Goal: Transaction & Acquisition: Purchase product/service

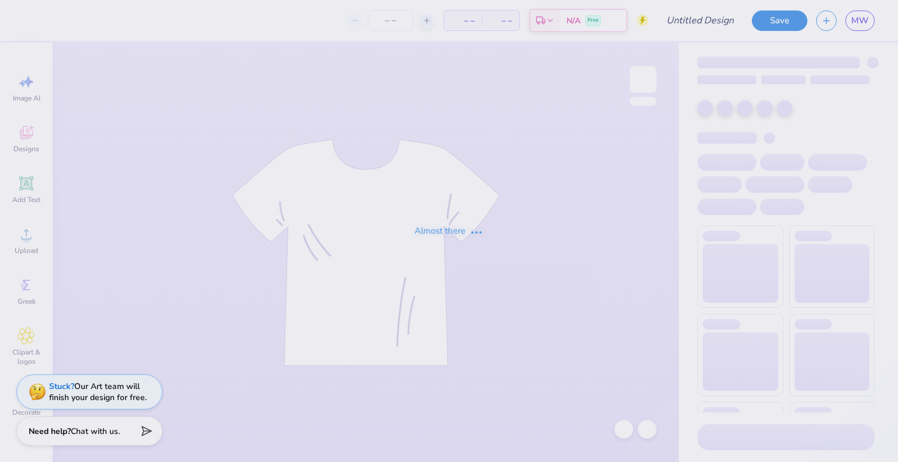
type input "[PERSON_NAME] : [US_STATE][GEOGRAPHIC_DATA]"
type input "25"
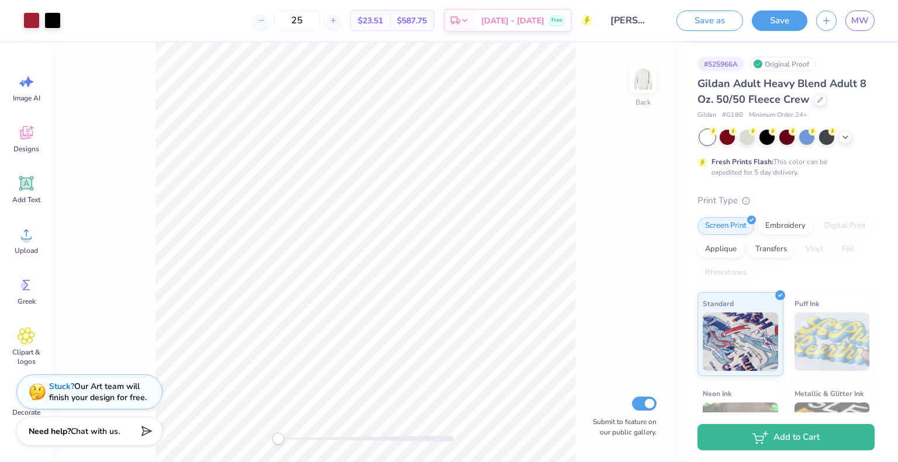
click at [754, 88] on span "Gildan Adult Heavy Blend Adult 8 Oz. 50/50 Fleece Crew" at bounding box center [781, 92] width 169 height 30
click at [819, 97] on icon at bounding box center [820, 99] width 6 height 6
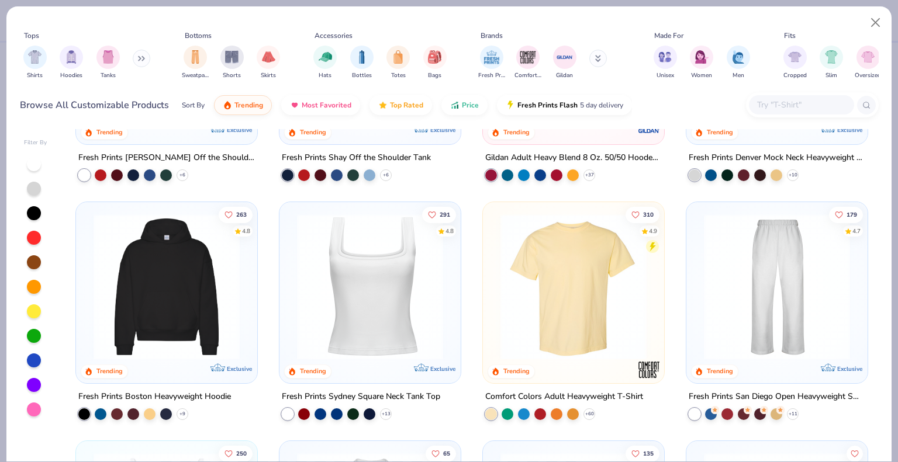
scroll to position [173, 0]
click at [33, 59] on img "filter for Shirts" at bounding box center [34, 55] width 13 height 13
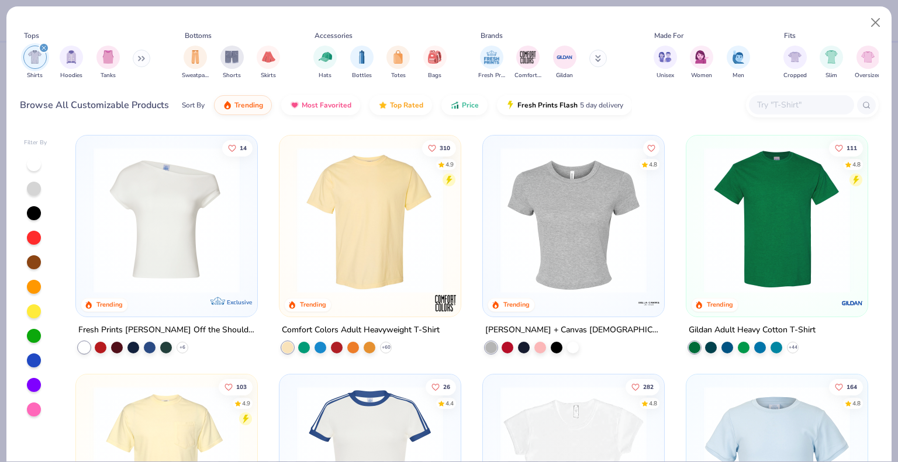
click at [400, 231] on img at bounding box center [370, 220] width 158 height 146
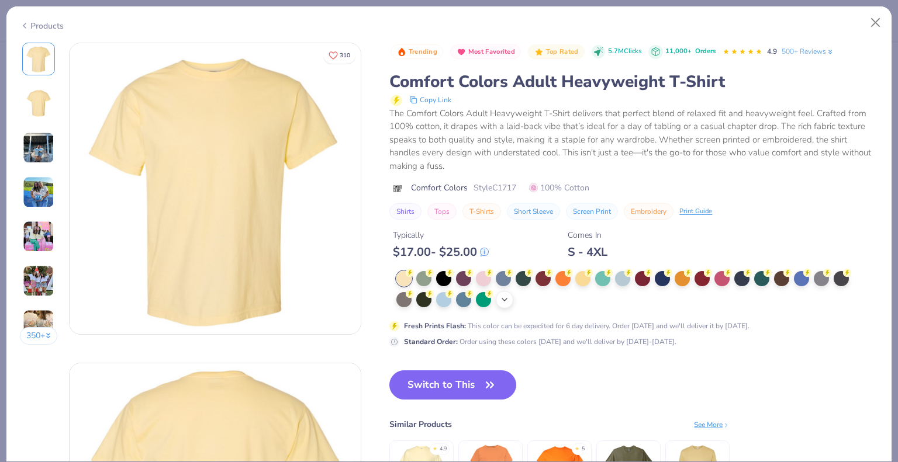
click at [512, 302] on div "+ 38" at bounding box center [505, 300] width 18 height 18
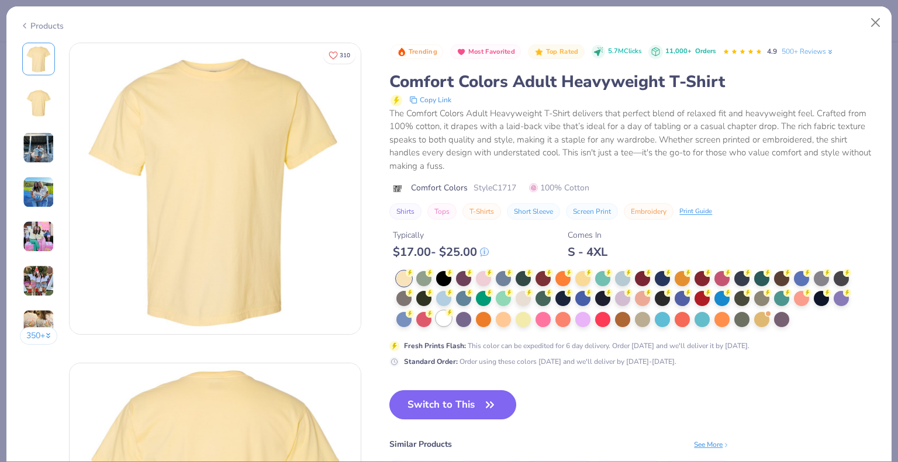
click at [445, 318] on div at bounding box center [443, 318] width 15 height 15
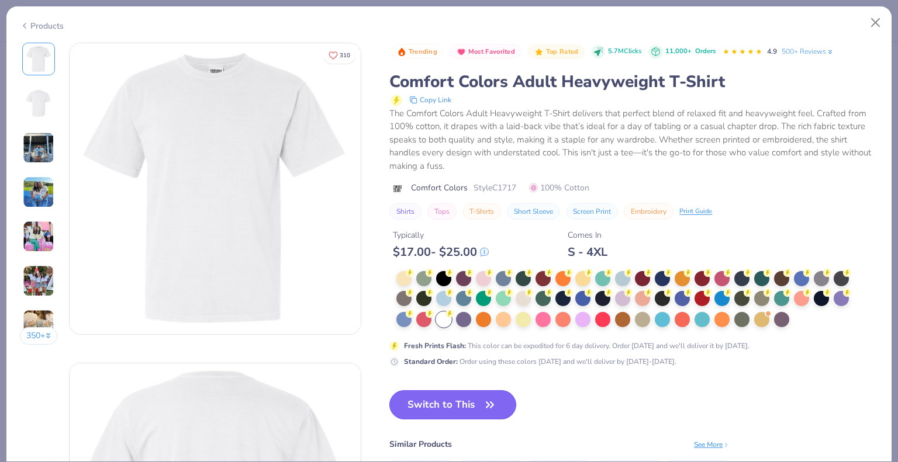
click at [467, 417] on button "Switch to This" at bounding box center [452, 404] width 127 height 29
click at [431, 407] on button "Switch to This" at bounding box center [452, 404] width 127 height 29
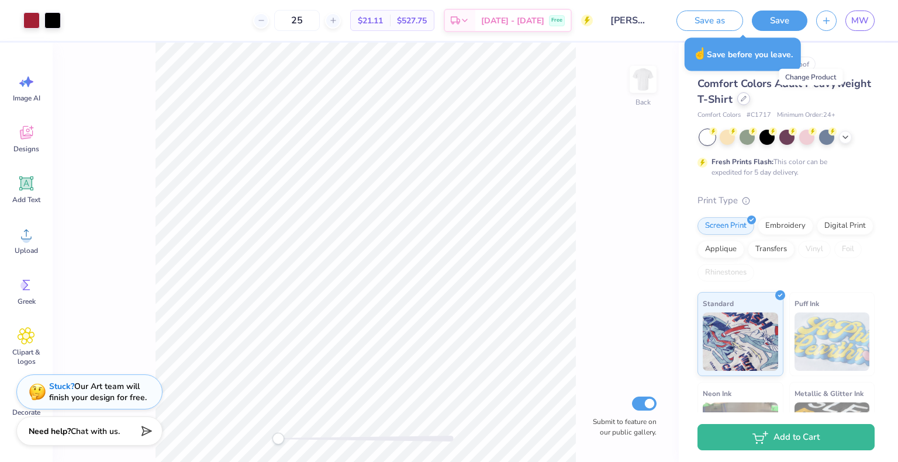
click at [746, 100] on icon at bounding box center [743, 99] width 6 height 6
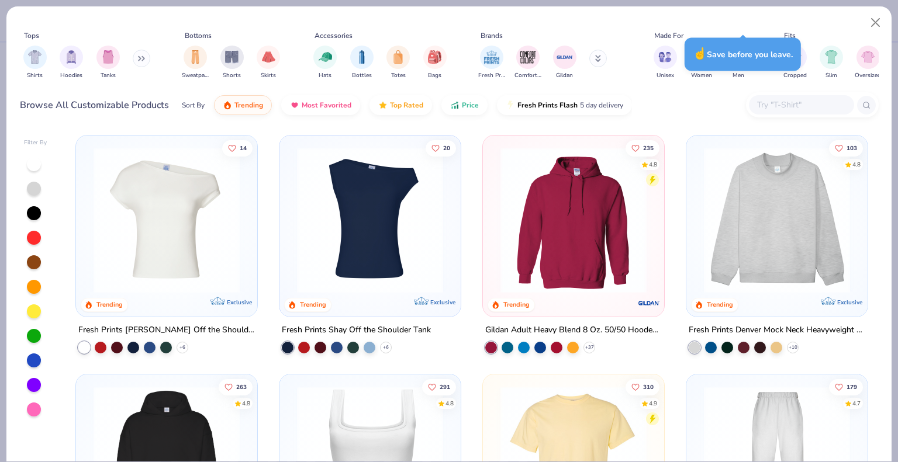
click at [144, 58] on icon at bounding box center [144, 59] width 2 height 4
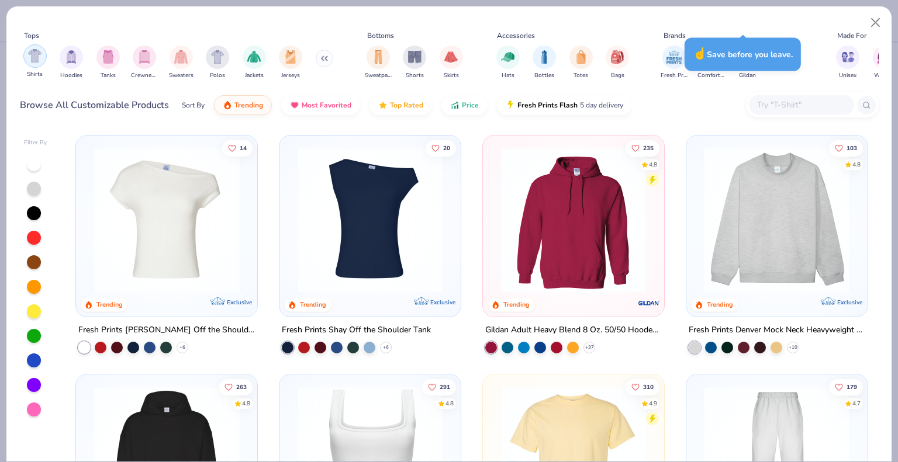
click at [36, 58] on img "filter for Shirts" at bounding box center [34, 55] width 13 height 13
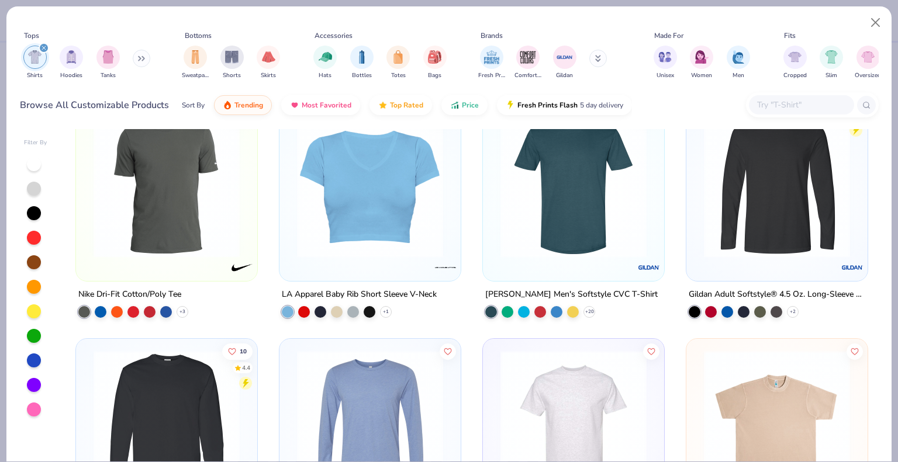
scroll to position [2143, 0]
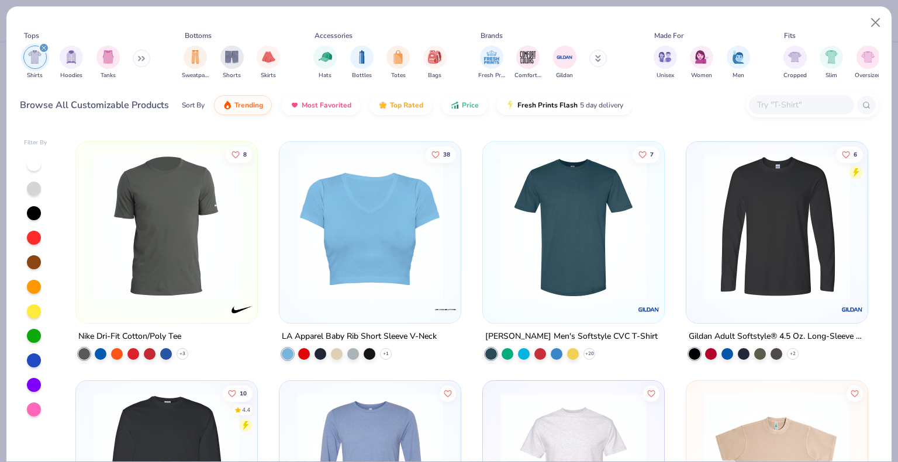
click at [792, 282] on img at bounding box center [777, 227] width 158 height 146
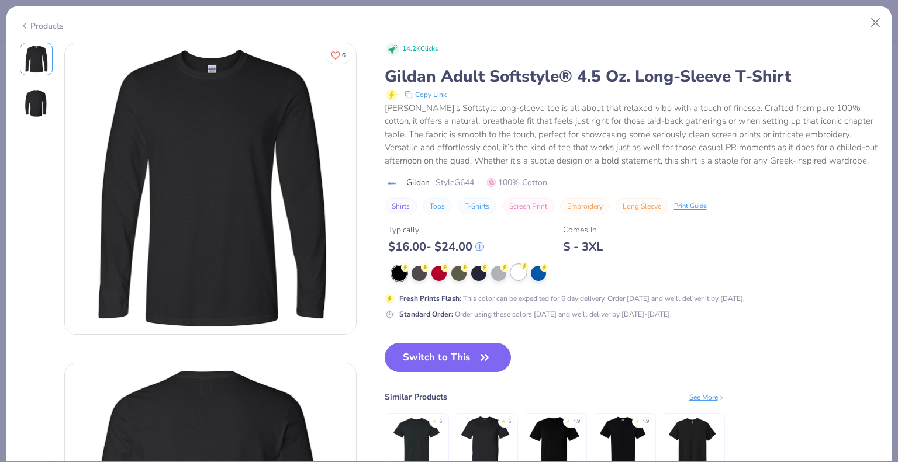
click at [526, 272] on div at bounding box center [518, 272] width 15 height 15
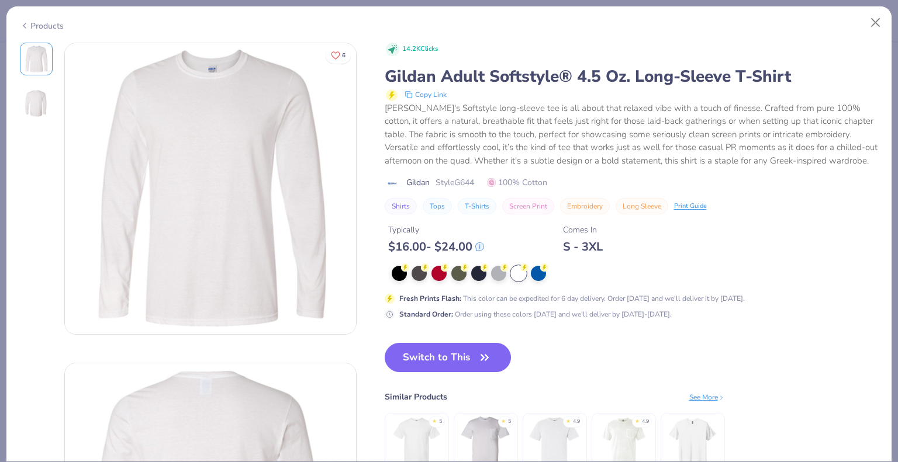
click at [453, 357] on button "Switch to This" at bounding box center [447, 357] width 127 height 29
click at [470, 357] on button "Switch to This" at bounding box center [447, 357] width 127 height 29
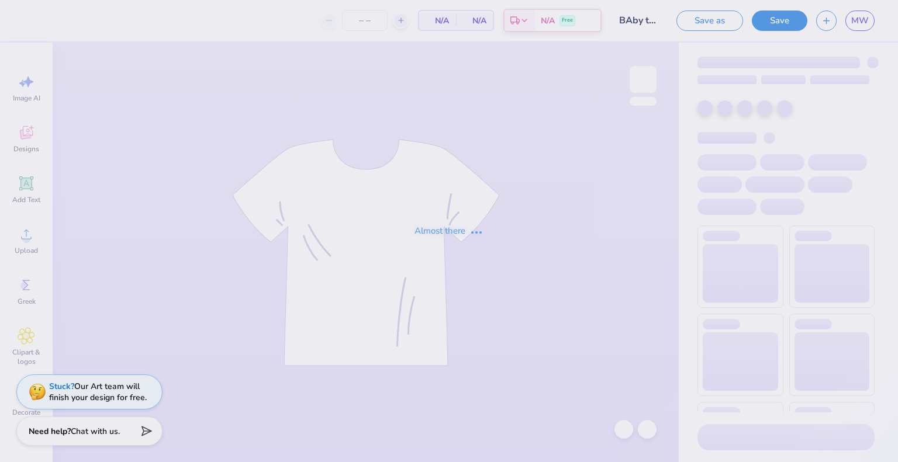
type input "17"
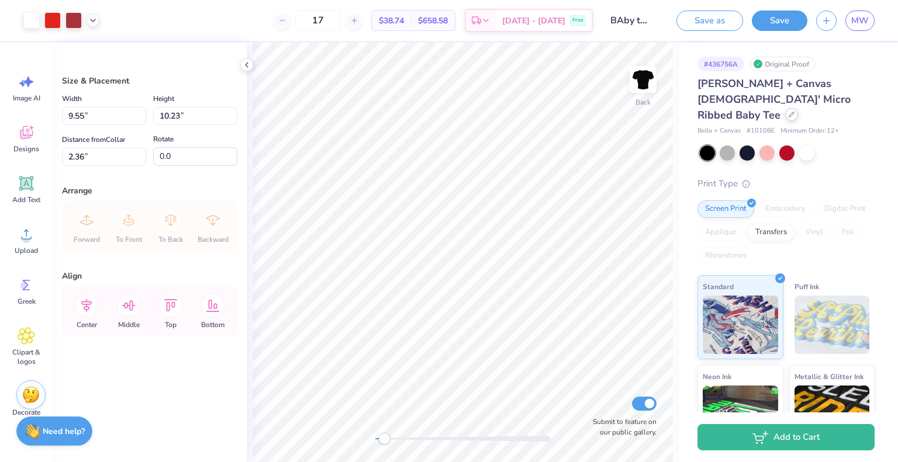
click at [792, 112] on icon at bounding box center [791, 115] width 6 height 6
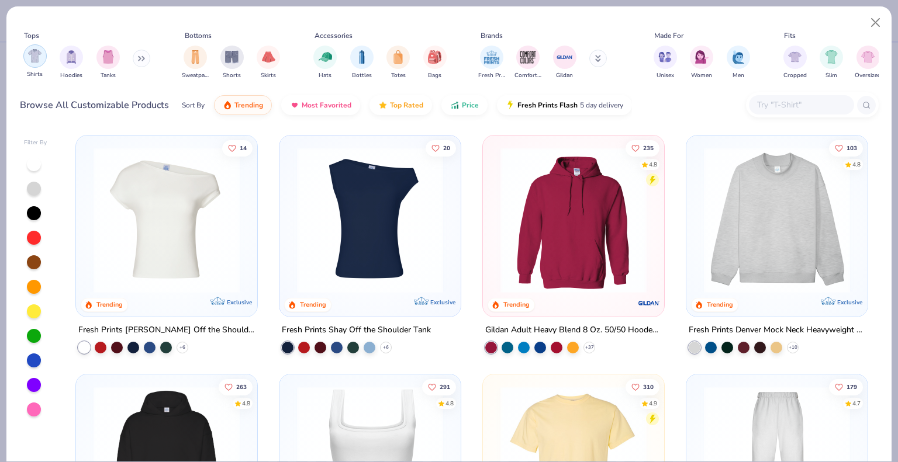
click at [37, 56] on img "filter for Shirts" at bounding box center [34, 55] width 13 height 13
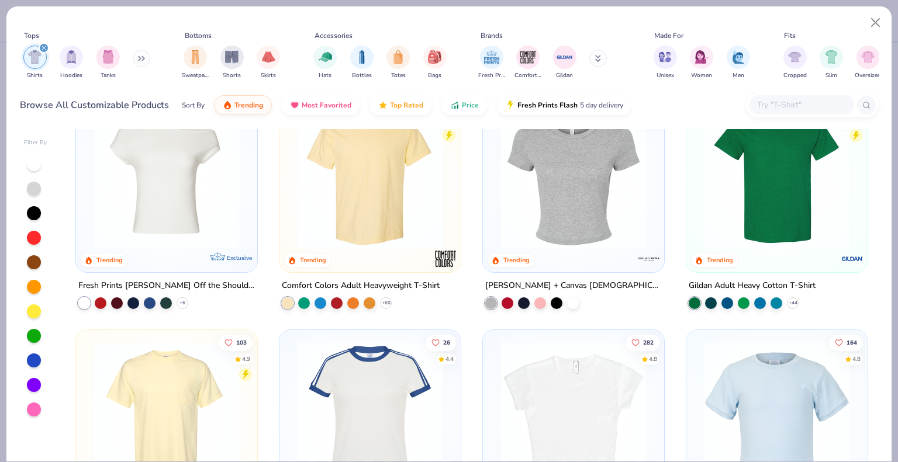
scroll to position [37, 0]
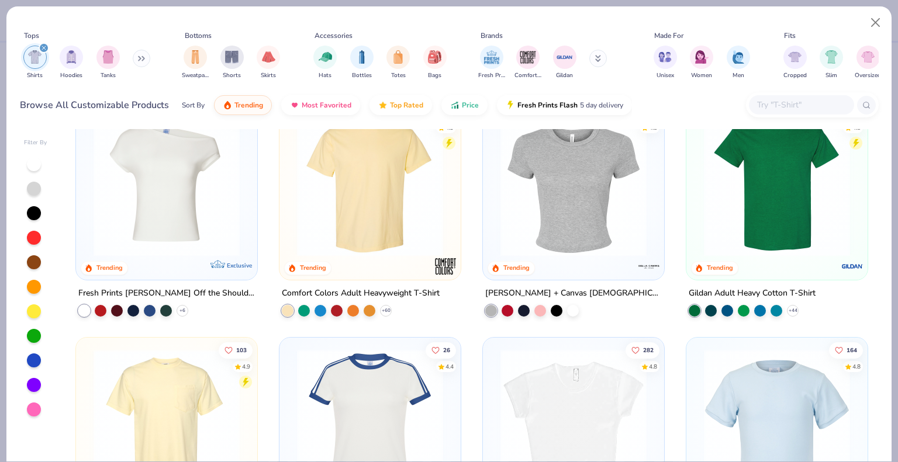
click at [358, 168] on img at bounding box center [370, 183] width 158 height 146
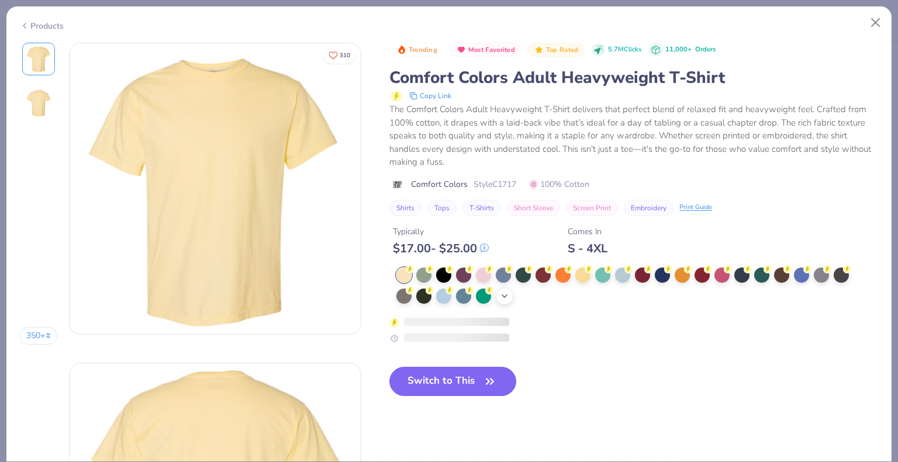
click at [498, 296] on div "+ 38" at bounding box center [505, 296] width 18 height 18
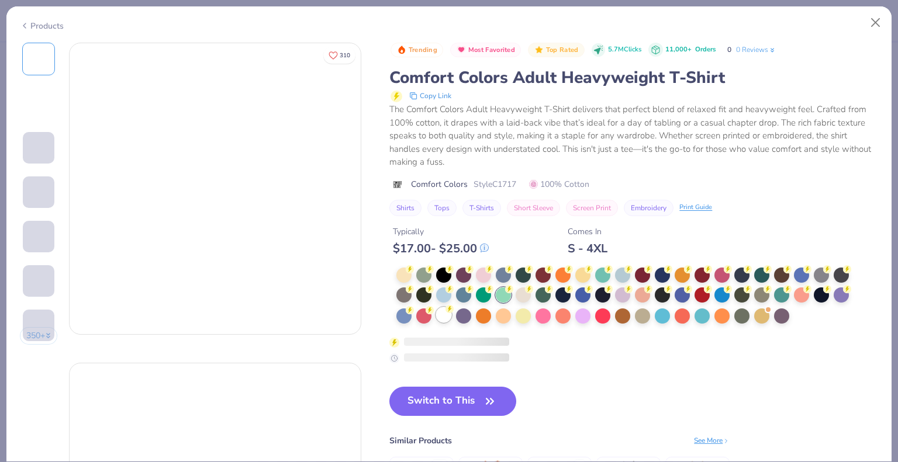
drag, startPoint x: 498, startPoint y: 296, endPoint x: 442, endPoint y: 313, distance: 58.2
click at [437, 320] on div at bounding box center [626, 296] width 460 height 57
click at [442, 313] on div at bounding box center [443, 314] width 15 height 15
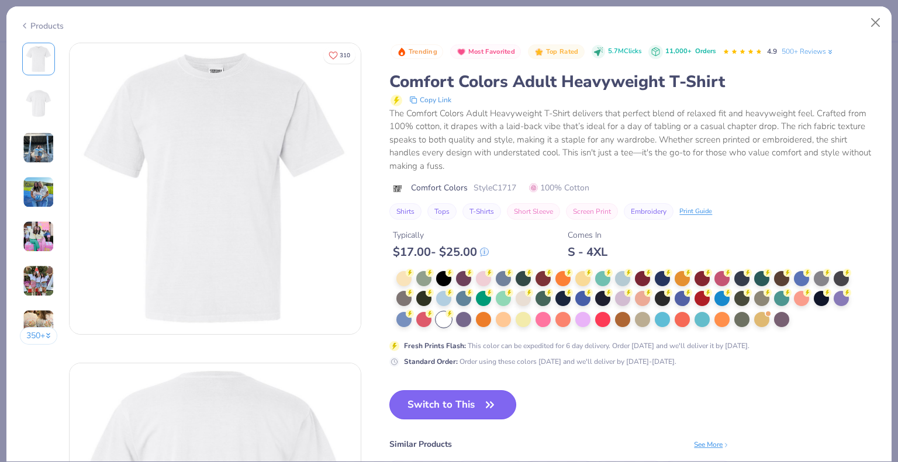
click at [463, 397] on button "Switch to This" at bounding box center [452, 404] width 127 height 29
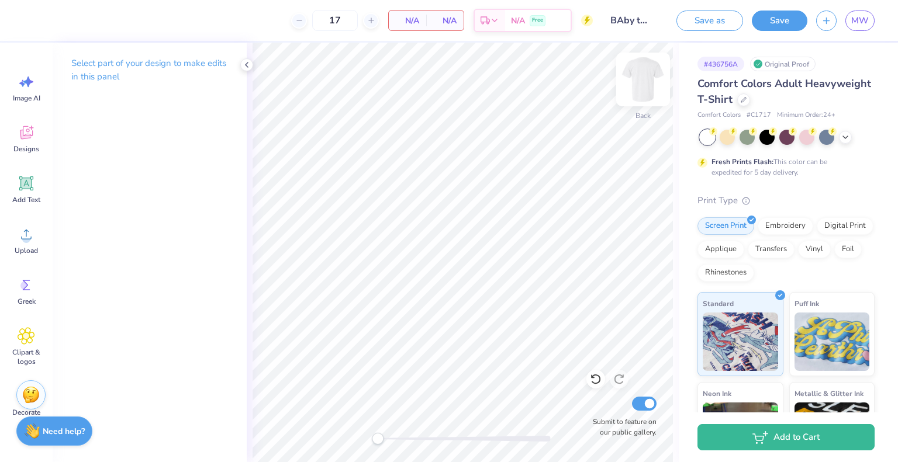
click at [645, 79] on img at bounding box center [642, 79] width 47 height 47
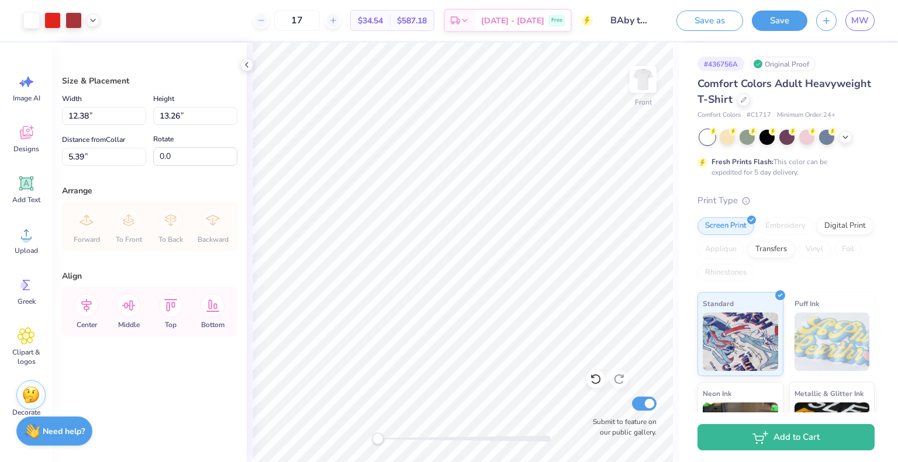
type input "12.38"
type input "13.26"
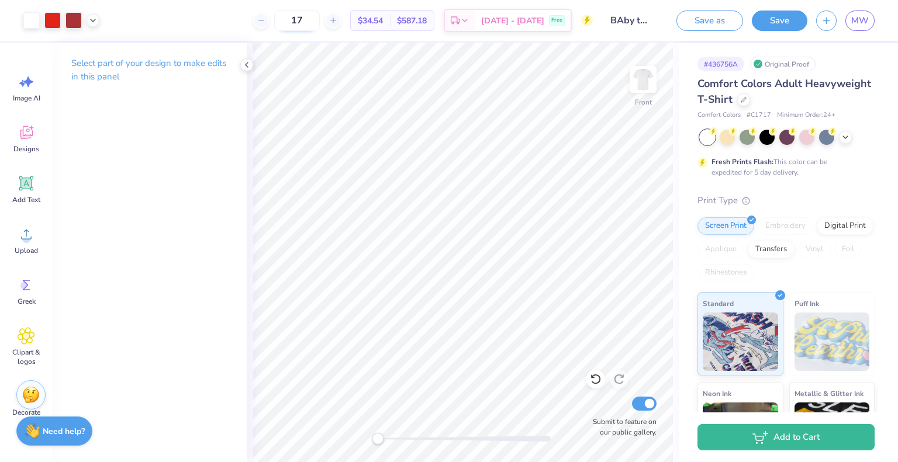
click at [320, 19] on input "17" at bounding box center [297, 20] width 46 height 21
type input "25"
click at [781, 26] on button "Save" at bounding box center [779, 19] width 56 height 20
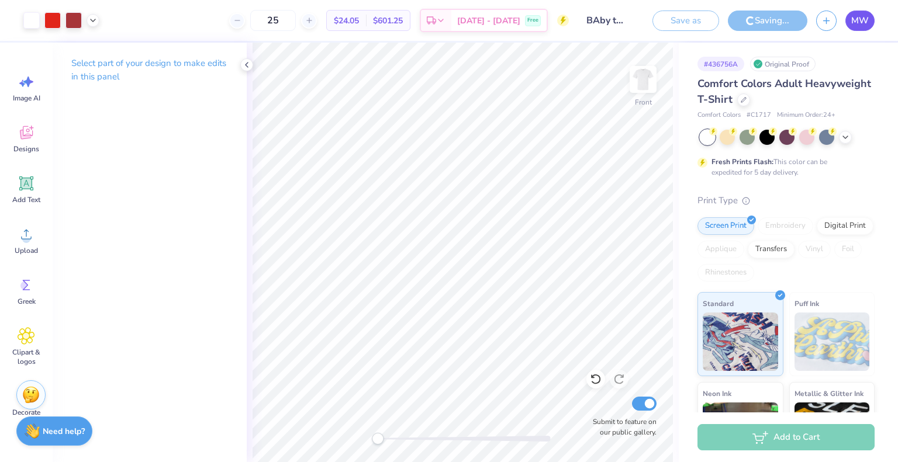
click at [866, 20] on span "MW" at bounding box center [860, 20] width 18 height 13
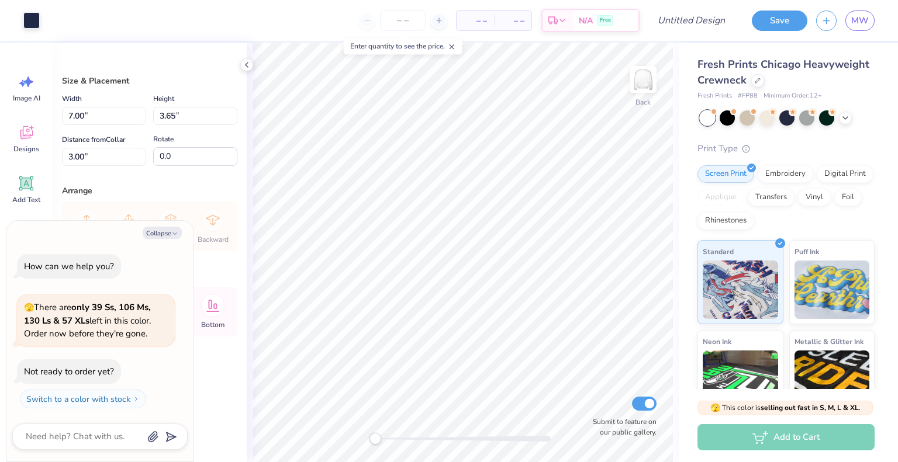
type textarea "x"
type input "10.86"
type input "5.67"
type input "0.98"
type textarea "x"
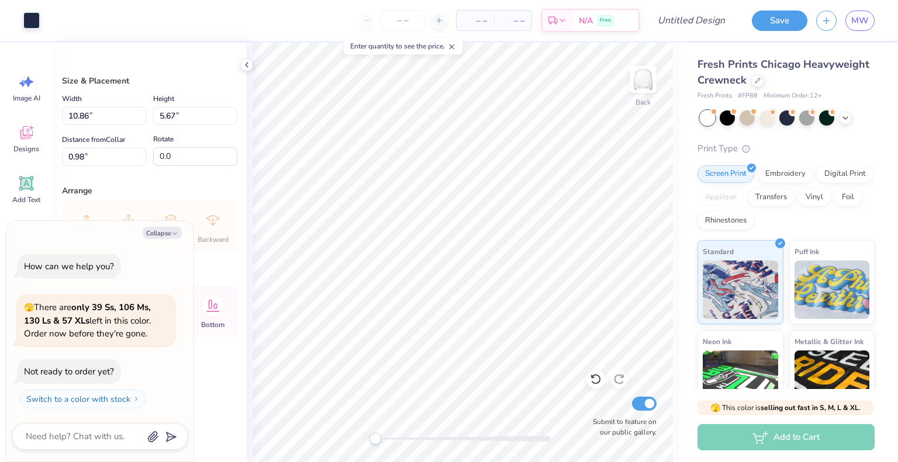
type input "11.54"
type input "6.03"
type input "2.64"
click at [760, 78] on icon at bounding box center [757, 80] width 6 height 6
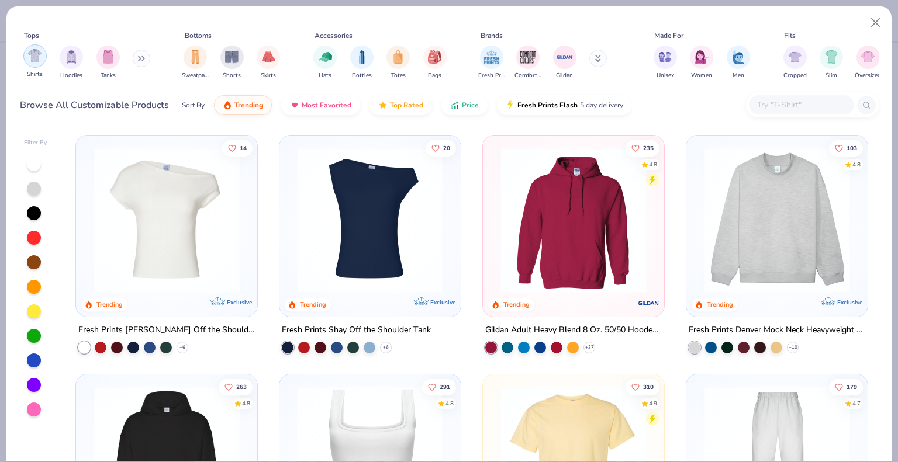
click at [41, 56] on div "filter for Shirts" at bounding box center [34, 55] width 23 height 23
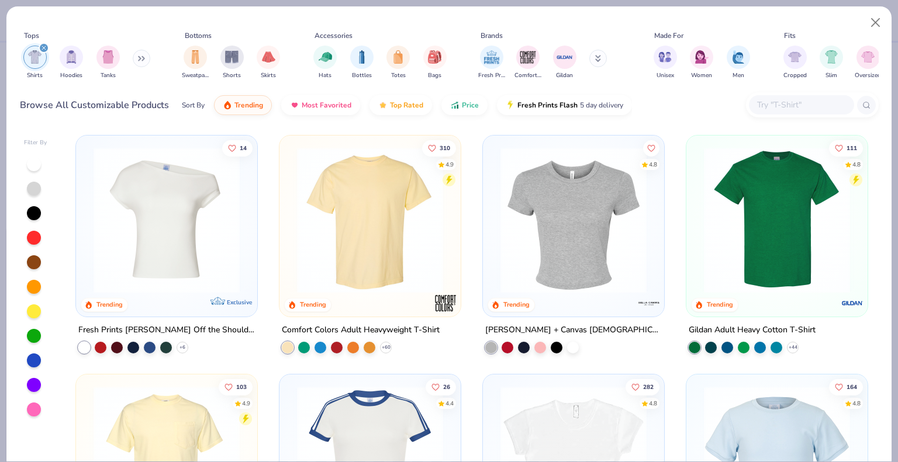
click at [372, 206] on img at bounding box center [370, 220] width 158 height 146
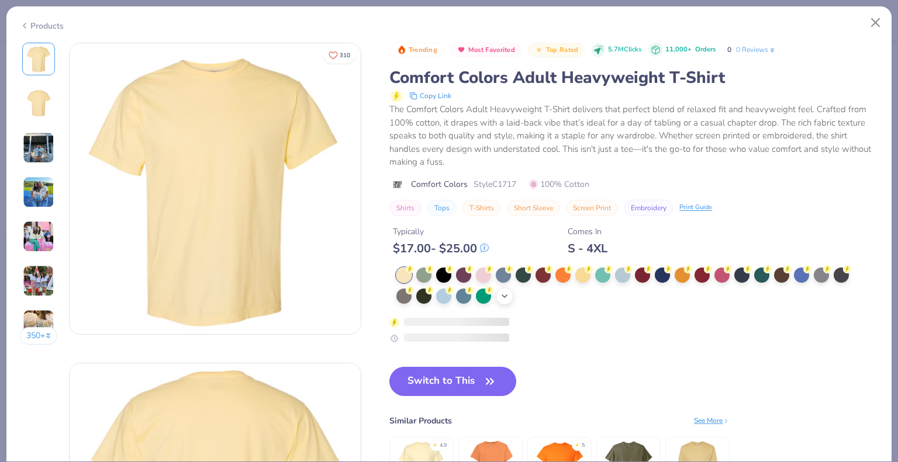
click at [506, 294] on icon at bounding box center [504, 296] width 9 height 9
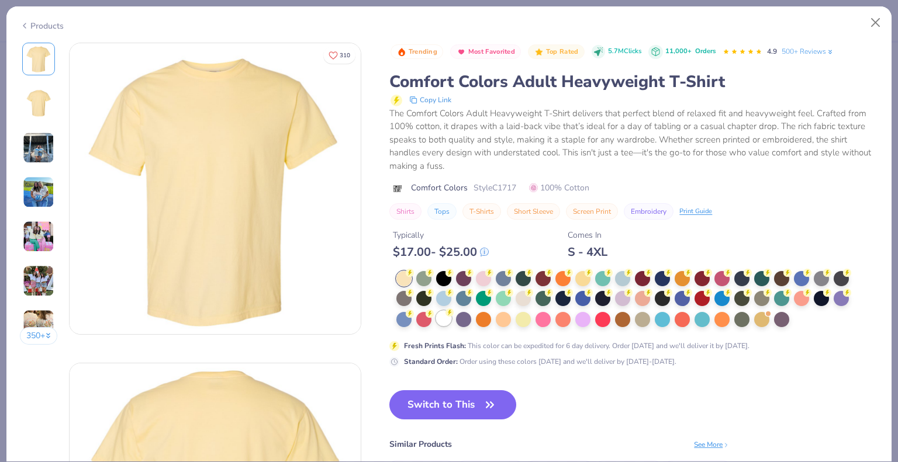
click at [442, 319] on div at bounding box center [443, 318] width 15 height 15
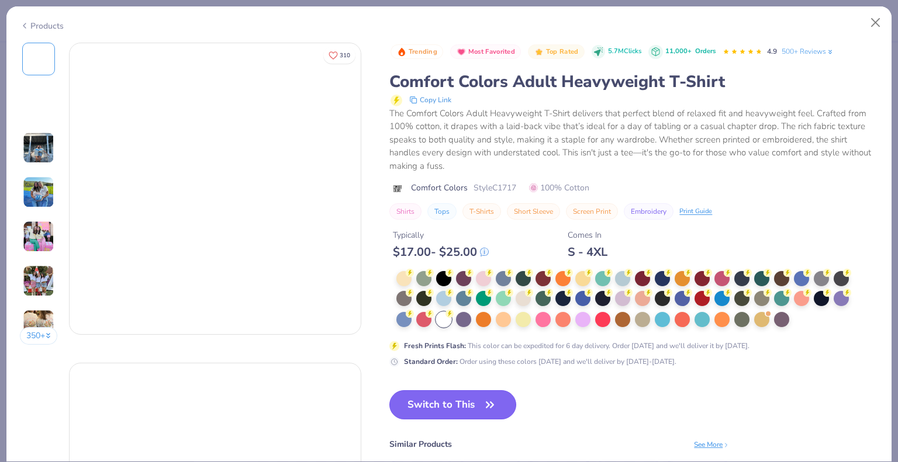
click at [458, 416] on button "Switch to This" at bounding box center [452, 404] width 127 height 29
click at [463, 410] on button "Switch to This" at bounding box center [452, 404] width 127 height 29
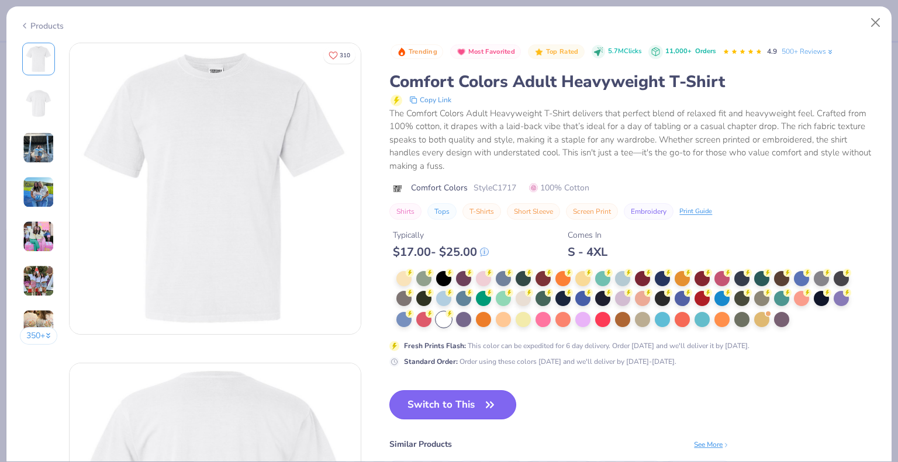
click at [437, 401] on button "Switch to This" at bounding box center [452, 404] width 127 height 29
click at [479, 404] on button "Switch to This" at bounding box center [452, 404] width 127 height 29
click at [874, 20] on button "Close" at bounding box center [875, 23] width 22 height 22
click at [471, 396] on button "Switch to This" at bounding box center [452, 404] width 127 height 29
type textarea "x"
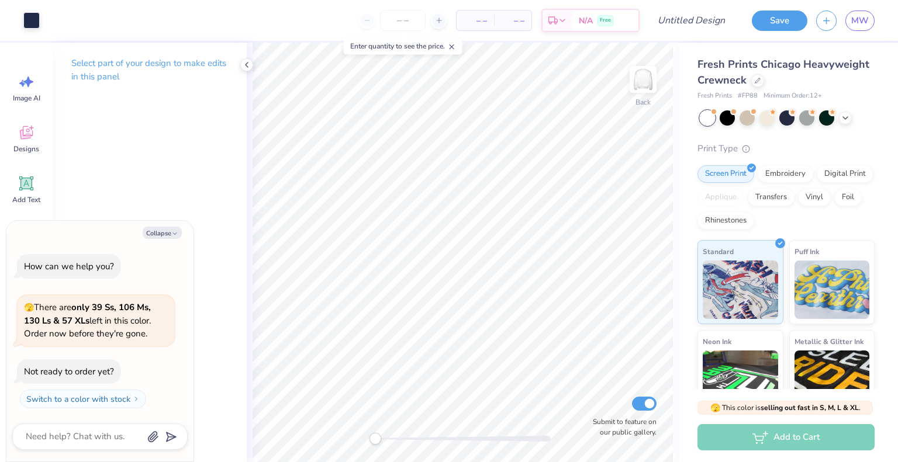
click at [833, 73] on div "Fresh Prints Chicago Heavyweight Crewneck" at bounding box center [785, 73] width 177 height 32
click at [764, 78] on div at bounding box center [757, 79] width 13 height 13
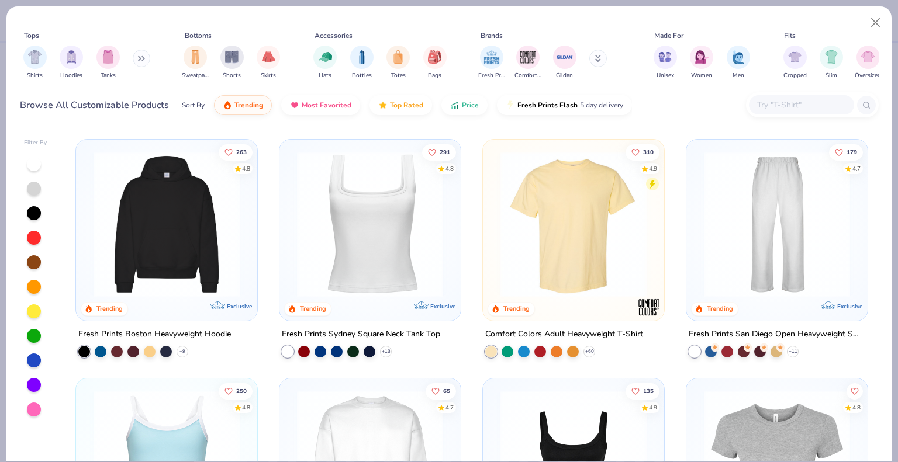
scroll to position [259, 0]
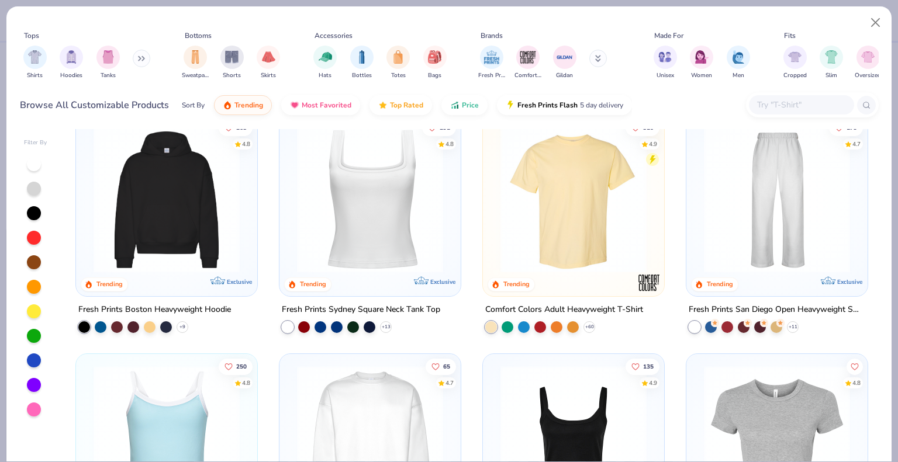
click at [567, 198] on img at bounding box center [573, 200] width 158 height 146
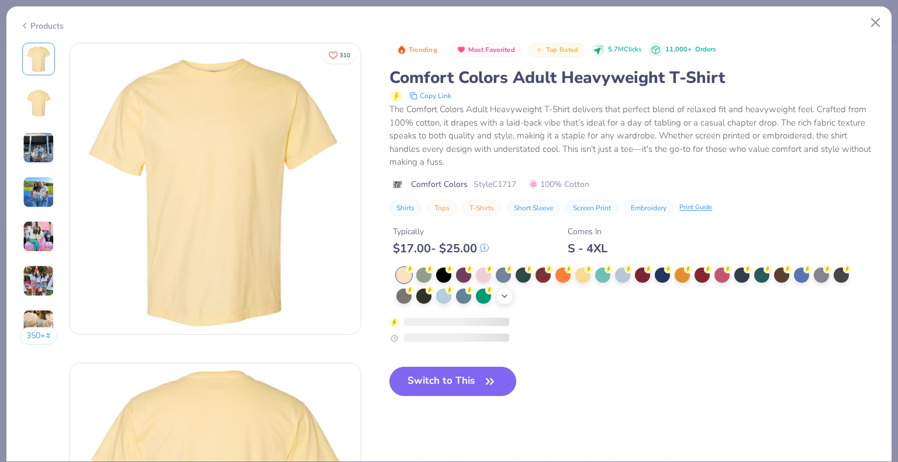
click at [503, 296] on icon at bounding box center [504, 296] width 9 height 9
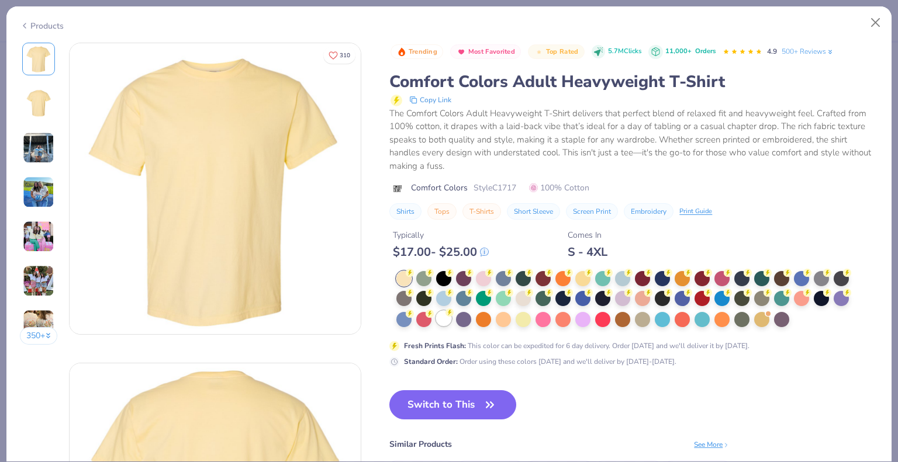
click at [444, 315] on div at bounding box center [443, 318] width 15 height 15
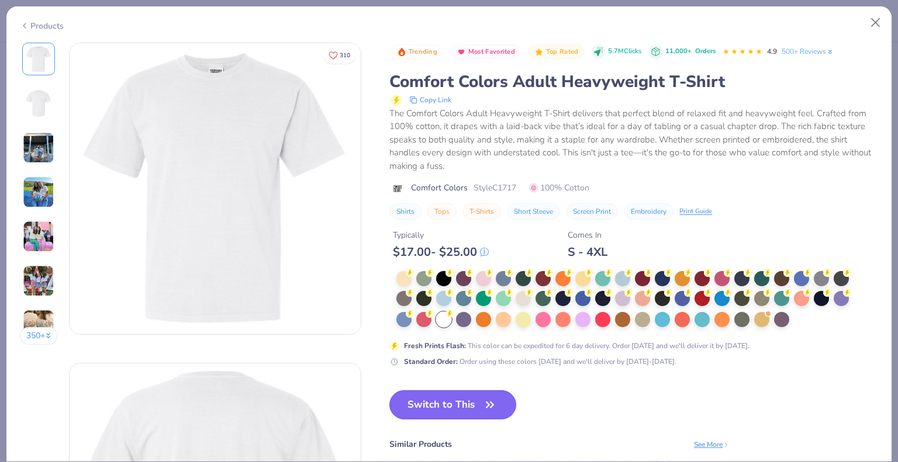
click at [446, 413] on button "Switch to This" at bounding box center [452, 404] width 127 height 29
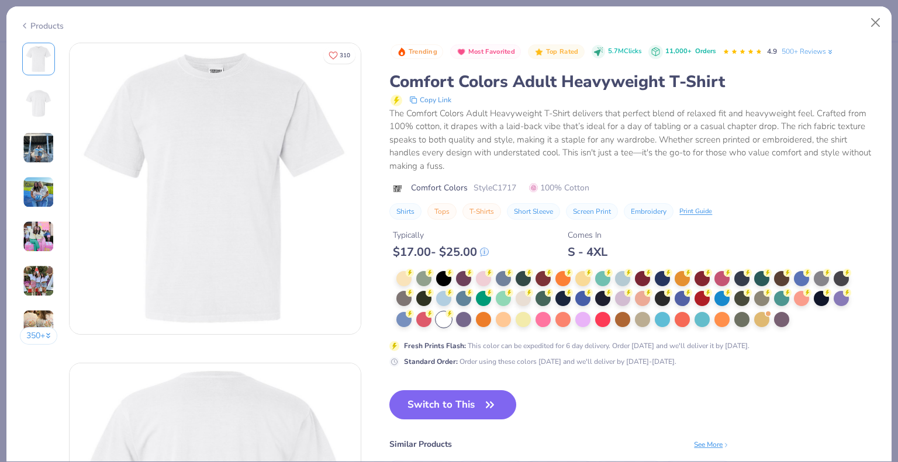
click at [612, 393] on div "Switch to This Similar Products See More ★ 4.9 ★ 5" at bounding box center [559, 469] width 340 height 158
drag, startPoint x: 612, startPoint y: 393, endPoint x: 797, endPoint y: 351, distance: 189.5
click at [797, 351] on div "Fresh Prints Flash : This color can be expedited for 6 day delivery. Order toda…" at bounding box center [622, 319] width 467 height 96
click at [458, 404] on button "Switch to This" at bounding box center [452, 404] width 127 height 29
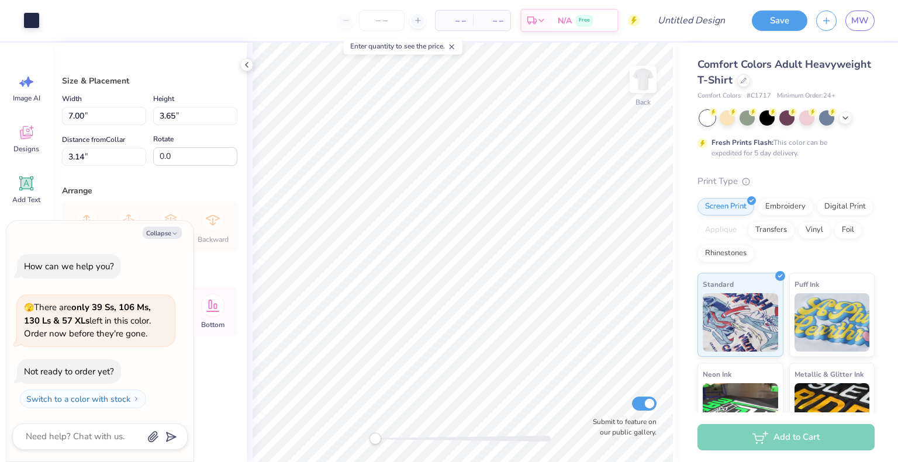
type textarea "x"
type input "10.64"
type input "5.56"
type textarea "x"
type input "11.20"
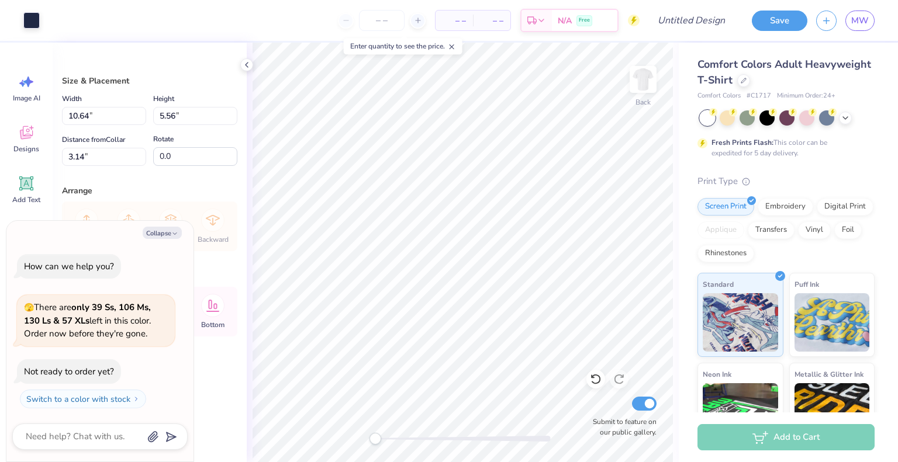
type input "5.85"
type input "3.88"
click at [16, 20] on div "Art colors" at bounding box center [20, 20] width 40 height 41
click at [25, 23] on div at bounding box center [31, 19] width 16 height 16
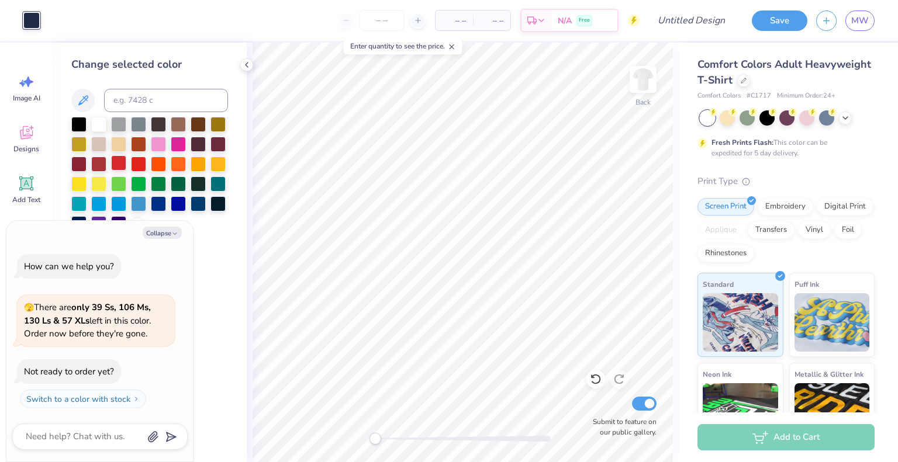
click at [117, 167] on div at bounding box center [118, 162] width 15 height 15
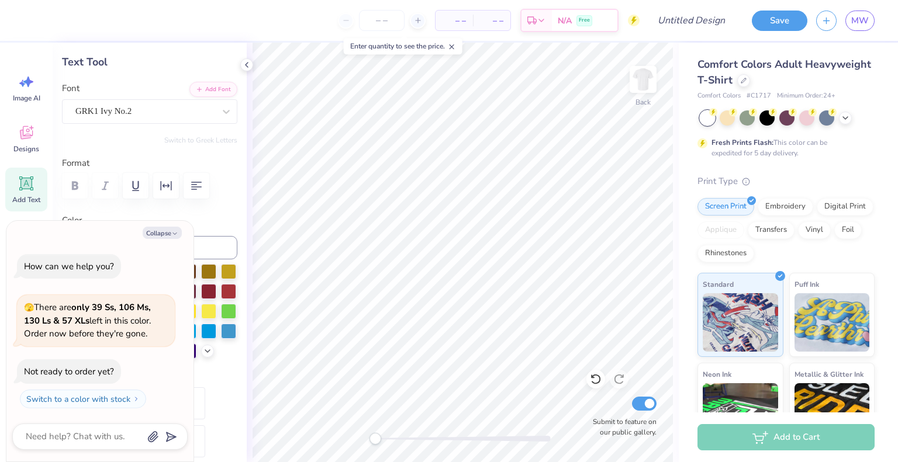
scroll to position [9, 1]
type textarea "x"
type textarea "AT"
type textarea "x"
type textarea "A"
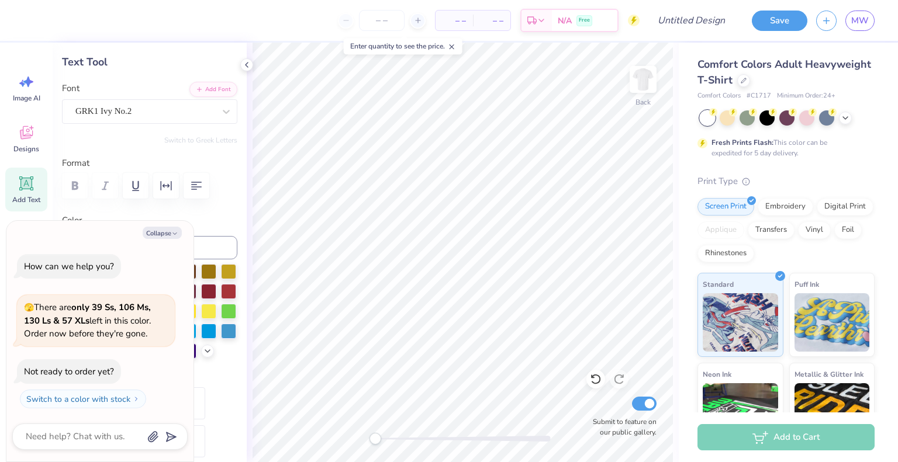
type textarea "x"
type textarea "U"
type textarea "x"
type textarea "U"
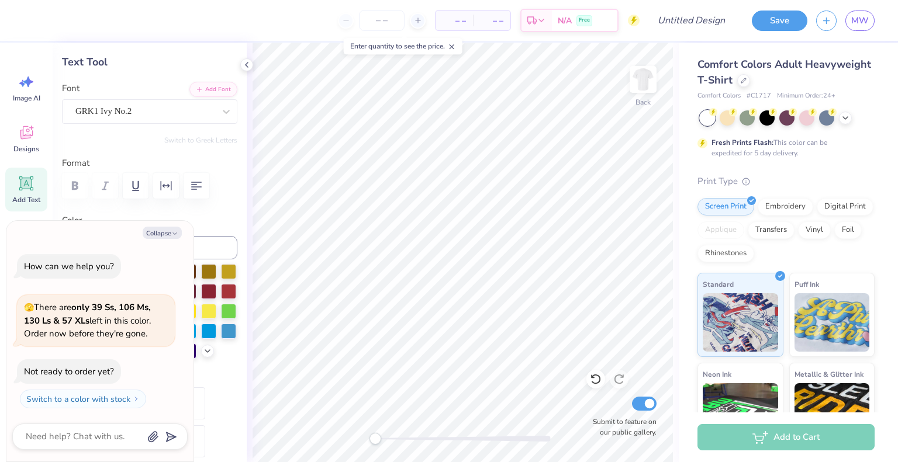
type textarea "x"
type textarea "u"
type textarea "x"
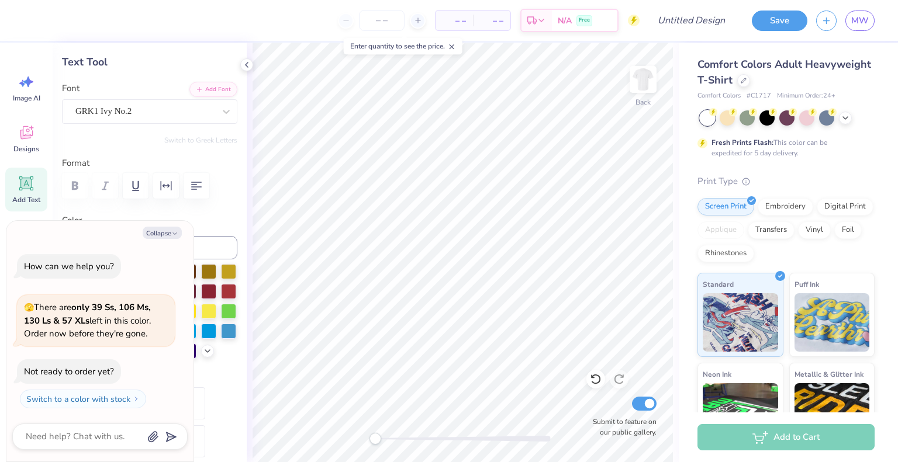
type textarea "ud"
type textarea "x"
type textarea "udt"
type textarea "x"
type input "5.02"
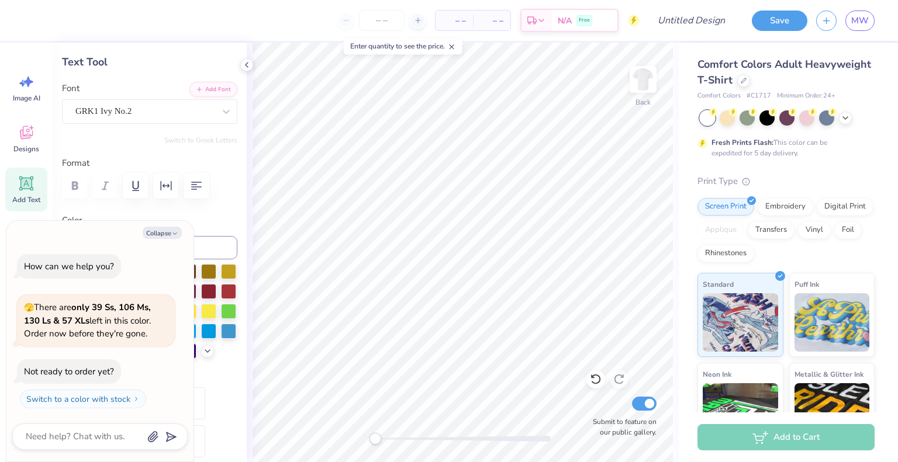
type input "0.83"
type input "7.50"
type textarea "x"
type textarea "H"
type textarea "x"
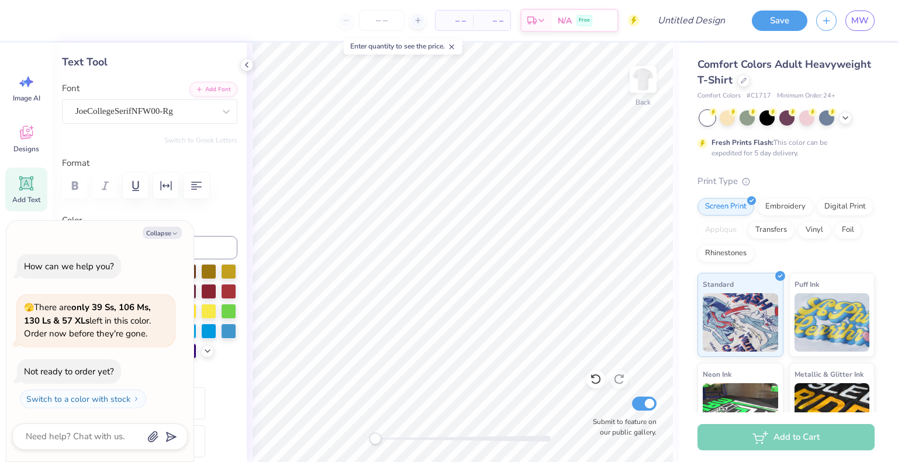
type textarea "Hom"
type textarea "x"
type textarea "Home"
type textarea "x"
type textarea "Homec"
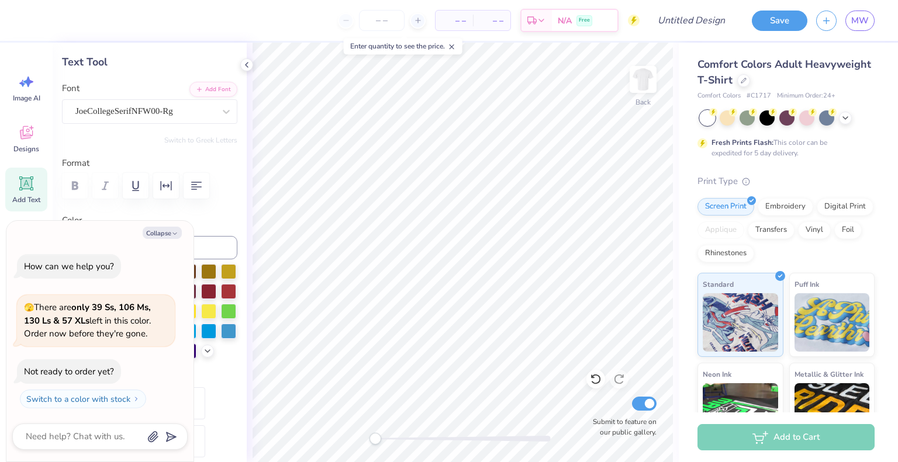
type textarea "x"
type textarea "Homeco"
type textarea "x"
type textarea "Homecom"
type textarea "x"
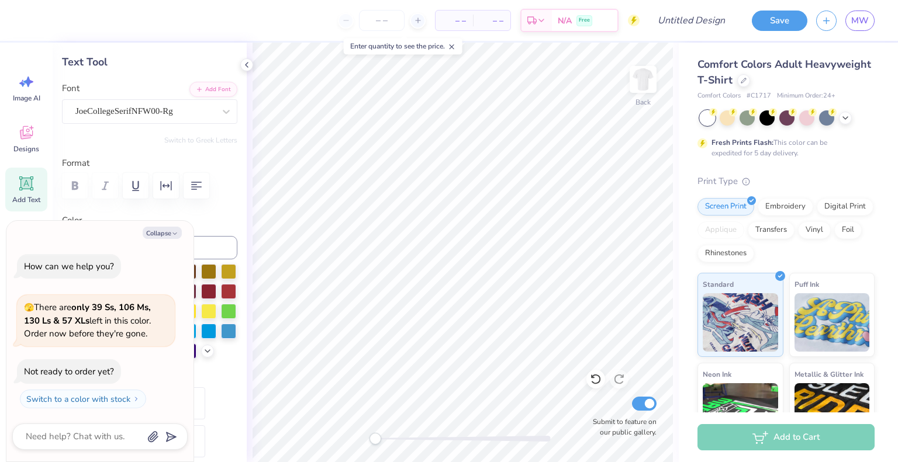
type textarea "Homecomin"
type textarea "x"
type textarea "Homecoming"
click at [443, 431] on div "Back Submit to feature on our public gallery." at bounding box center [463, 253] width 432 height 420
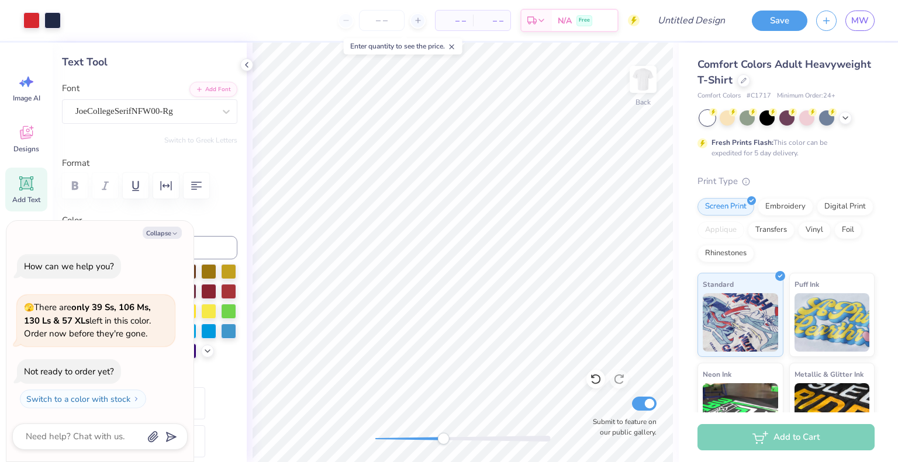
type textarea "x"
type input "6.96"
type input "0.84"
type input "7.62"
type textarea "x"
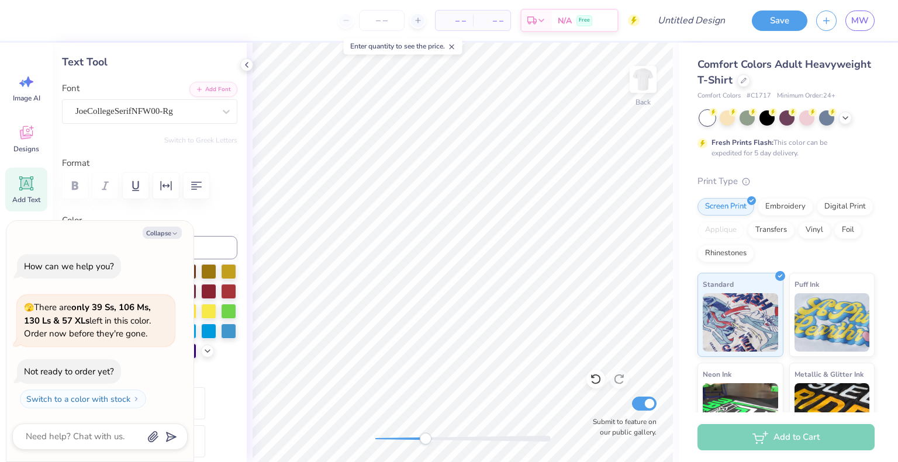
type input "5.11"
type input "0.61"
type input "7.84"
type textarea "x"
type input "5.38"
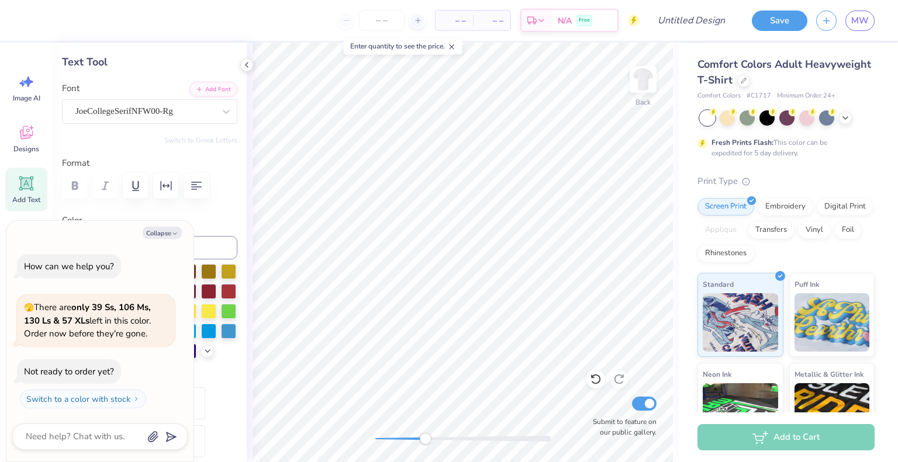
type input "0.65"
type textarea "x"
type input "5.06"
type input "0.61"
type input "7.87"
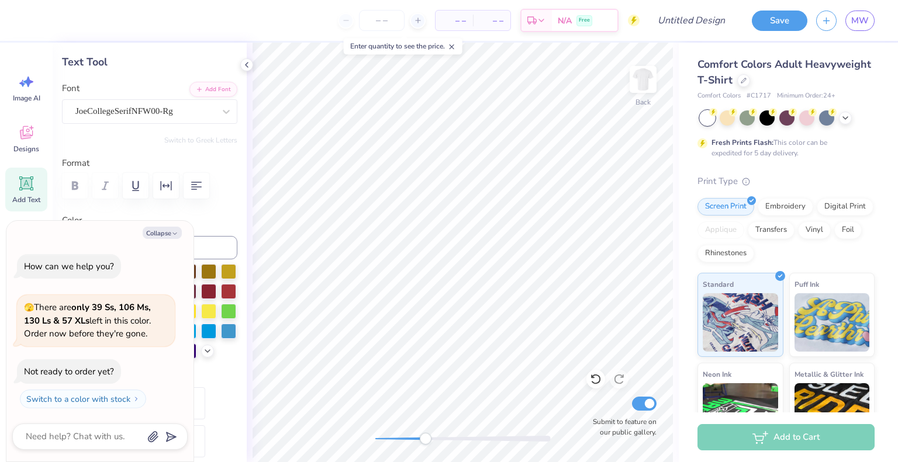
type textarea "x"
type input "4.60"
type input "1.70"
type input "5.78"
click at [180, 233] on button "Collapse" at bounding box center [162, 233] width 39 height 12
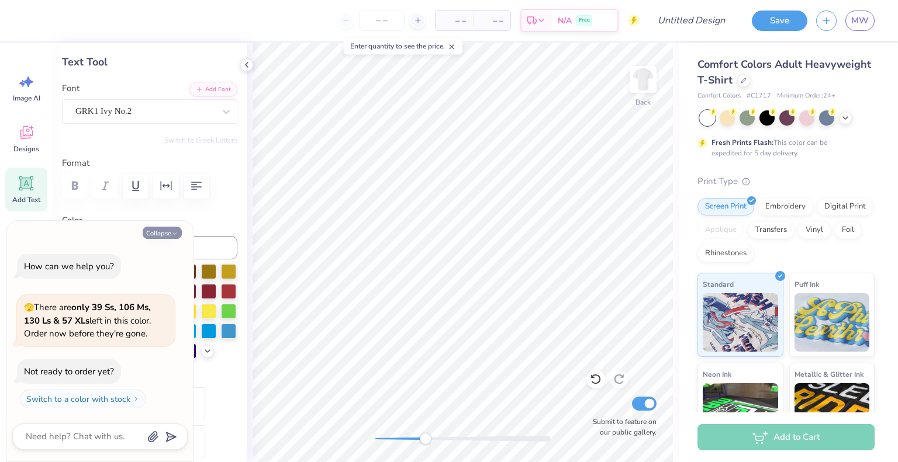
type textarea "x"
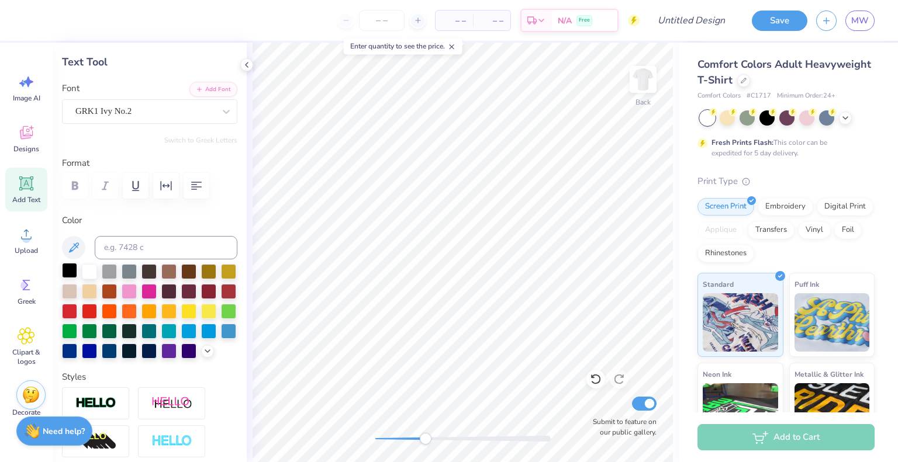
click at [72, 272] on div at bounding box center [69, 270] width 15 height 15
click at [97, 306] on div at bounding box center [89, 310] width 15 height 15
type input "5.06"
type input "0.61"
type input "7.89"
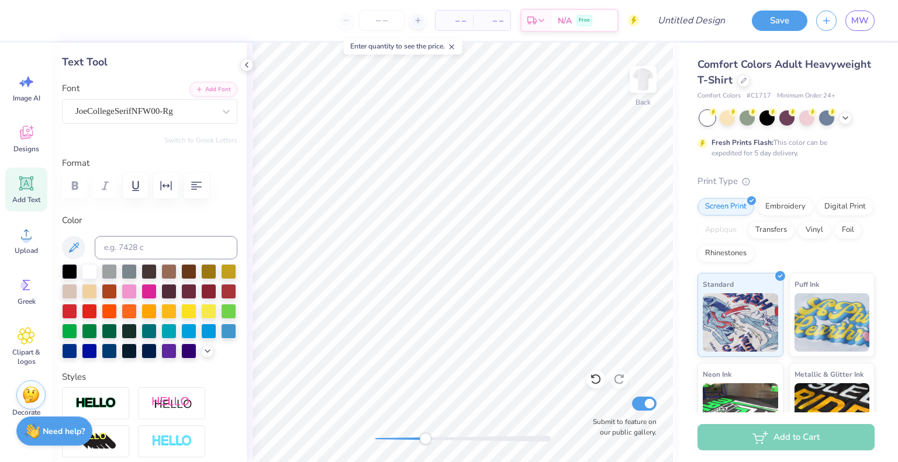
click at [97, 309] on div at bounding box center [89, 311] width 15 height 15
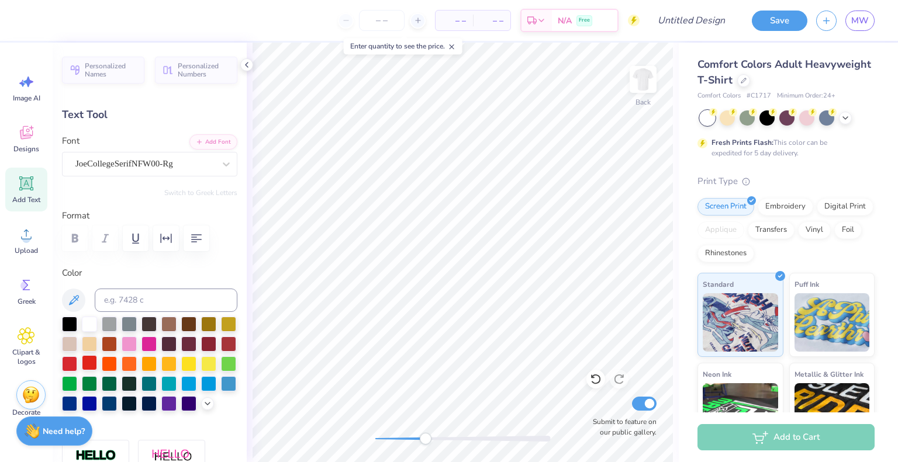
click at [97, 360] on div at bounding box center [89, 362] width 15 height 15
click at [97, 359] on div at bounding box center [89, 363] width 15 height 15
drag, startPoint x: 406, startPoint y: 438, endPoint x: 372, endPoint y: 439, distance: 33.9
click at [372, 439] on div "Accessibility label" at bounding box center [375, 439] width 12 height 12
click at [387, 14] on input "number" at bounding box center [382, 20] width 46 height 21
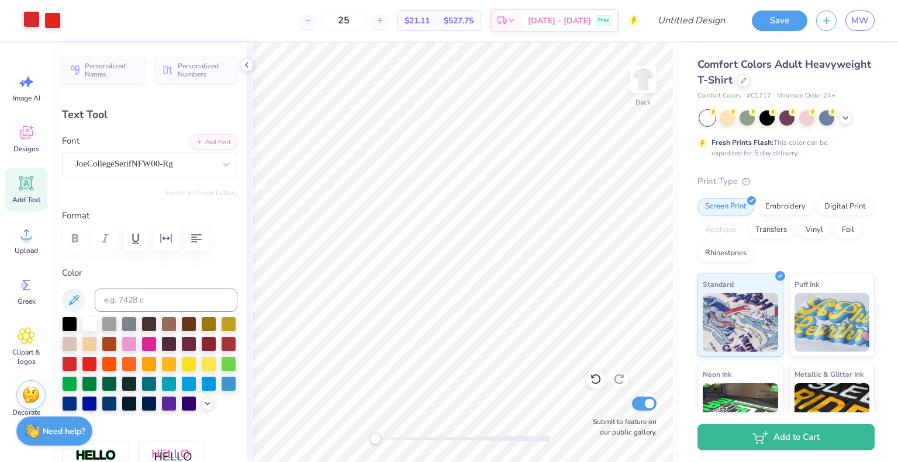
type input "25"
click at [32, 22] on div at bounding box center [31, 19] width 16 height 16
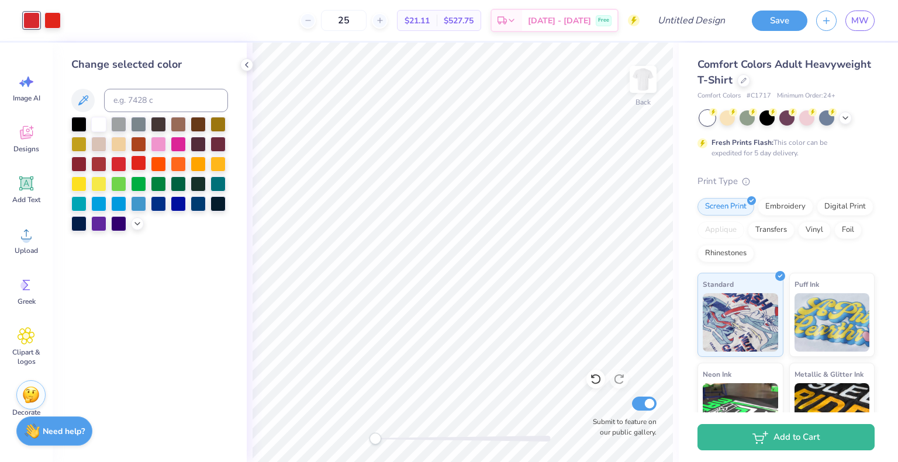
click at [138, 162] on div at bounding box center [138, 162] width 15 height 15
click at [750, 84] on div at bounding box center [743, 79] width 13 height 13
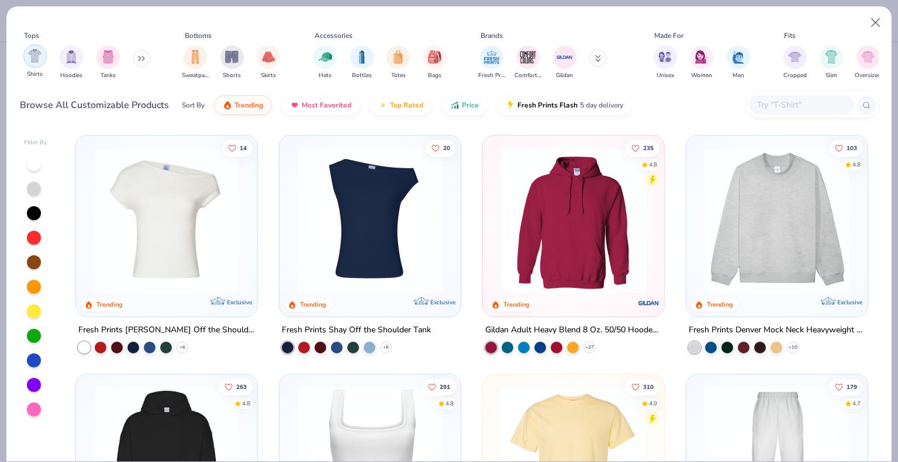
click at [32, 63] on div "filter for Shirts" at bounding box center [34, 55] width 23 height 23
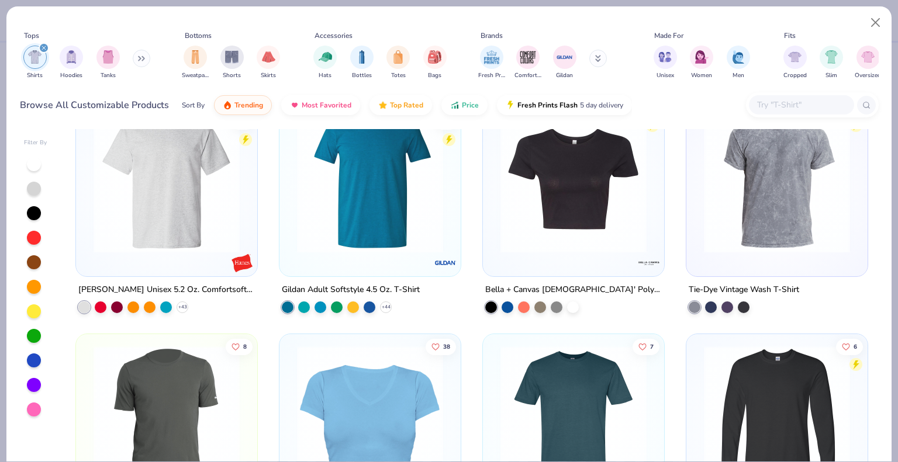
scroll to position [2099, 0]
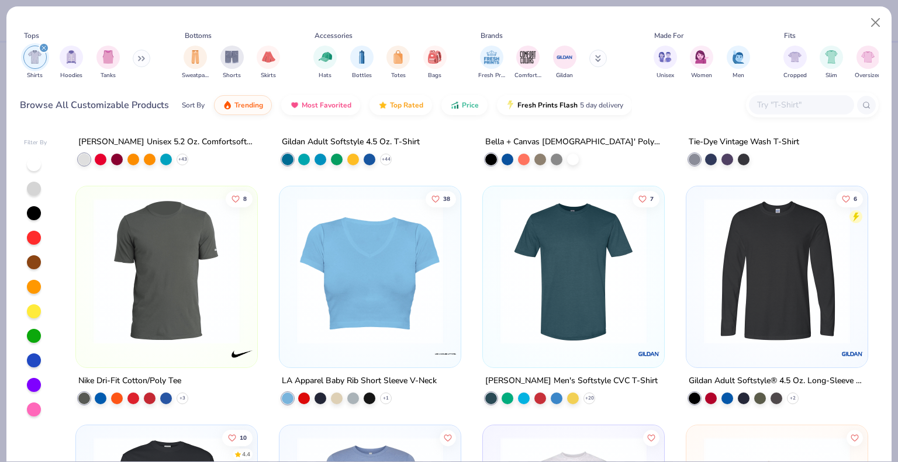
click at [731, 304] on img at bounding box center [777, 271] width 158 height 146
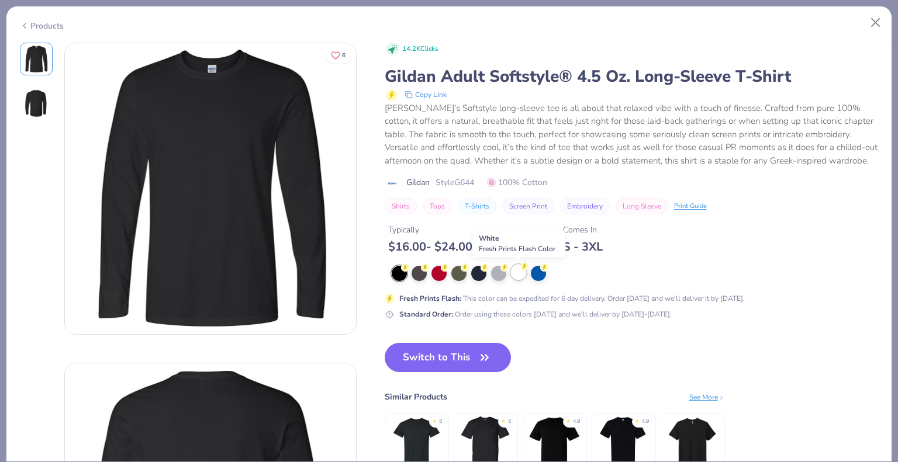
click at [520, 272] on div at bounding box center [518, 272] width 15 height 15
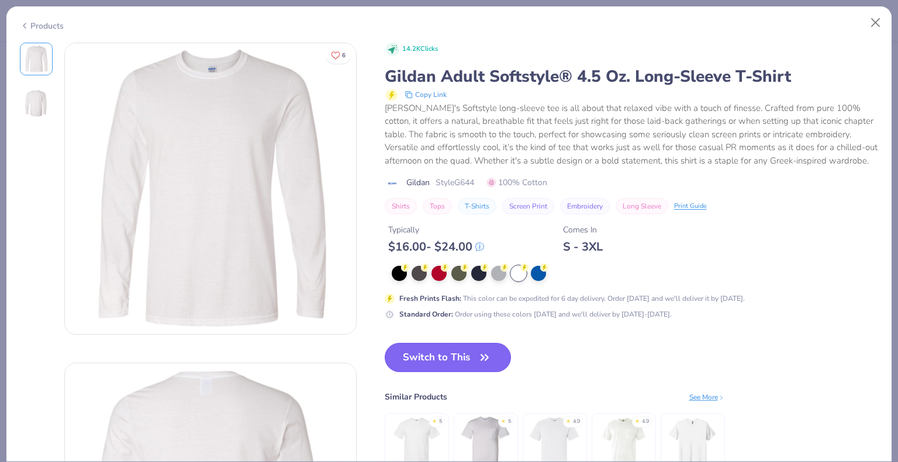
click at [456, 364] on button "Switch to This" at bounding box center [447, 357] width 127 height 29
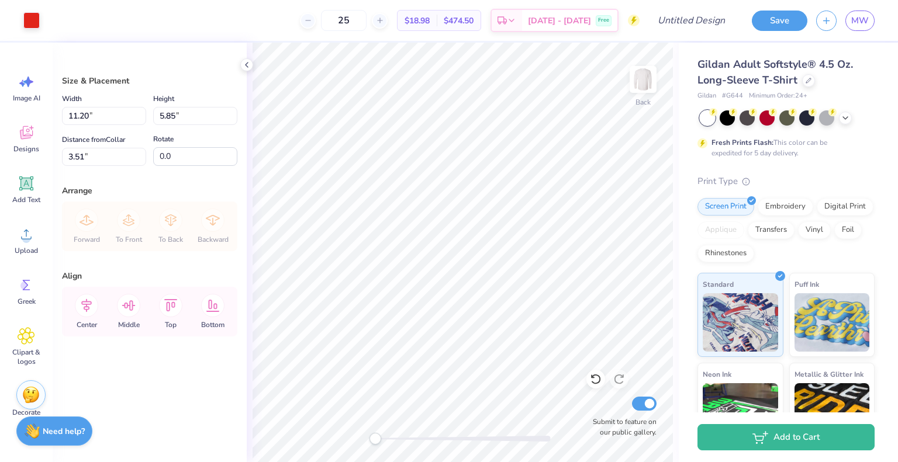
type input "3.44"
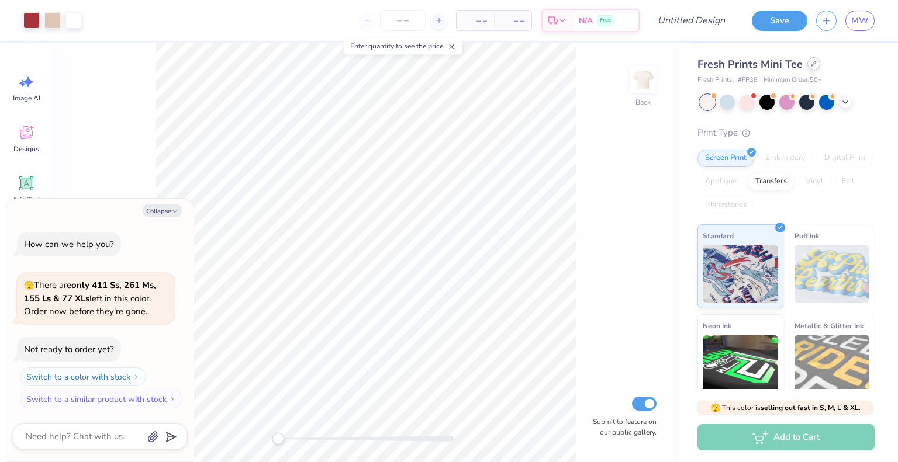
click at [810, 69] on div at bounding box center [813, 63] width 13 height 13
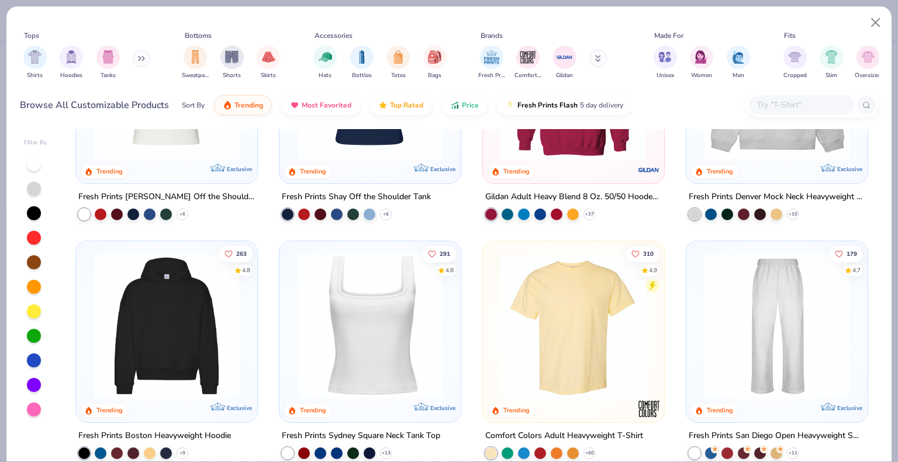
scroll to position [137, 0]
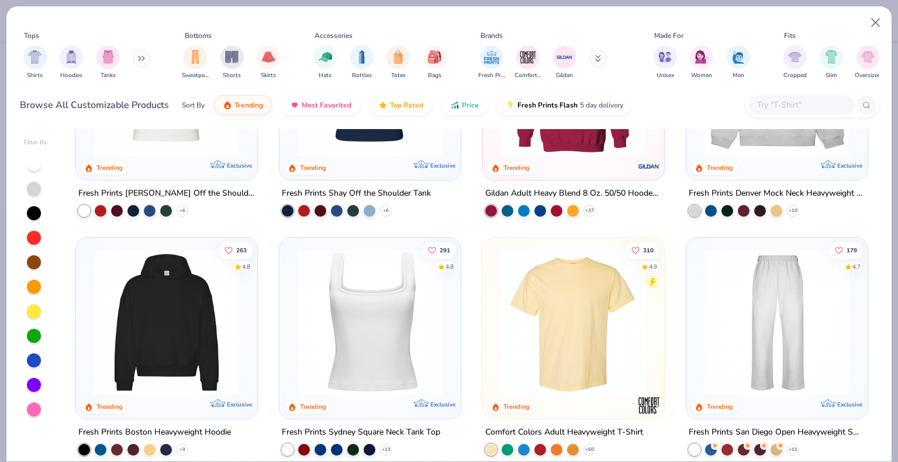
click at [564, 331] on img at bounding box center [573, 323] width 158 height 146
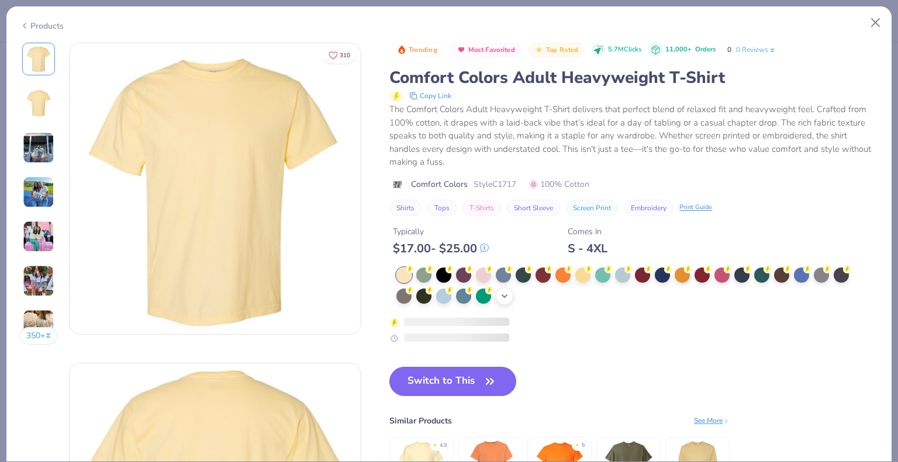
click at [509, 302] on div "+ 38" at bounding box center [505, 296] width 18 height 18
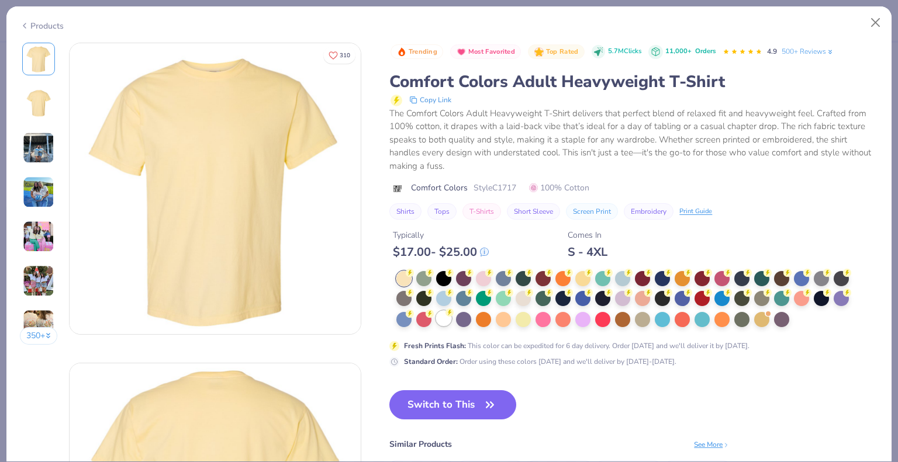
click at [441, 321] on div at bounding box center [443, 318] width 15 height 15
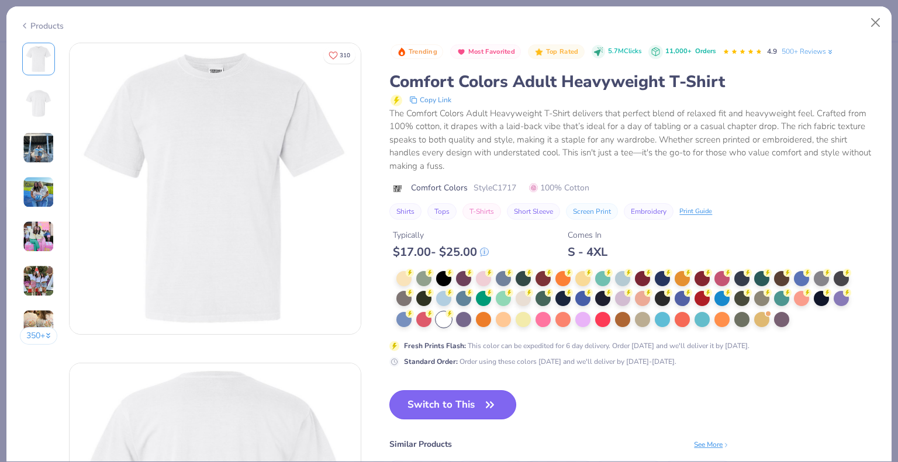
click at [467, 401] on button "Switch to This" at bounding box center [452, 404] width 127 height 29
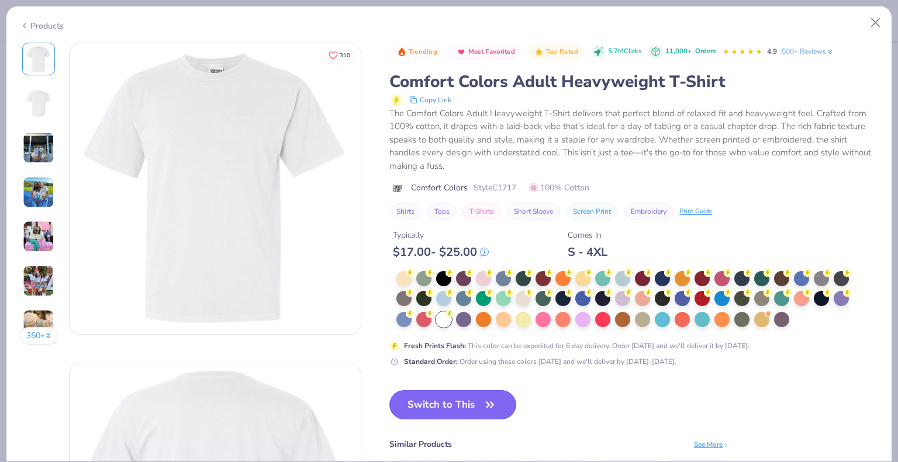
click at [456, 400] on button "Switch to This" at bounding box center [452, 404] width 127 height 29
click at [491, 410] on icon "button" at bounding box center [489, 405] width 16 height 16
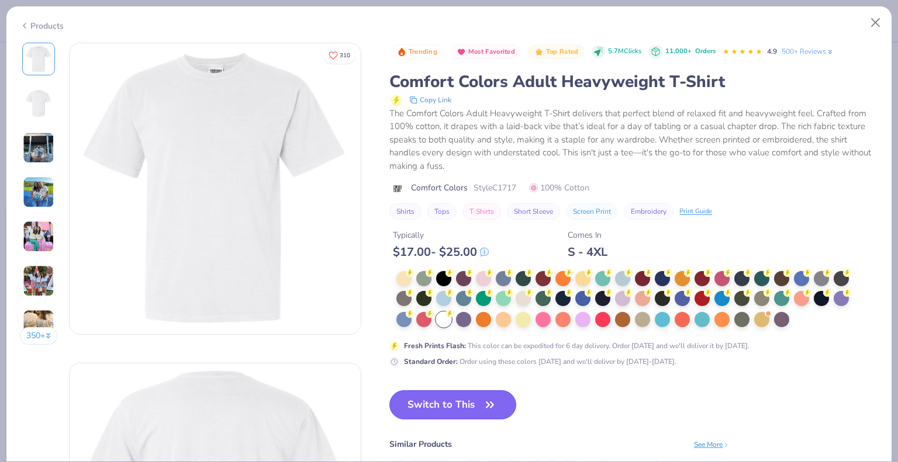
click at [491, 410] on icon "button" at bounding box center [489, 405] width 16 height 16
click at [879, 24] on button "Close" at bounding box center [875, 23] width 22 height 22
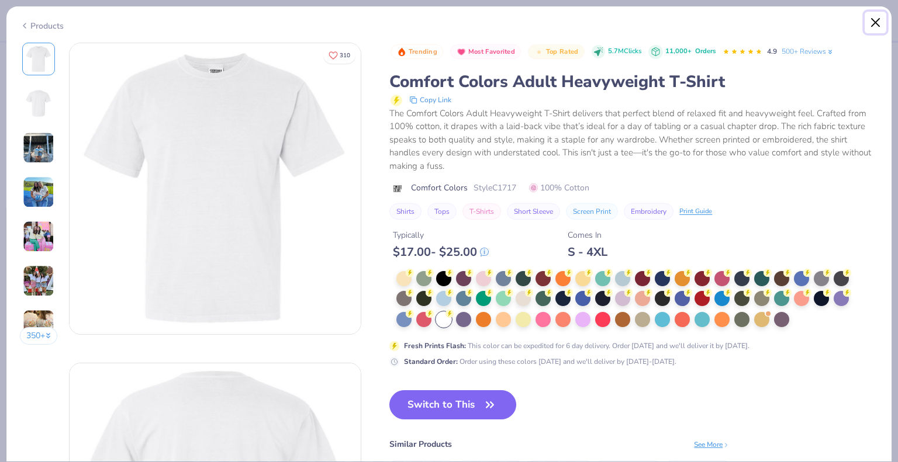
type textarea "x"
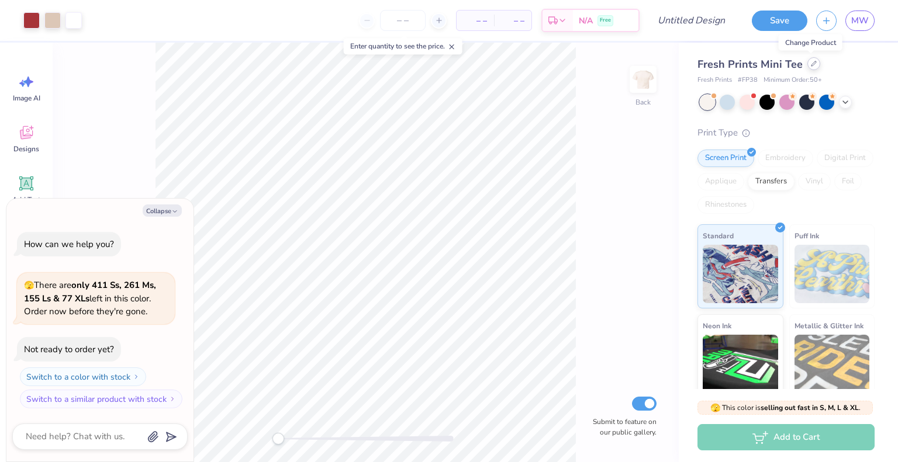
click at [813, 66] on div at bounding box center [813, 63] width 13 height 13
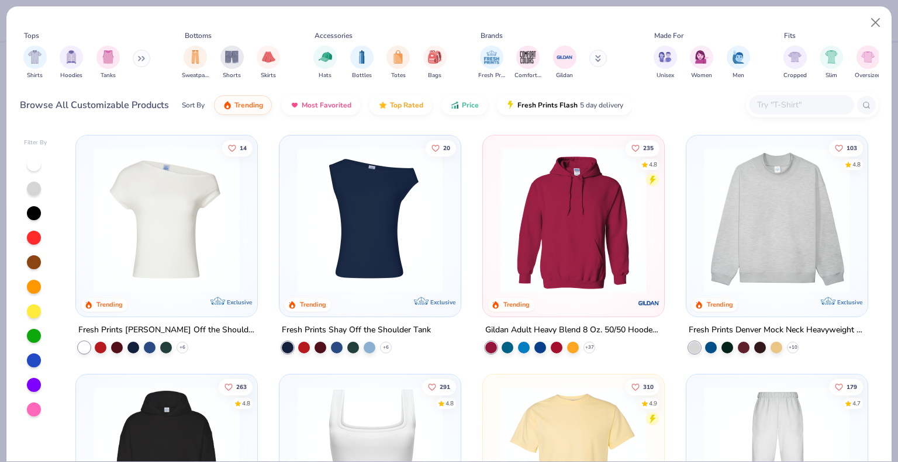
scroll to position [226, 0]
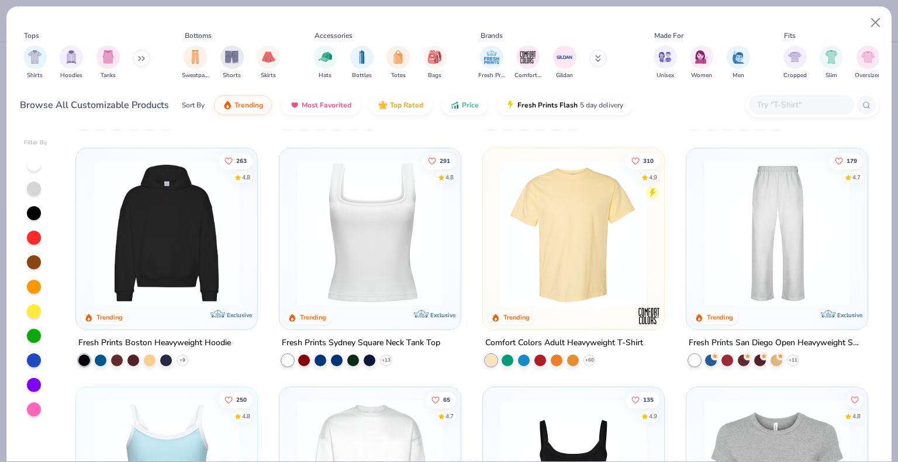
click at [563, 251] on div "14 Trending Exclusive Fresh Prints Chloe Off the Shoulder Top + 6 20 Trending E…" at bounding box center [471, 295] width 813 height 333
click at [563, 251] on img at bounding box center [573, 233] width 158 height 146
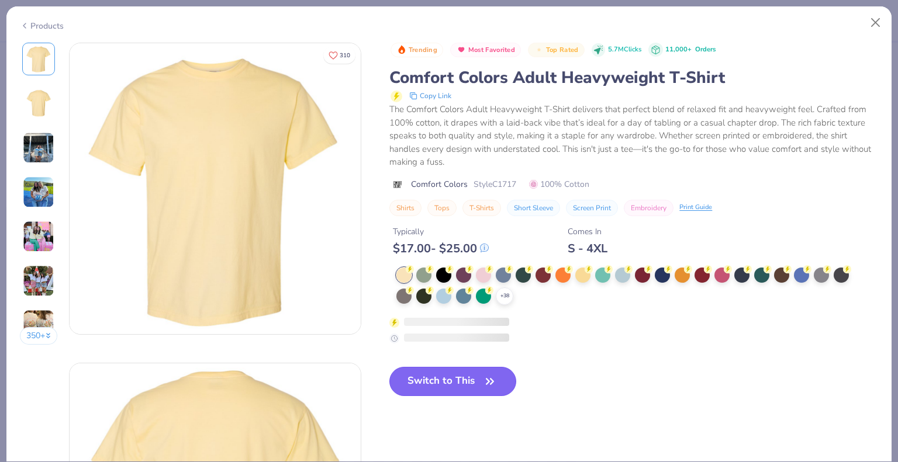
click at [456, 376] on button "Switch to This" at bounding box center [452, 381] width 127 height 29
click at [463, 371] on button "Switch to This" at bounding box center [452, 381] width 127 height 29
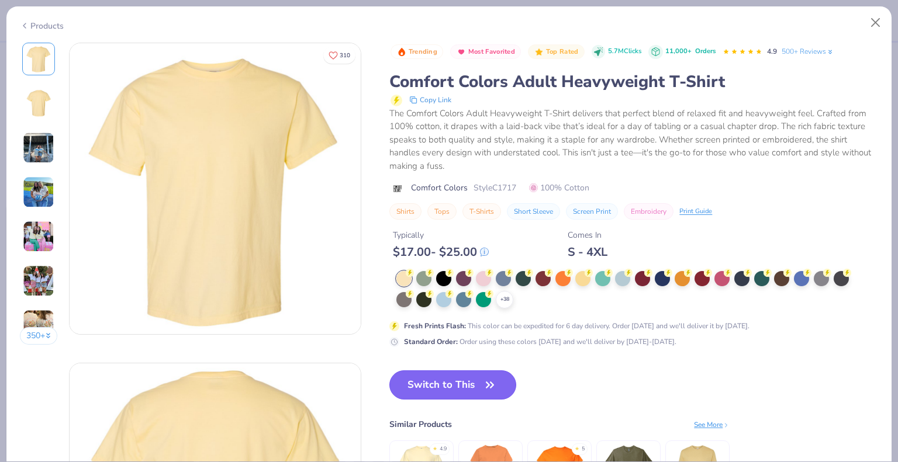
click at [444, 372] on button "Switch to This" at bounding box center [452, 384] width 127 height 29
click at [454, 383] on button "Switch to This" at bounding box center [452, 384] width 127 height 29
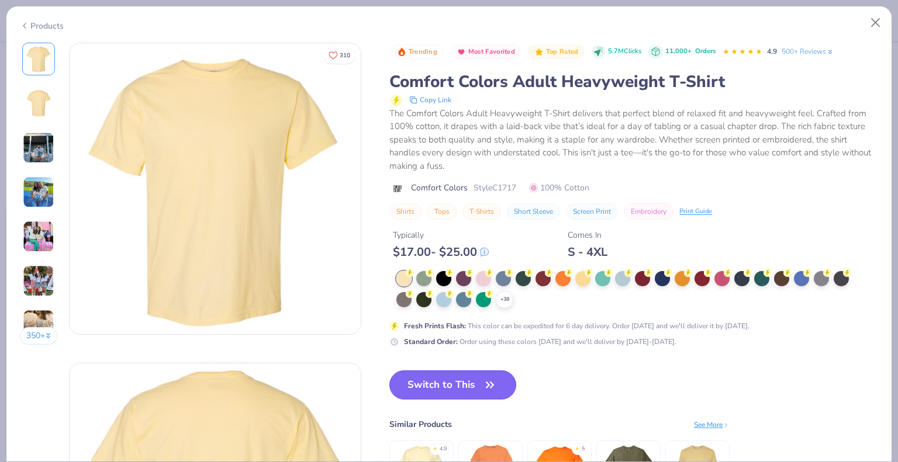
click at [454, 383] on button "Switch to This" at bounding box center [452, 384] width 127 height 29
click at [875, 23] on button "Close" at bounding box center [875, 23] width 22 height 22
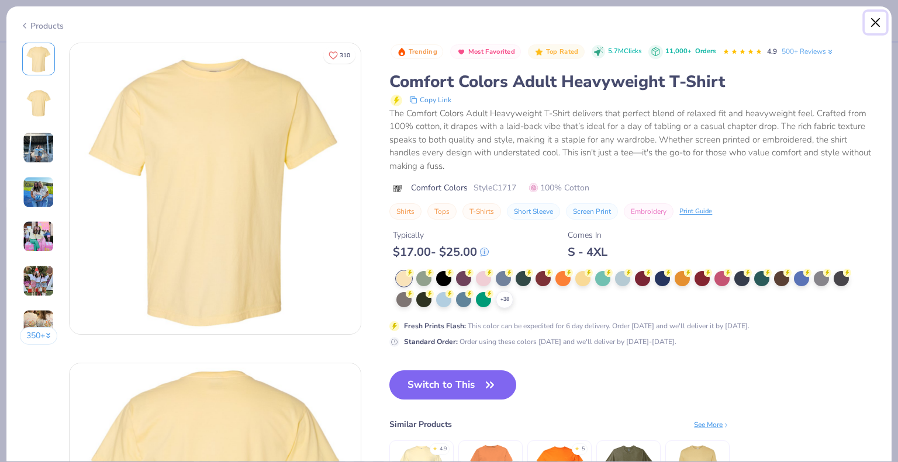
type textarea "x"
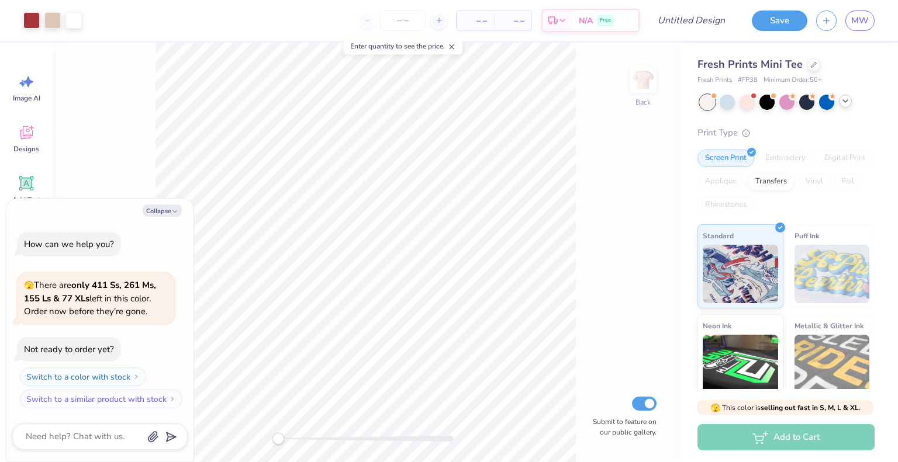
click at [848, 102] on icon at bounding box center [844, 100] width 9 height 9
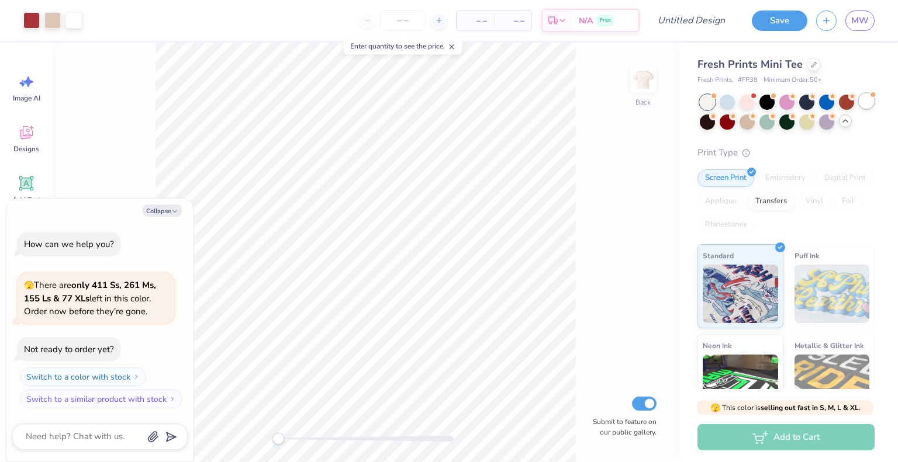
click at [858, 109] on div at bounding box center [865, 100] width 15 height 15
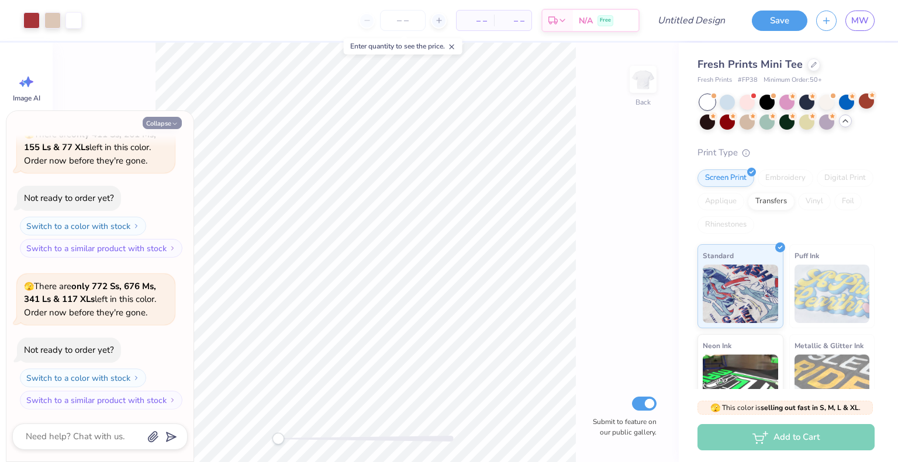
click at [162, 123] on button "Collapse" at bounding box center [162, 123] width 39 height 12
type textarea "x"
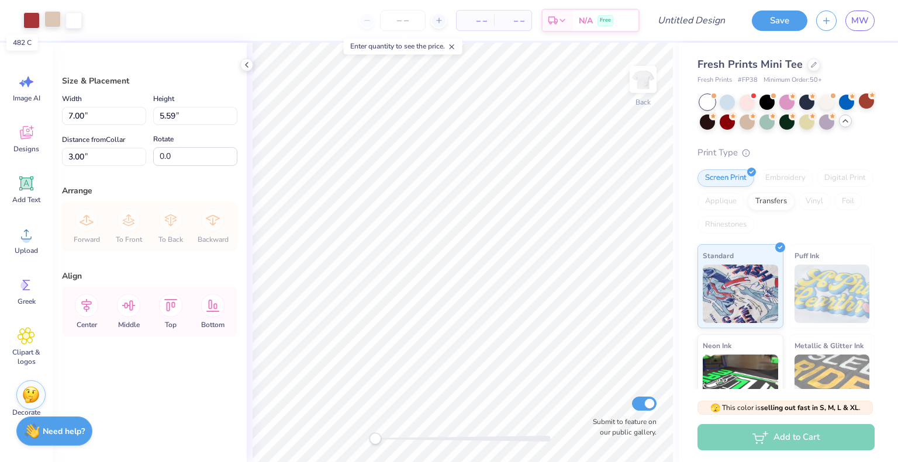
click at [49, 19] on div at bounding box center [52, 19] width 16 height 16
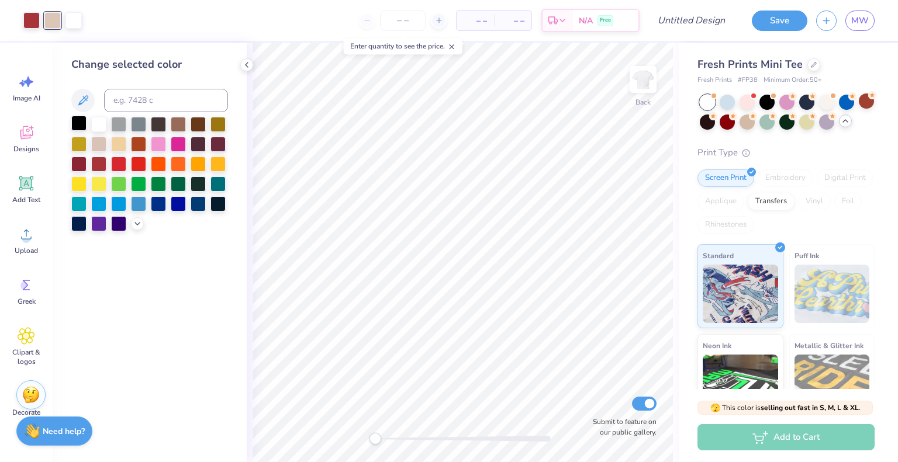
click at [75, 123] on div at bounding box center [78, 123] width 15 height 15
click at [79, 163] on div at bounding box center [78, 162] width 15 height 15
click at [28, 20] on div at bounding box center [31, 19] width 16 height 16
click at [79, 120] on div at bounding box center [78, 123] width 15 height 15
click at [105, 125] on div at bounding box center [98, 123] width 15 height 15
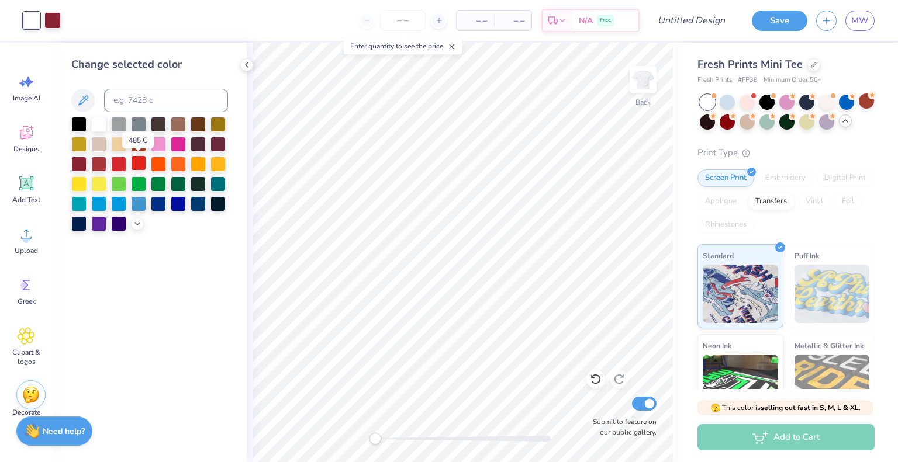
click at [142, 162] on div at bounding box center [138, 162] width 15 height 15
click at [72, 20] on div "– – Per Item – – Total Est. Delivery N/A Free" at bounding box center [355, 20] width 570 height 41
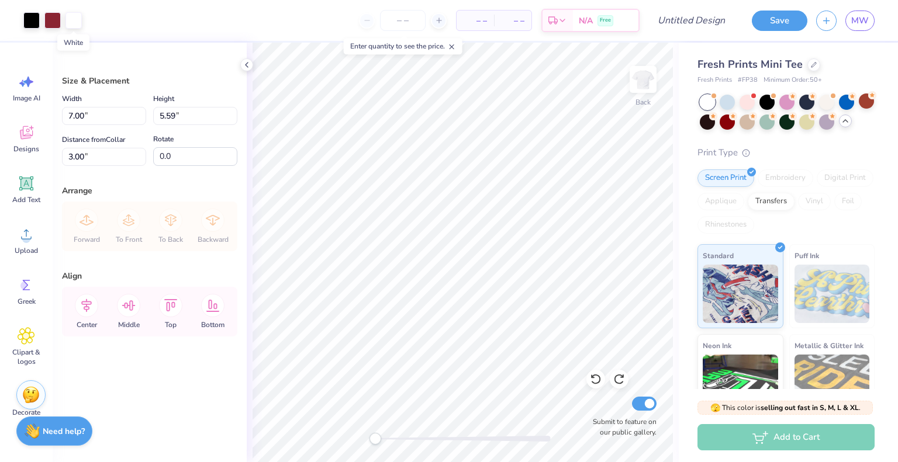
click at [73, 20] on div at bounding box center [73, 20] width 16 height 16
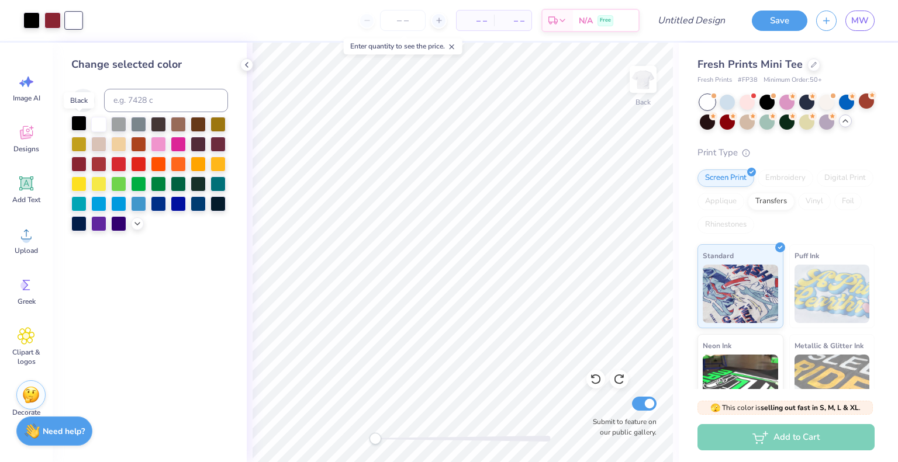
click at [80, 121] on div at bounding box center [78, 123] width 15 height 15
click at [56, 25] on div at bounding box center [52, 19] width 16 height 16
click at [89, 29] on div "– – Per Item – – Total Est. Delivery N/A Free" at bounding box center [355, 20] width 570 height 41
click at [72, 16] on div at bounding box center [73, 19] width 16 height 16
click at [76, 124] on div at bounding box center [78, 124] width 15 height 15
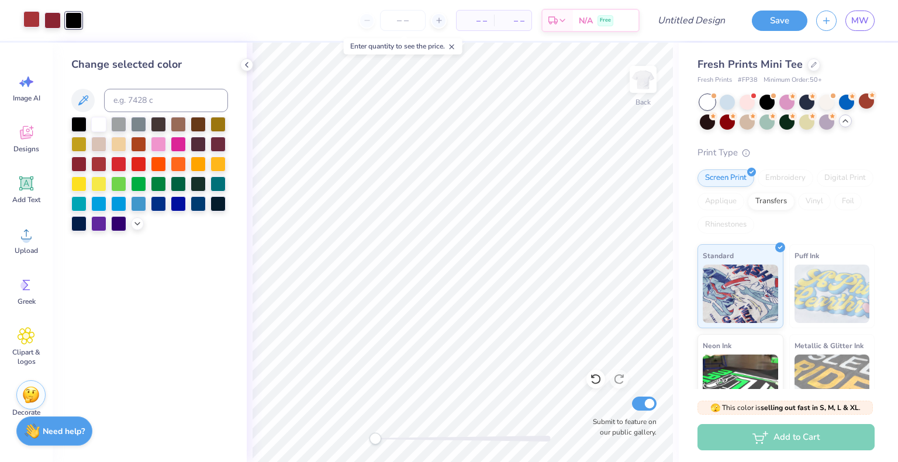
click at [27, 20] on div at bounding box center [31, 19] width 16 height 16
click at [143, 164] on div at bounding box center [138, 162] width 15 height 15
click at [99, 124] on div at bounding box center [98, 123] width 15 height 15
click at [123, 121] on div at bounding box center [118, 123] width 15 height 15
click at [138, 162] on div at bounding box center [138, 162] width 15 height 15
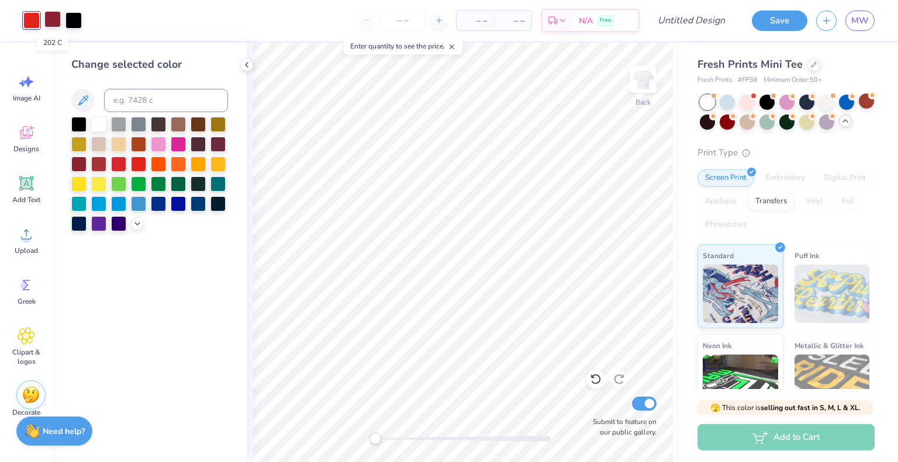
click at [58, 23] on div at bounding box center [52, 19] width 16 height 16
click at [142, 120] on div at bounding box center [138, 123] width 15 height 15
click at [162, 122] on div at bounding box center [158, 123] width 15 height 15
click at [77, 122] on div at bounding box center [78, 123] width 15 height 15
click at [34, 18] on div at bounding box center [31, 19] width 16 height 16
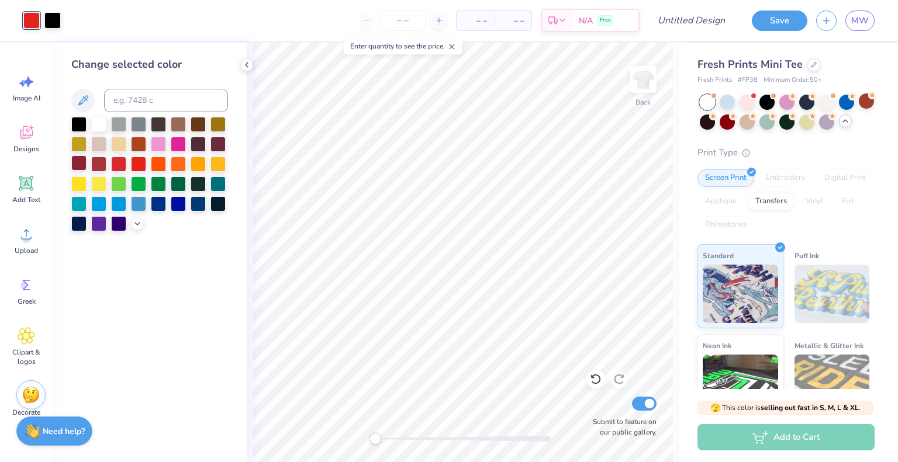
click at [82, 158] on div at bounding box center [78, 162] width 15 height 15
click at [95, 161] on div at bounding box center [98, 162] width 15 height 15
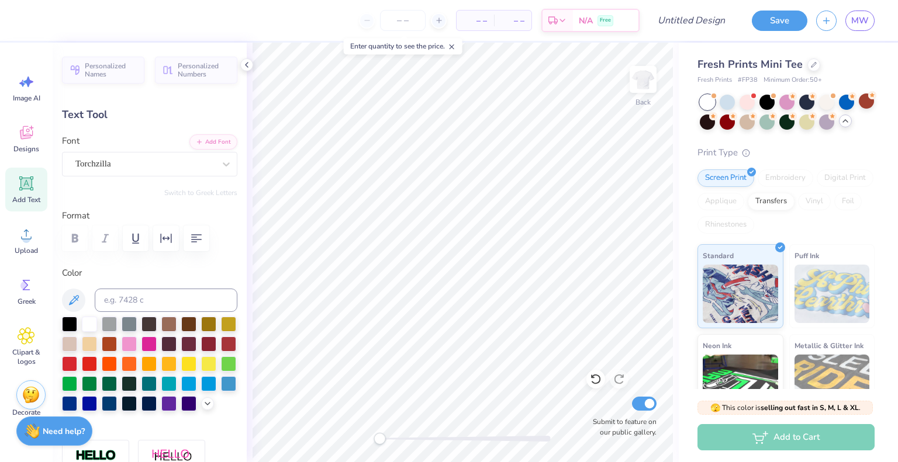
scroll to position [9, 1]
type textarea "C"
type textarea "U"
type textarea "u"
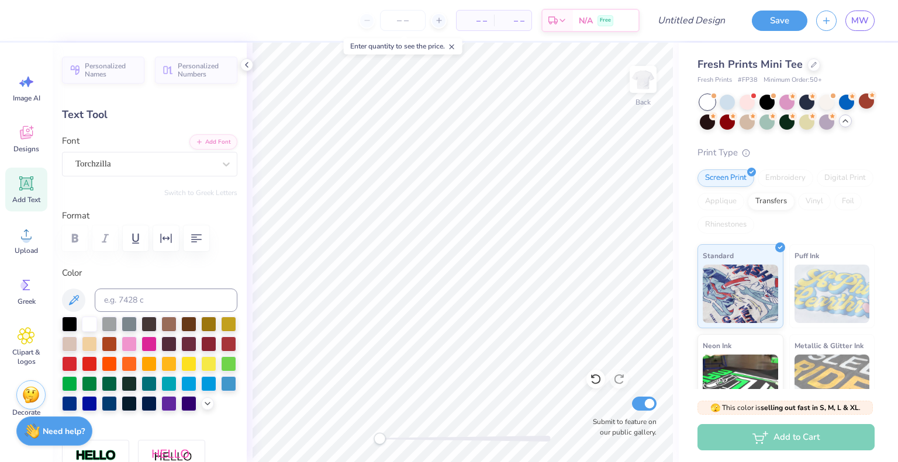
type textarea "UDT"
type input "0.0"
type input "3.02"
type input "2.31"
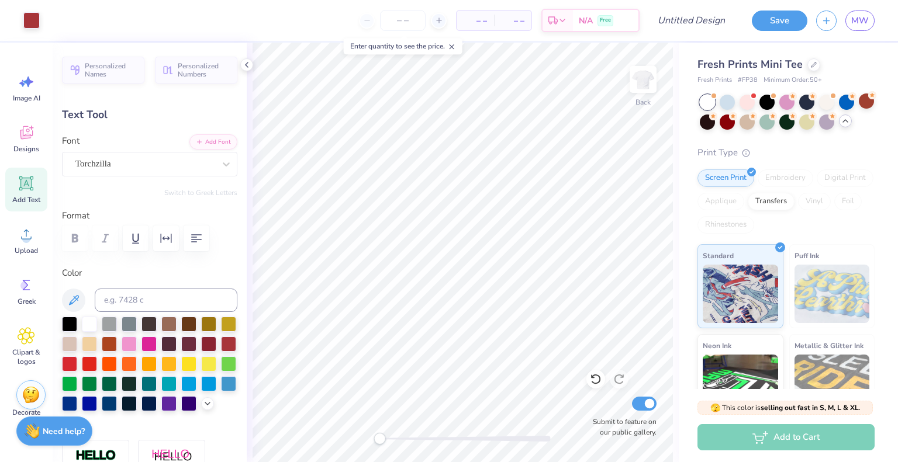
type input "3.36"
type input "-19.9"
type input "2.43"
type input "1.86"
type input "3.83"
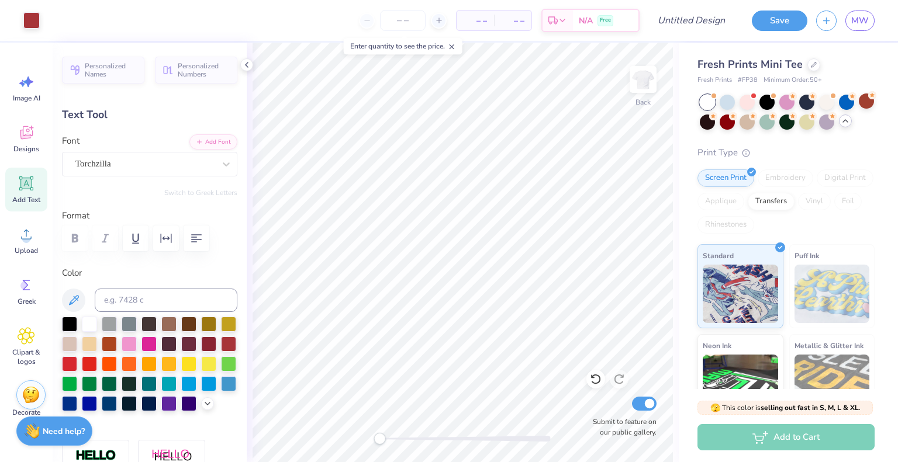
type input "-19.9"
type input "2.61"
type input "0.56"
type input "7.25"
type input "-4.0"
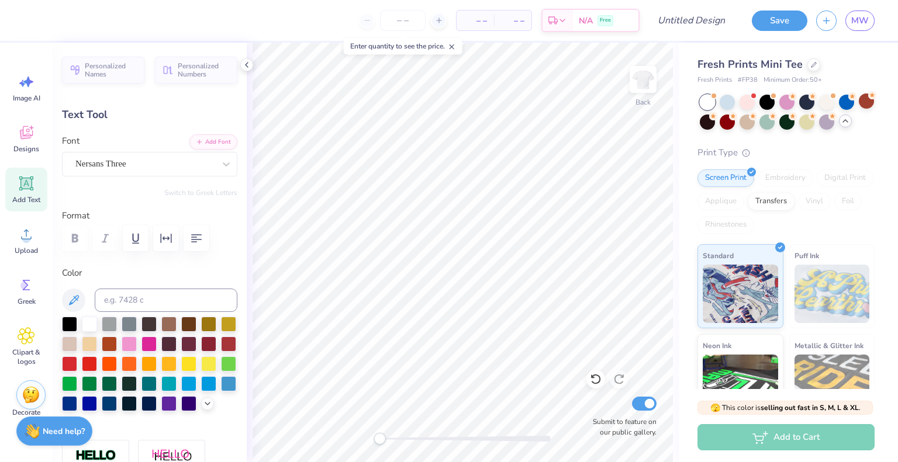
scroll to position [9, 1]
type textarea "Homecoming"
click at [461, 439] on div at bounding box center [462, 439] width 175 height 6
type input "0.0"
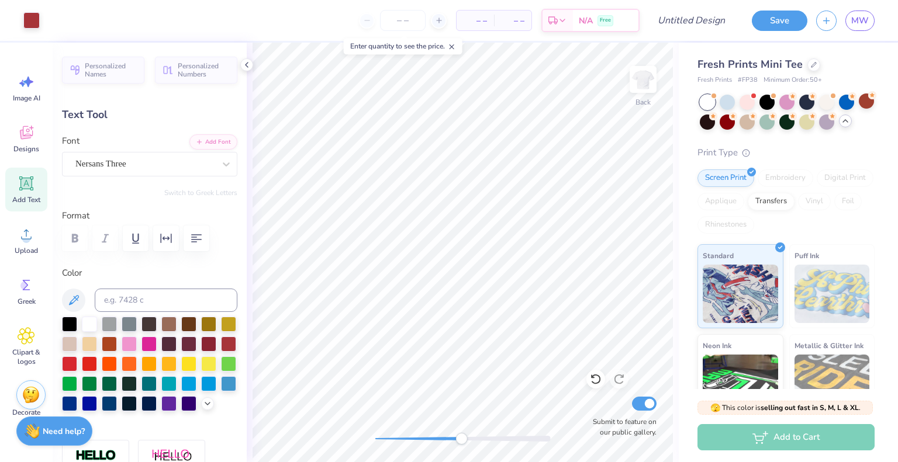
type input "3.80"
type input "0.65"
type input "7.21"
type input "-4.0"
type input "2.90"
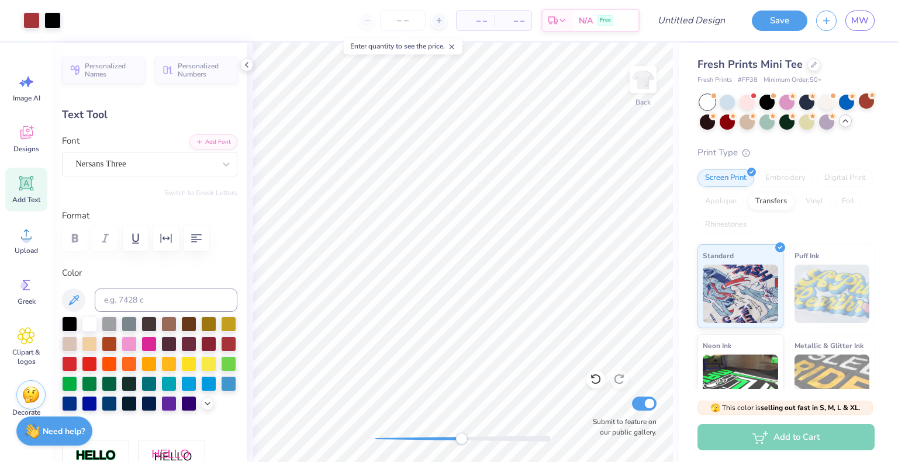
type input "0.49"
type input "7.37"
type input "0.0"
click at [404, 439] on div at bounding box center [462, 439] width 175 height 6
click at [404, 439] on div "Accessibility label" at bounding box center [405, 439] width 12 height 12
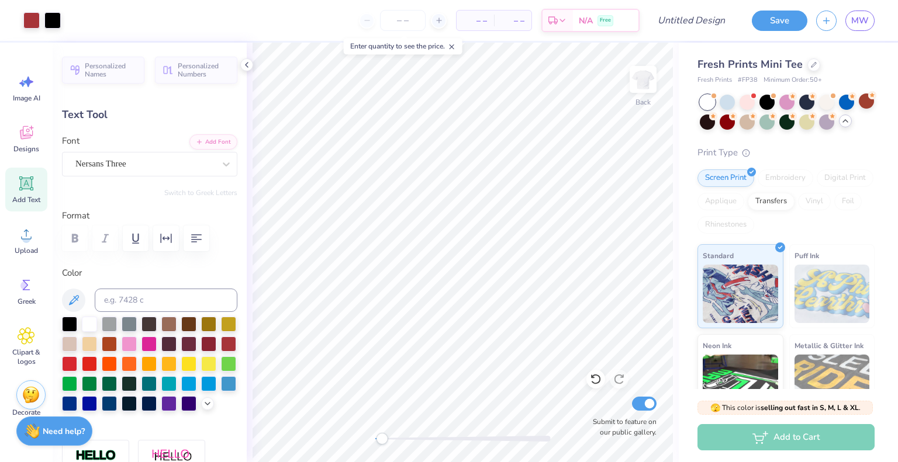
drag, startPoint x: 394, startPoint y: 441, endPoint x: 382, endPoint y: 441, distance: 12.3
click at [382, 441] on div at bounding box center [462, 439] width 175 height 6
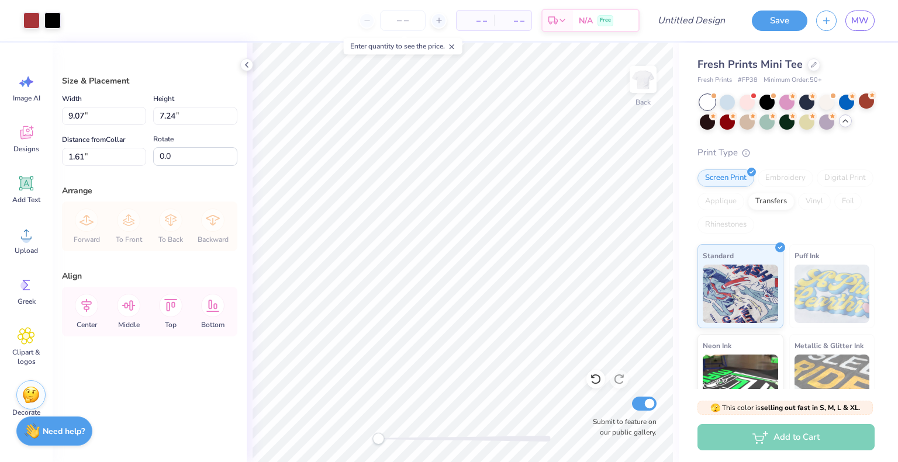
type input "1.61"
click at [54, 18] on div at bounding box center [52, 19] width 16 height 16
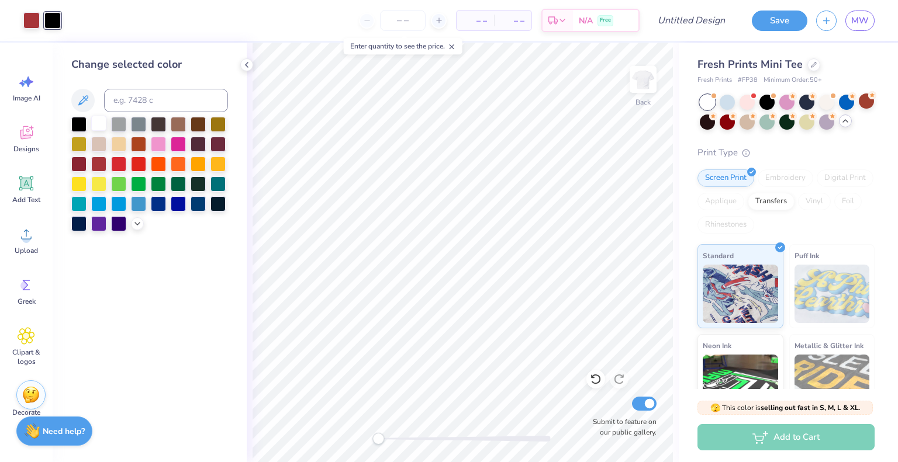
click at [96, 123] on div at bounding box center [98, 123] width 15 height 15
click at [27, 23] on div at bounding box center [31, 19] width 16 height 16
click at [79, 122] on div at bounding box center [78, 123] width 15 height 15
click at [52, 19] on div at bounding box center [52, 19] width 16 height 16
click at [101, 163] on div at bounding box center [98, 162] width 15 height 15
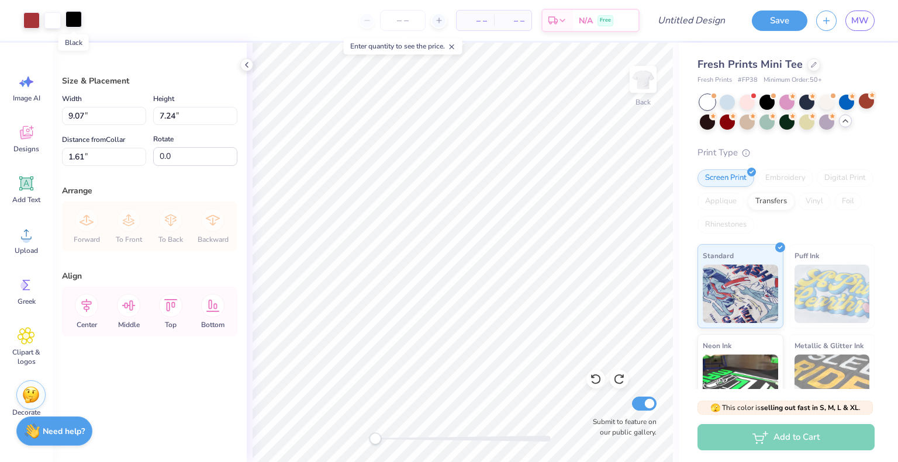
click at [79, 17] on div at bounding box center [73, 19] width 16 height 16
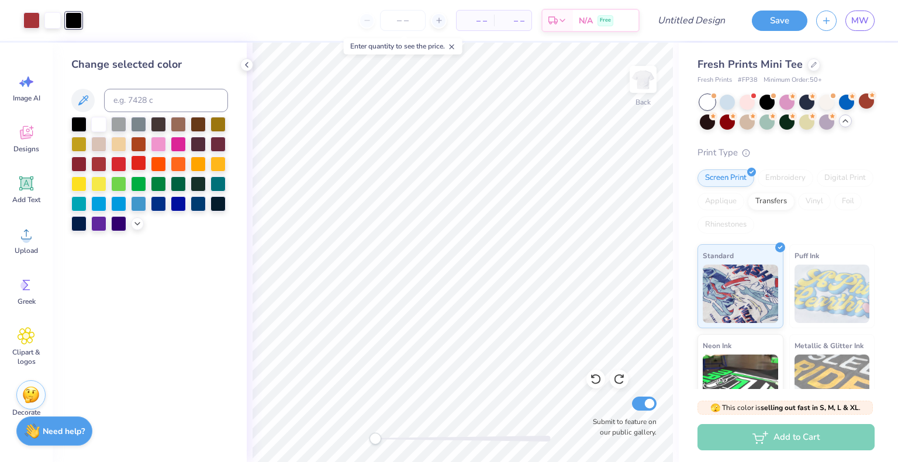
click at [138, 164] on div at bounding box center [138, 162] width 15 height 15
click at [30, 22] on div at bounding box center [31, 19] width 16 height 16
click at [82, 128] on div at bounding box center [78, 124] width 15 height 15
click at [72, 19] on div at bounding box center [73, 19] width 16 height 16
click at [81, 163] on div at bounding box center [78, 162] width 15 height 15
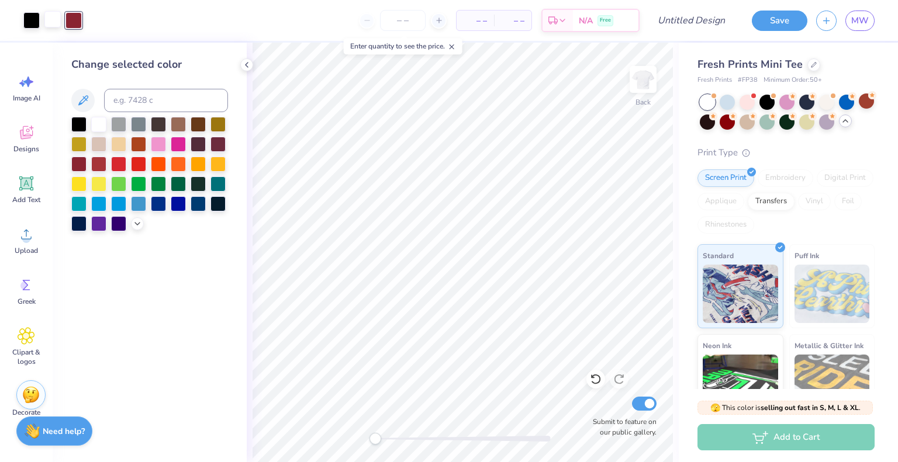
click at [55, 23] on div at bounding box center [52, 19] width 16 height 16
click at [81, 163] on div at bounding box center [78, 162] width 15 height 15
click at [95, 24] on div "– – Per Item – – Total Est. Delivery N/A Free" at bounding box center [355, 20] width 570 height 41
click at [132, 16] on div "– – Per Item – – Total Est. Delivery N/A Free" at bounding box center [355, 20] width 570 height 41
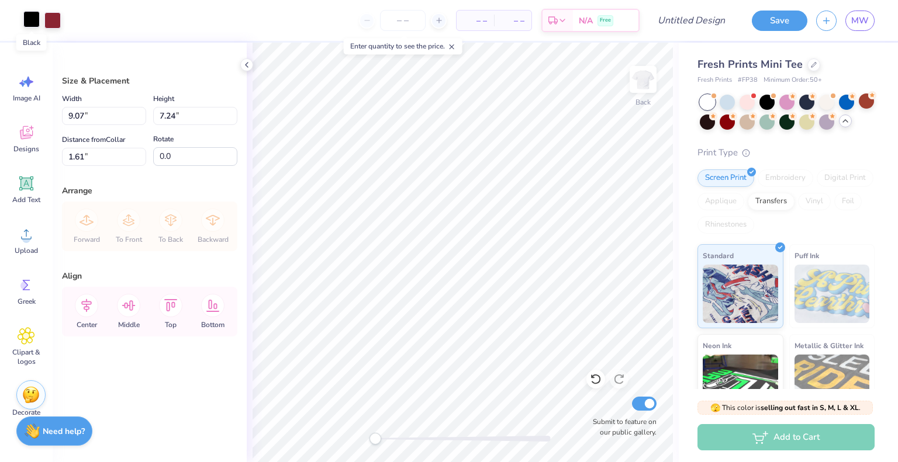
drag, startPoint x: 48, startPoint y: 16, endPoint x: 22, endPoint y: 16, distance: 26.3
click at [23, 16] on div at bounding box center [41, 20] width 37 height 16
click at [23, 16] on div at bounding box center [31, 19] width 16 height 16
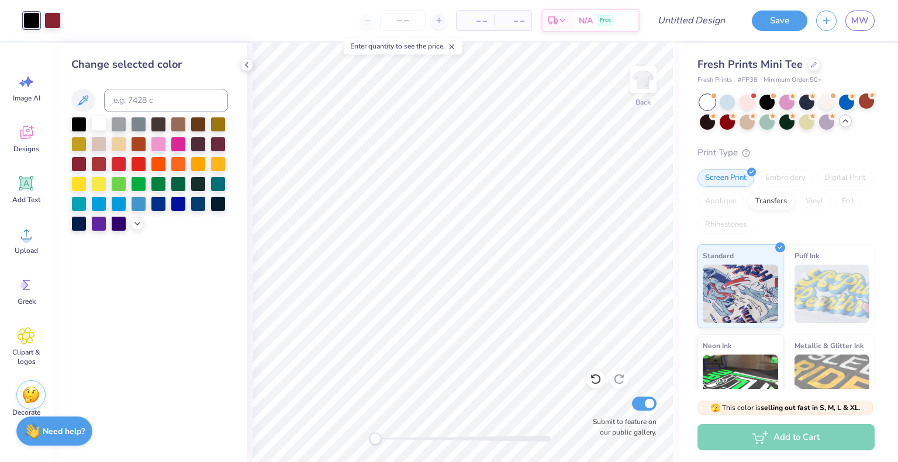
click at [98, 123] on div at bounding box center [98, 123] width 15 height 15
click at [51, 22] on div at bounding box center [52, 19] width 16 height 16
click at [77, 120] on div at bounding box center [78, 124] width 15 height 15
click at [33, 22] on div at bounding box center [31, 19] width 16 height 16
click at [96, 161] on div at bounding box center [98, 162] width 15 height 15
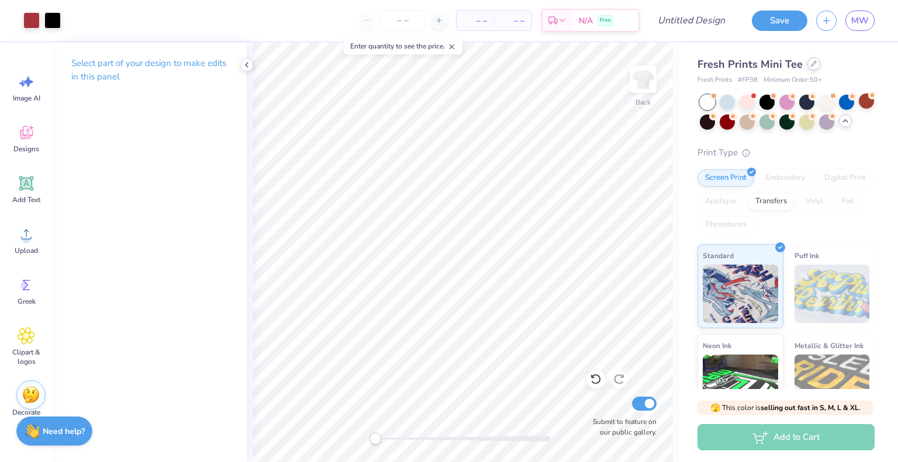
click at [813, 68] on div at bounding box center [813, 63] width 13 height 13
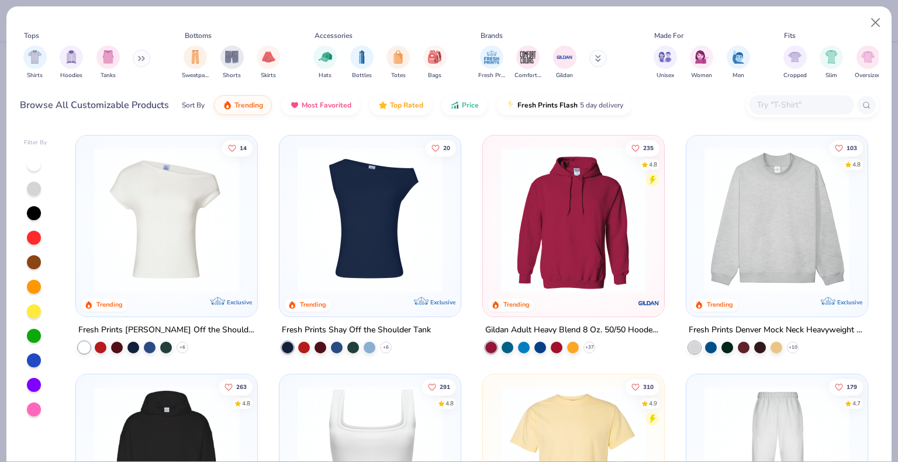
scroll to position [77, 0]
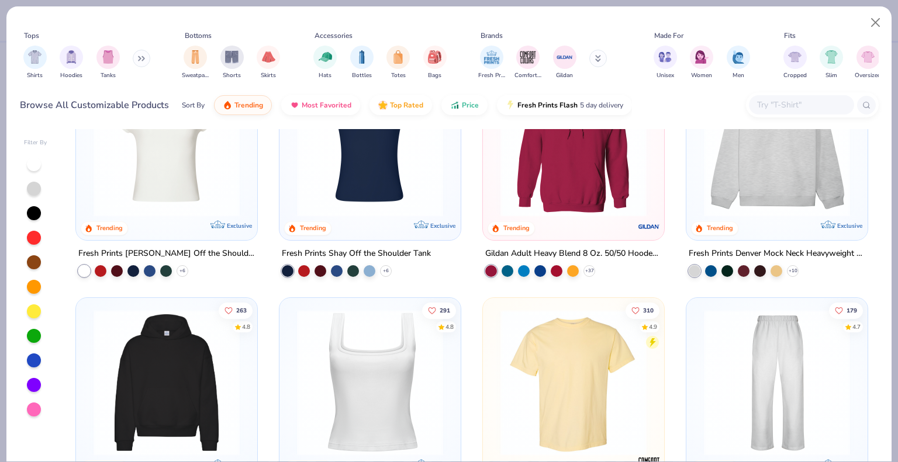
click at [565, 344] on img at bounding box center [573, 383] width 158 height 146
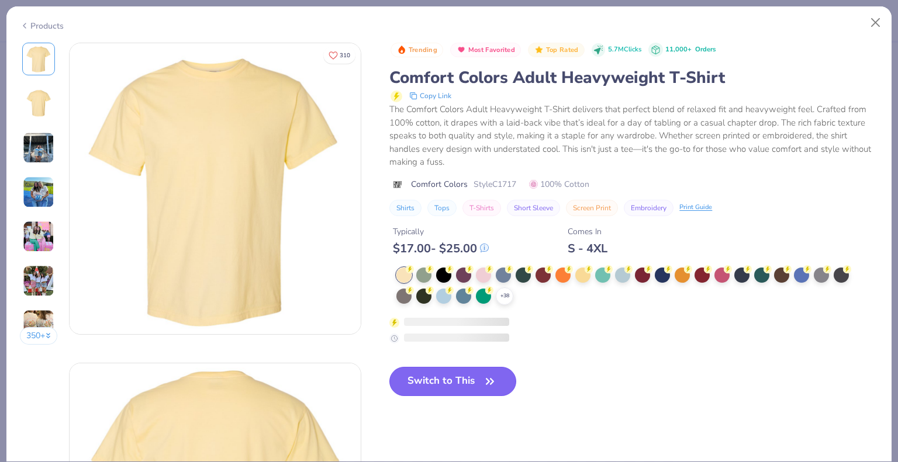
click at [459, 387] on button "Switch to This" at bounding box center [452, 381] width 127 height 29
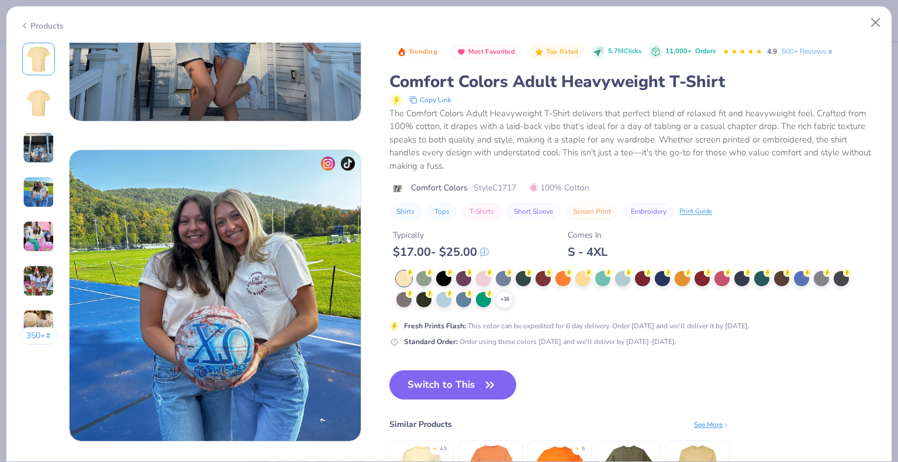
scroll to position [1026, 0]
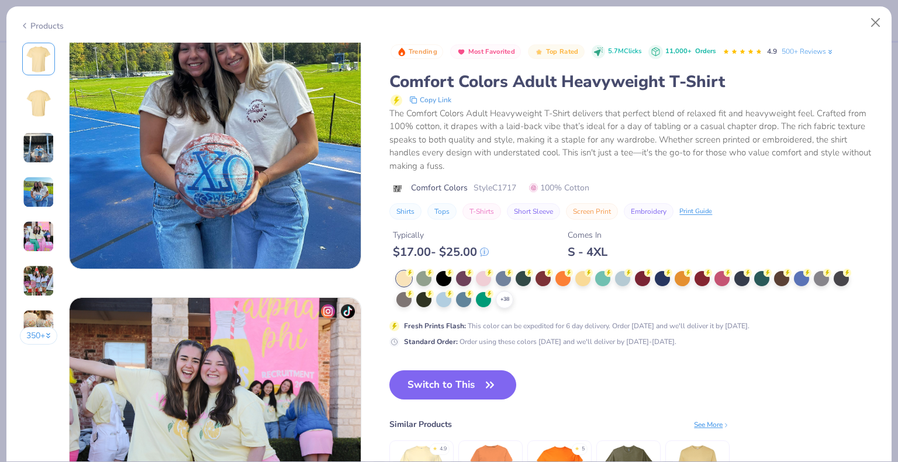
click at [752, 306] on div "+ 38" at bounding box center [626, 289] width 460 height 37
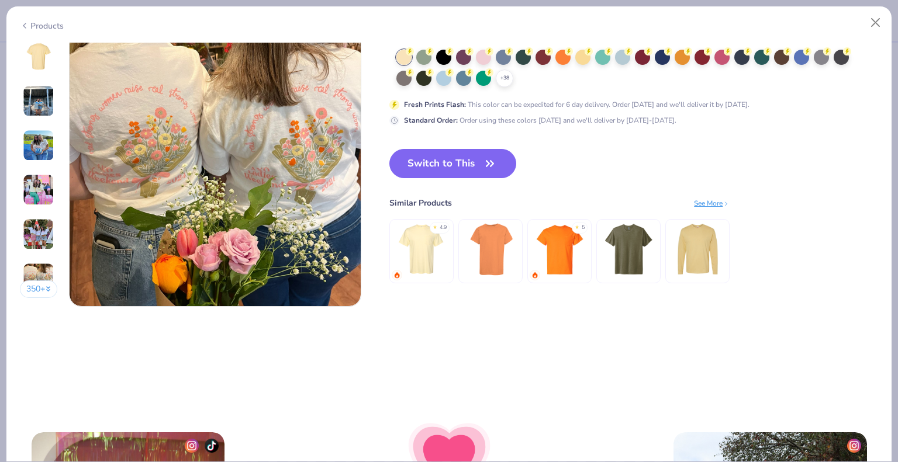
scroll to position [1932, 0]
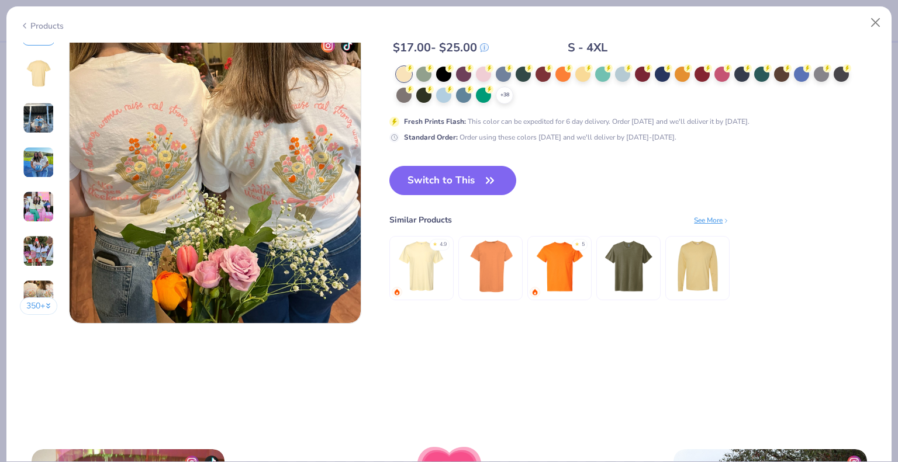
click at [437, 263] on img at bounding box center [422, 266] width 56 height 56
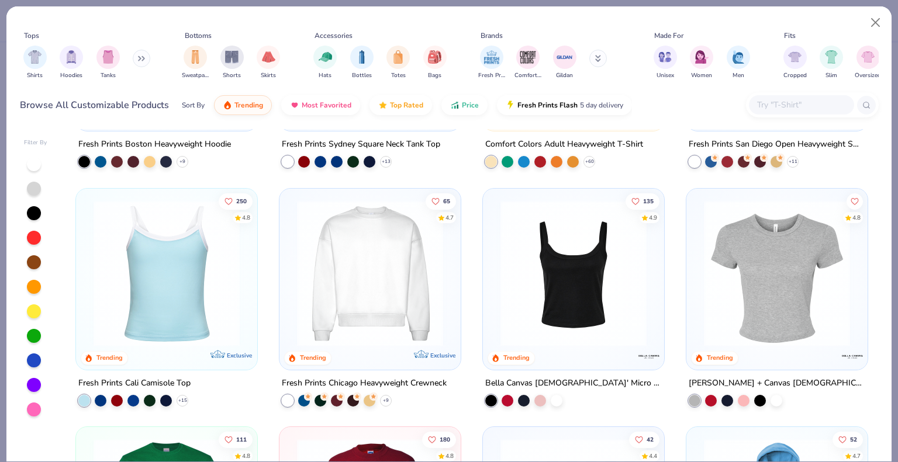
scroll to position [636, 0]
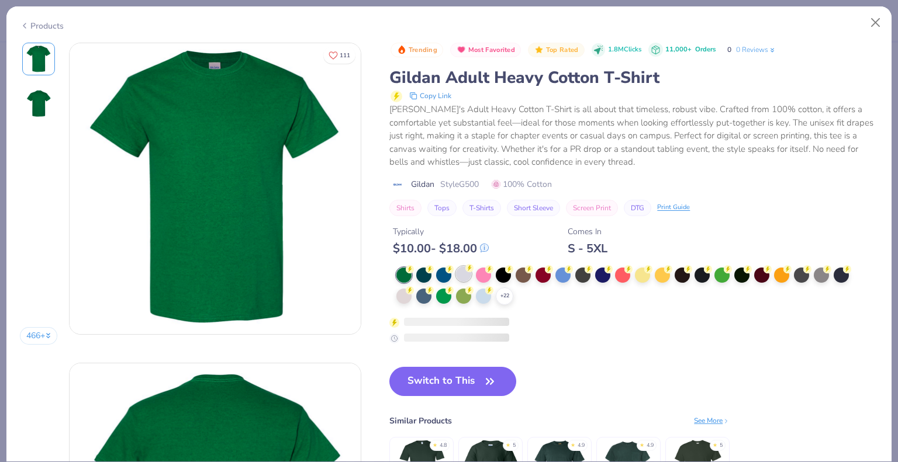
click at [469, 272] on circle at bounding box center [469, 268] width 8 height 8
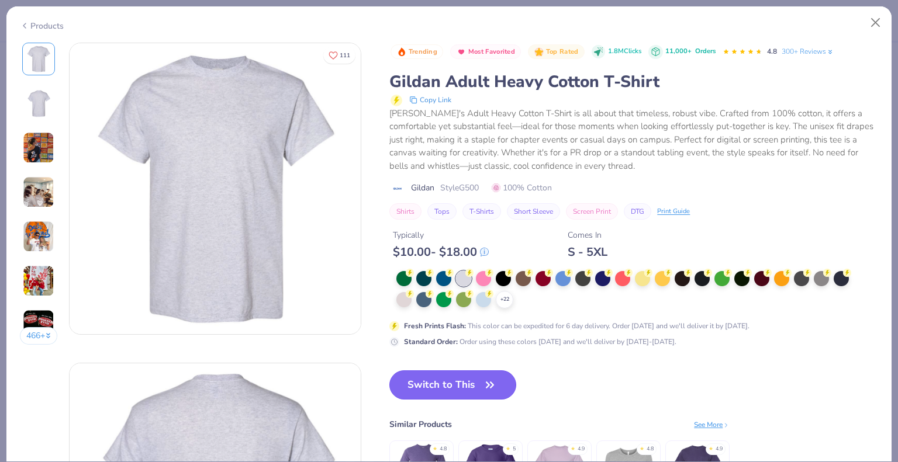
click at [439, 384] on button "Switch to This" at bounding box center [452, 384] width 127 height 29
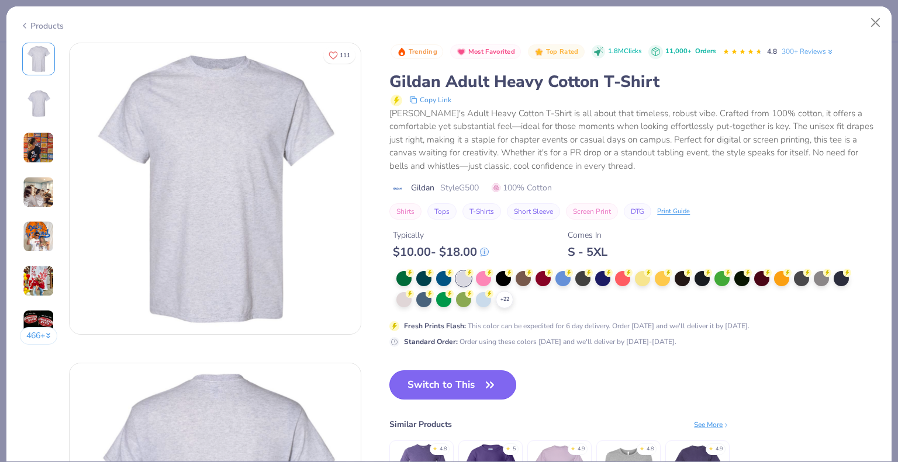
click at [439, 384] on button "Switch to This" at bounding box center [452, 384] width 127 height 29
click at [496, 383] on icon "button" at bounding box center [489, 385] width 16 height 16
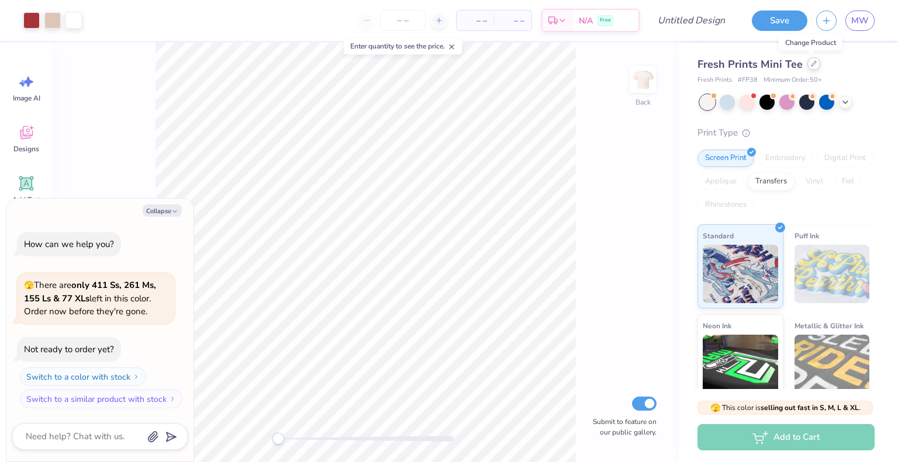
click at [810, 65] on icon at bounding box center [813, 64] width 6 height 6
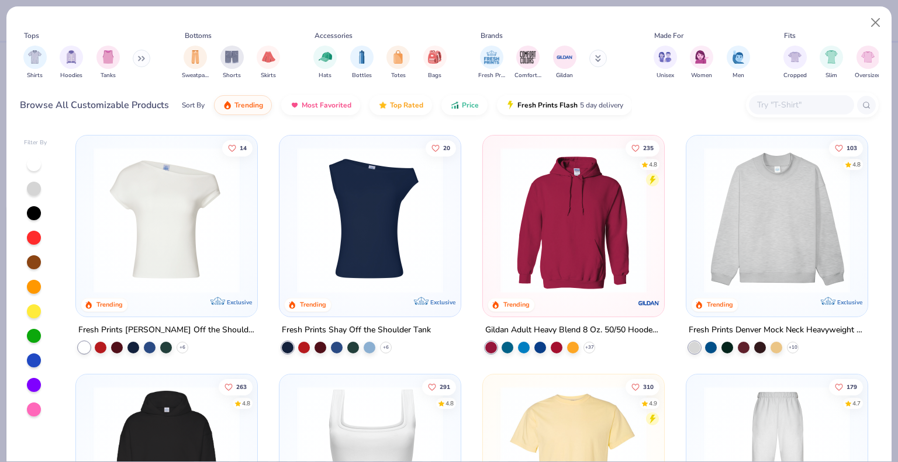
click at [537, 422] on img at bounding box center [573, 459] width 158 height 146
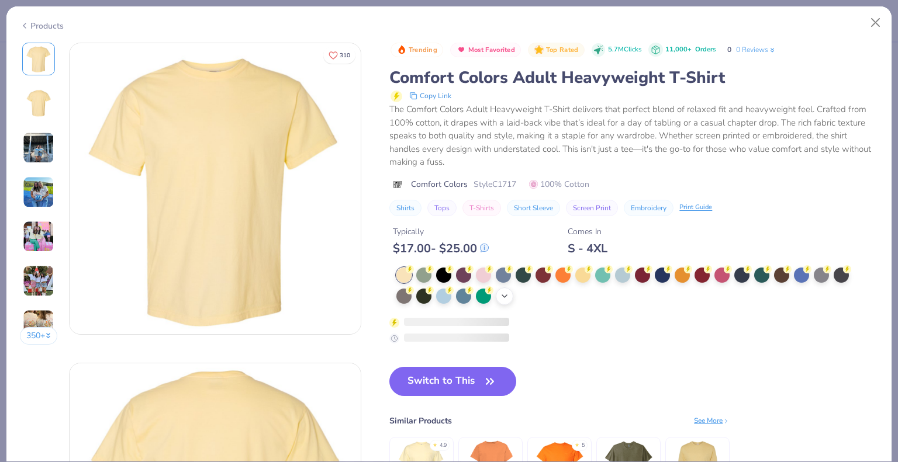
click at [503, 296] on icon at bounding box center [504, 296] width 9 height 9
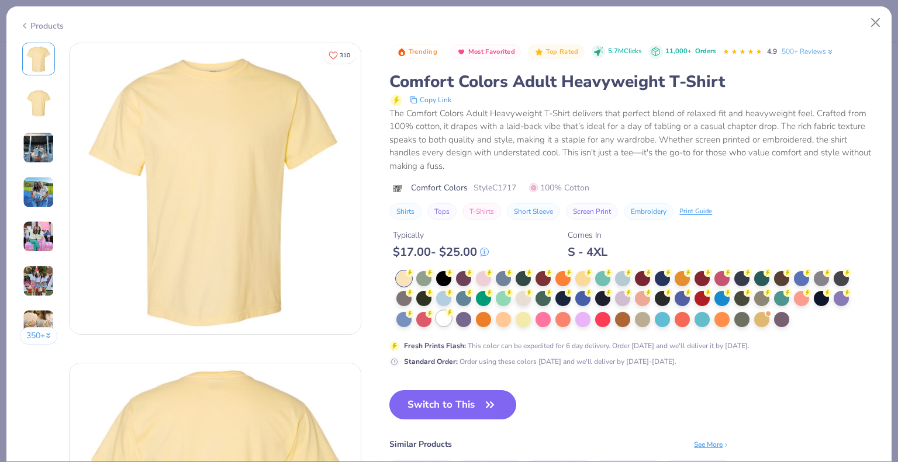
click at [446, 318] on div at bounding box center [443, 318] width 15 height 15
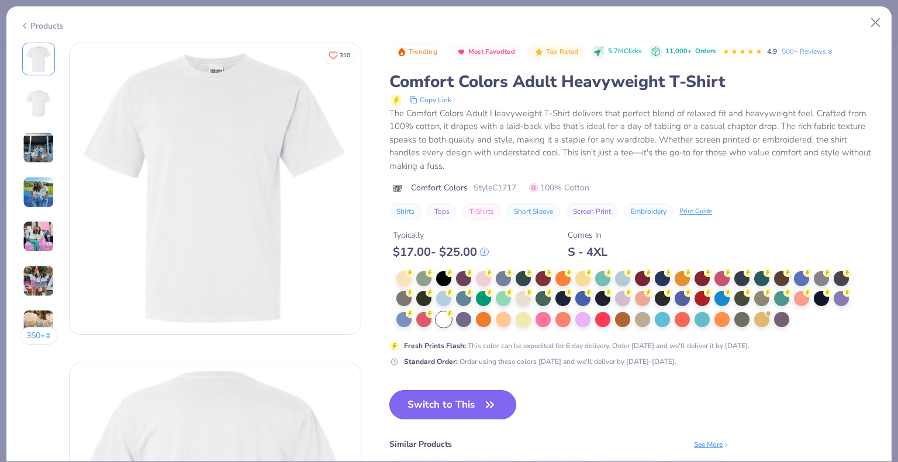
click at [472, 399] on button "Switch to This" at bounding box center [452, 404] width 127 height 29
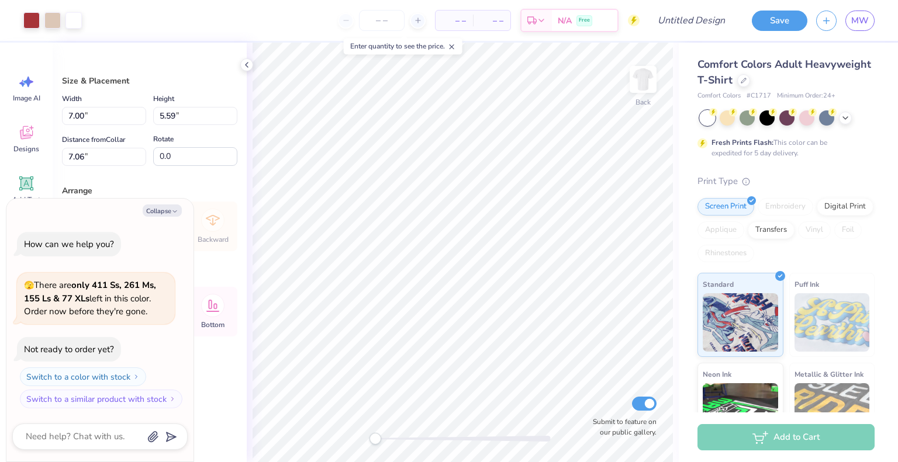
type textarea "x"
type input "9.91"
type input "7.92"
type input "4.74"
type textarea "x"
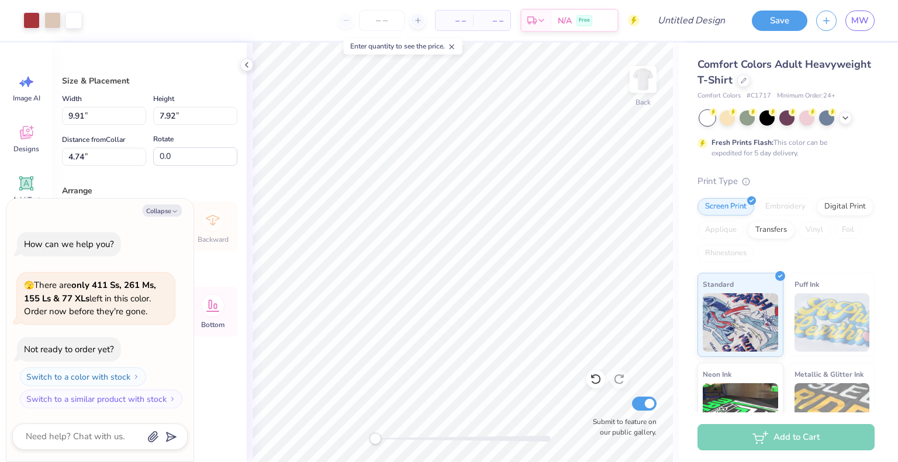
type input "10.98"
type input "8.77"
type input "3.14"
type textarea "x"
type input "11.59"
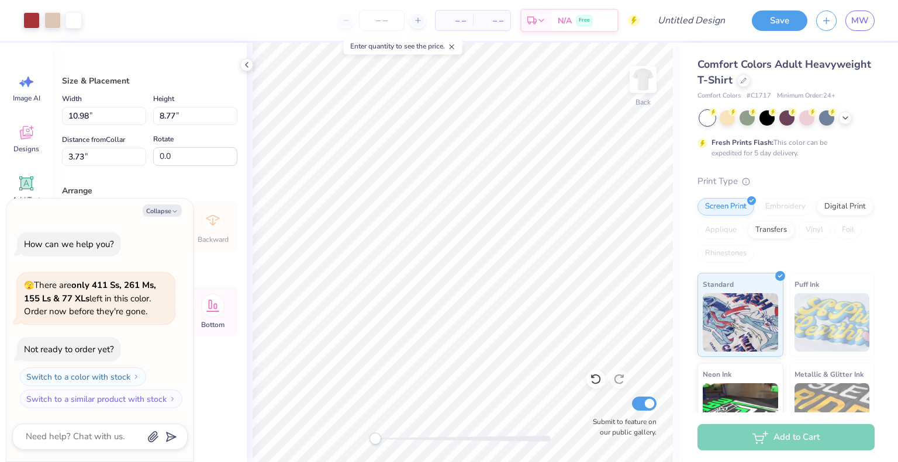
type input "9.25"
type input "3.25"
click at [74, 20] on div at bounding box center [73, 19] width 16 height 16
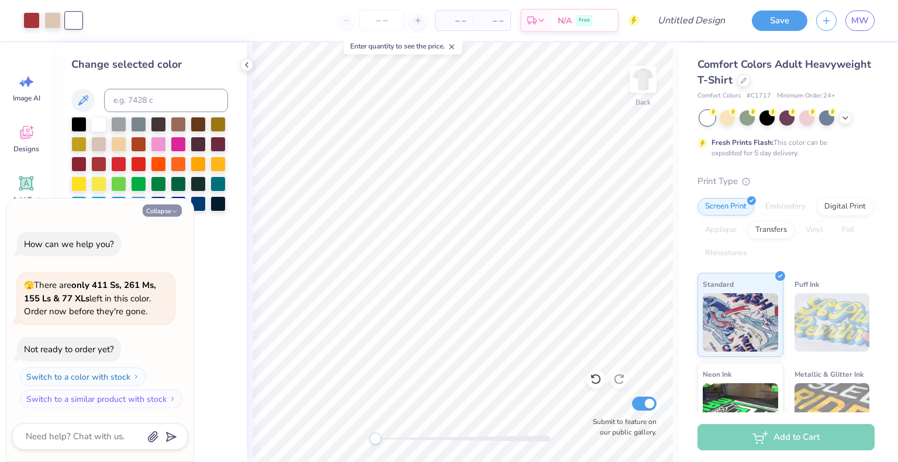
click at [169, 211] on button "Collapse" at bounding box center [162, 211] width 39 height 12
type textarea "x"
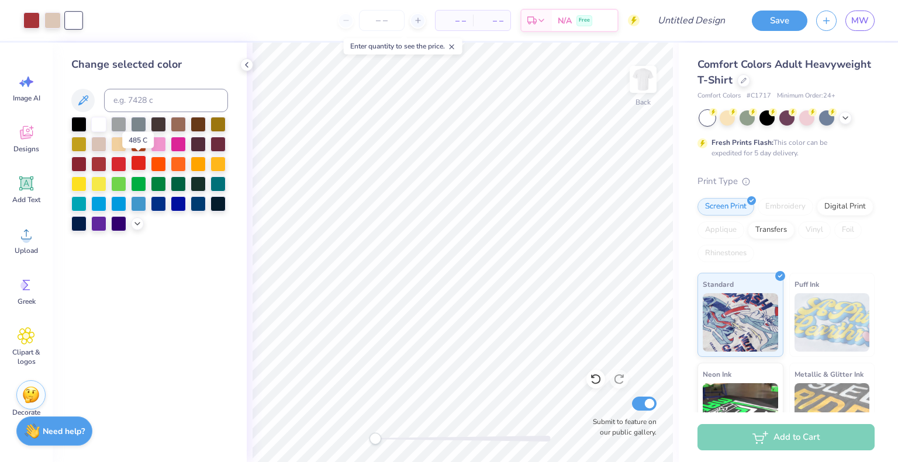
click at [136, 158] on div at bounding box center [138, 162] width 15 height 15
click at [30, 16] on div at bounding box center [31, 19] width 16 height 16
click at [77, 126] on div at bounding box center [78, 123] width 15 height 15
click at [54, 16] on div at bounding box center [52, 19] width 16 height 16
click at [136, 164] on div at bounding box center [138, 162] width 15 height 15
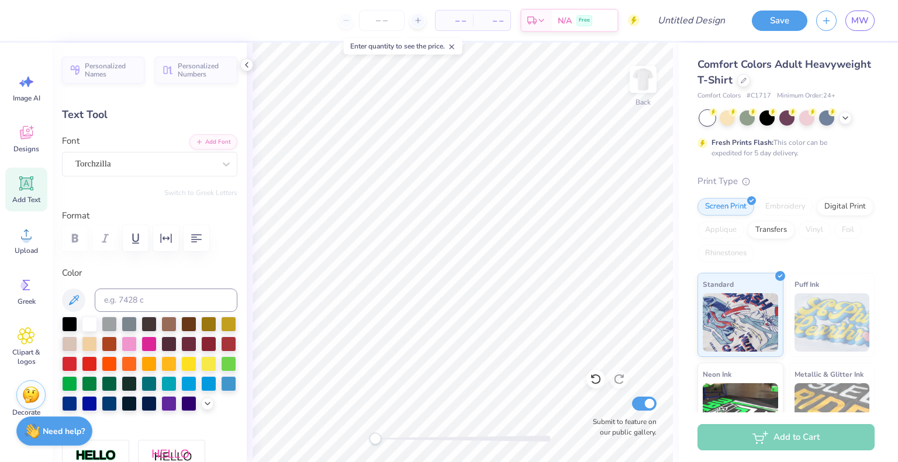
scroll to position [9, 1]
type textarea "C"
type textarea "UDT"
type input "0.0"
type input "3.86"
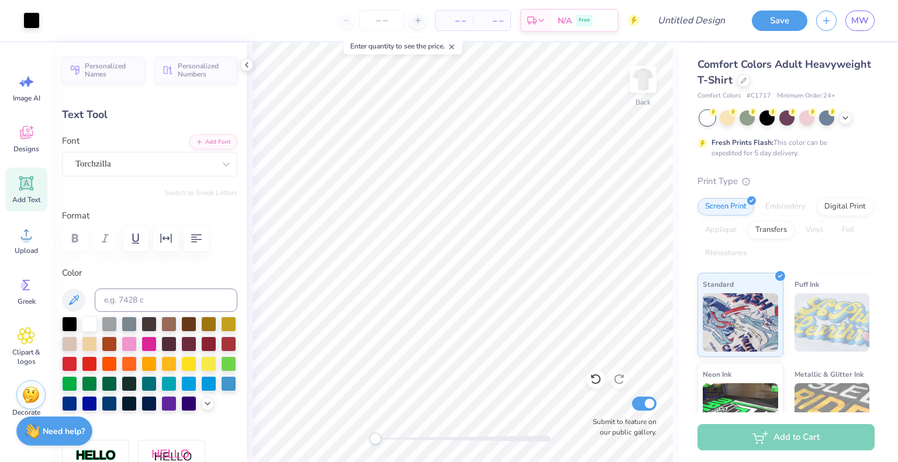
type input "2.95"
type input "5.35"
type input "-19.9"
type input "2.80"
type input "2.14"
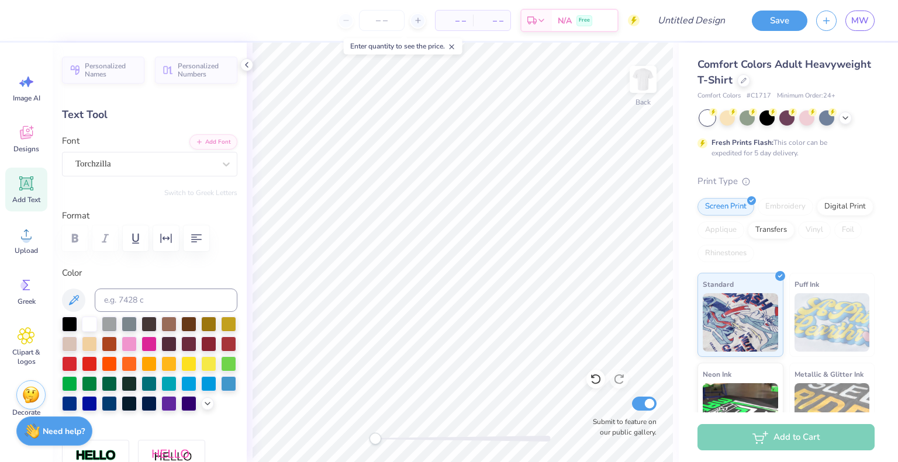
type input "6.18"
type input "-19.9"
type input "3.34"
type input "0.72"
type input "10.31"
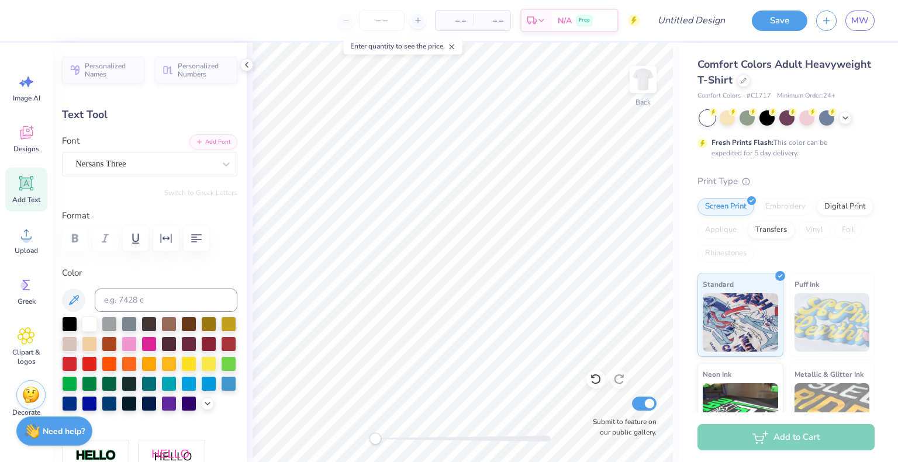
type input "-4.0"
type textarea "HOMECOMING"
click at [480, 436] on div at bounding box center [462, 439] width 175 height 6
type input "4.25"
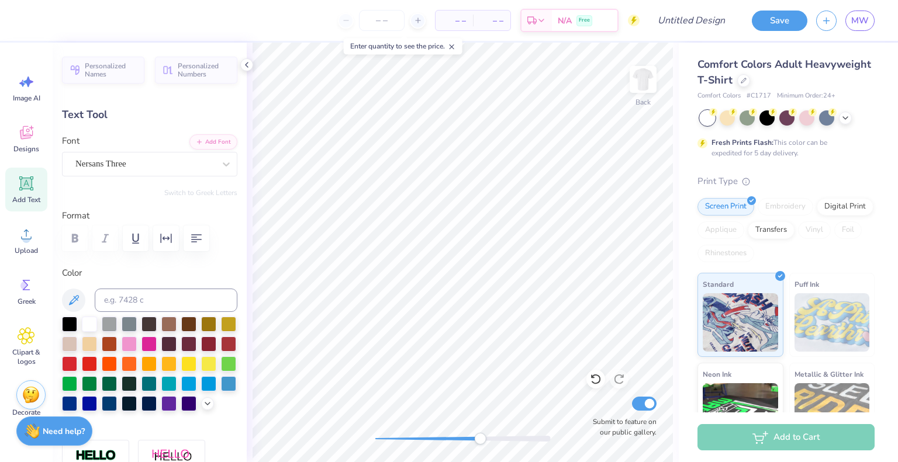
type input "0.72"
type input "10.33"
type input "0.0"
click at [387, 432] on div "Back Submit to feature on our public gallery." at bounding box center [463, 253] width 432 height 420
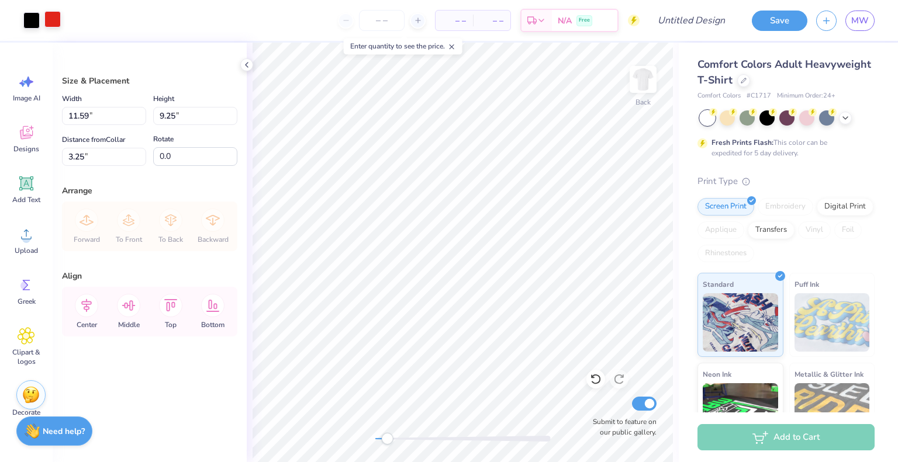
click at [53, 25] on div at bounding box center [52, 19] width 16 height 16
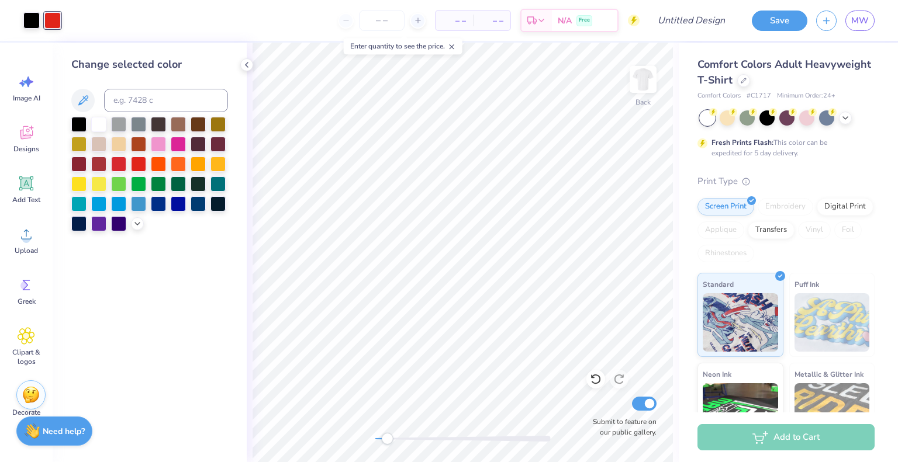
click at [137, 119] on div at bounding box center [138, 124] width 15 height 15
click at [32, 23] on div at bounding box center [31, 19] width 16 height 16
click at [101, 162] on div at bounding box center [98, 164] width 15 height 15
click at [49, 20] on div at bounding box center [52, 19] width 16 height 16
click at [78, 116] on div at bounding box center [78, 123] width 15 height 15
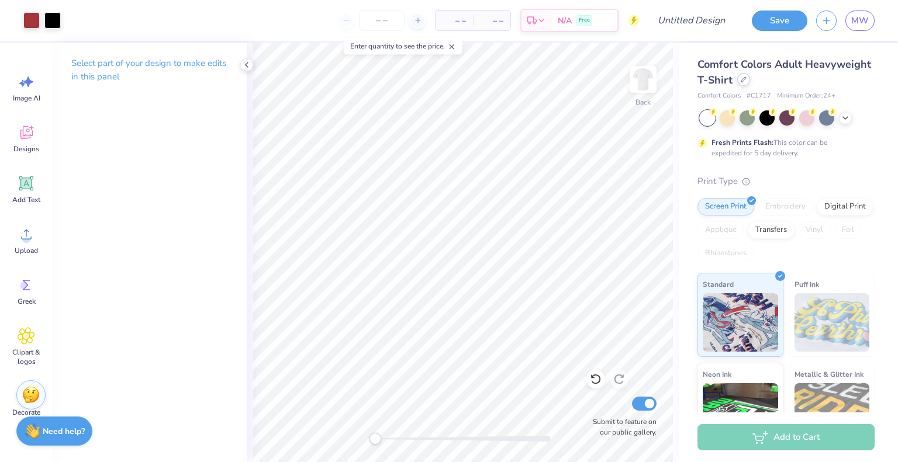
click at [746, 79] on icon at bounding box center [743, 80] width 6 height 6
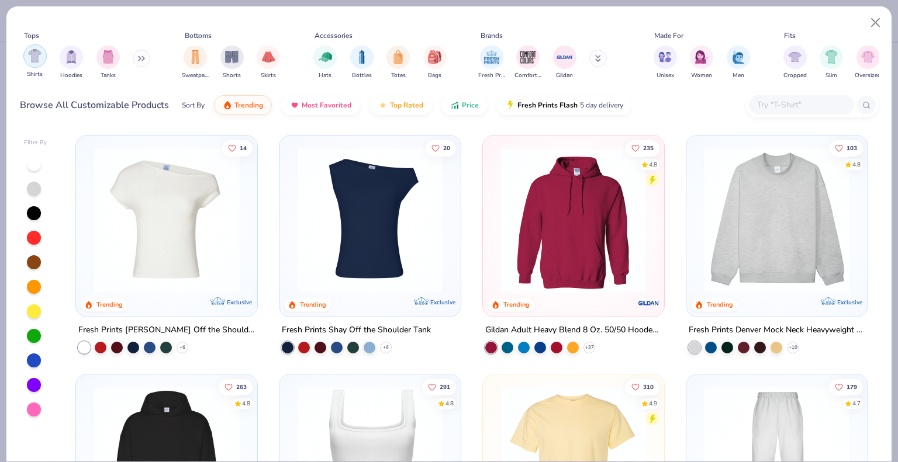
click at [34, 60] on img "filter for Shirts" at bounding box center [34, 55] width 13 height 13
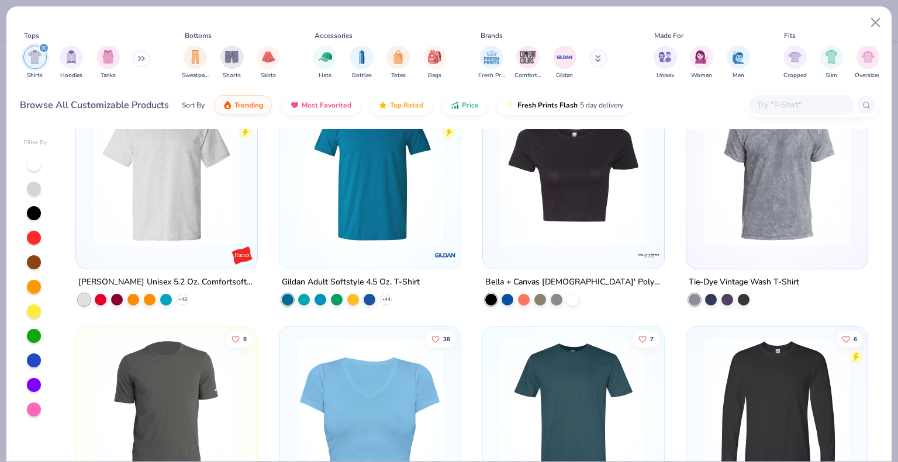
scroll to position [2161, 0]
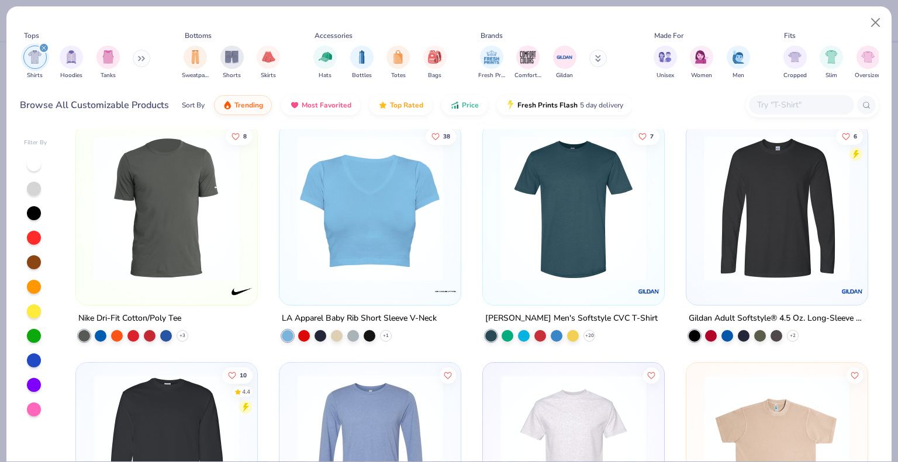
click at [768, 215] on img at bounding box center [777, 209] width 158 height 146
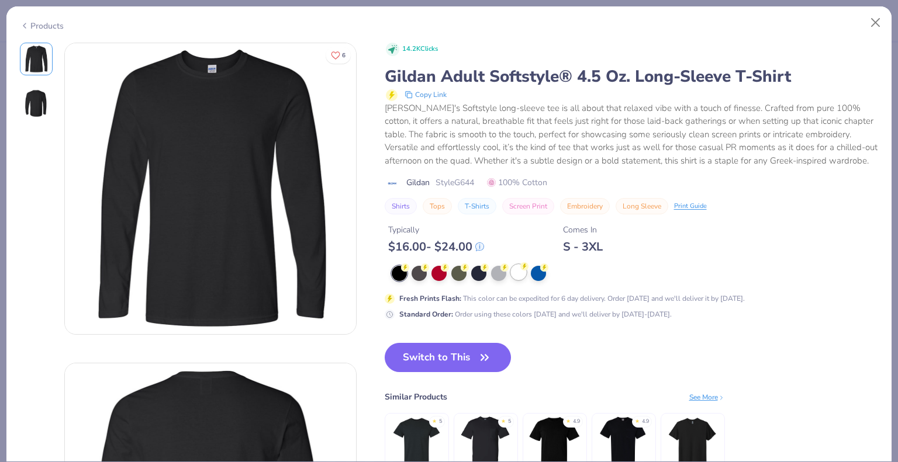
click at [521, 272] on div at bounding box center [518, 272] width 15 height 15
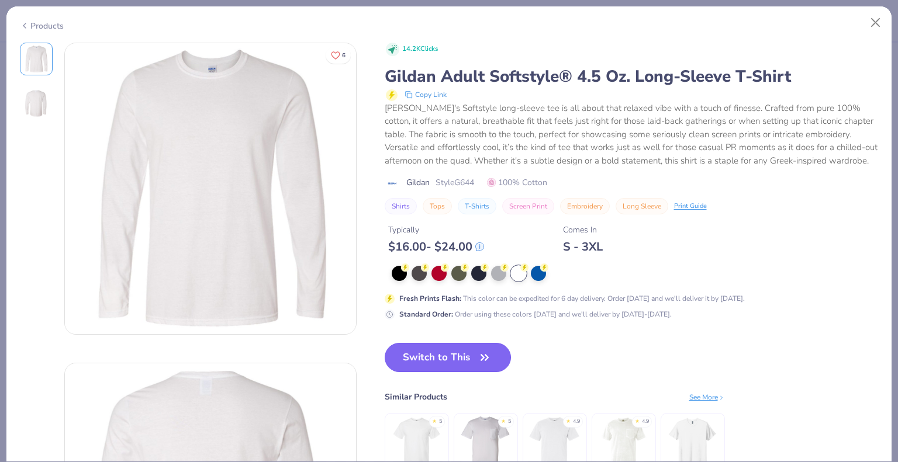
click at [451, 366] on button "Switch to This" at bounding box center [447, 357] width 127 height 29
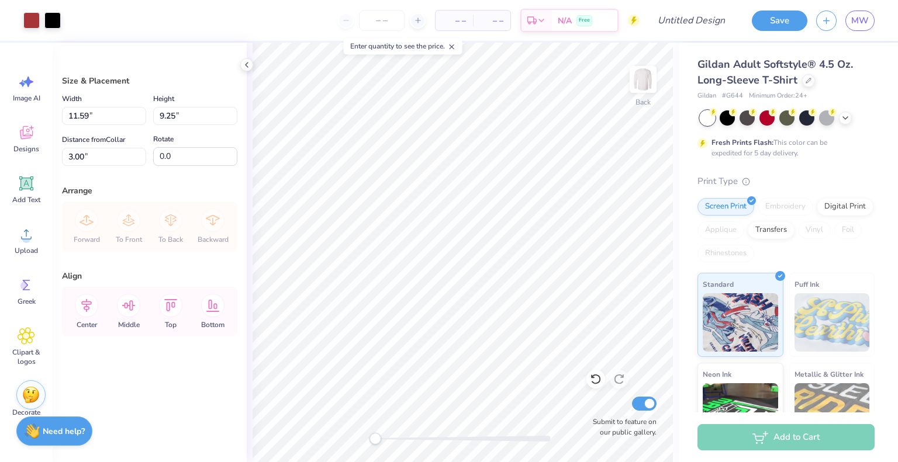
type input "3.00"
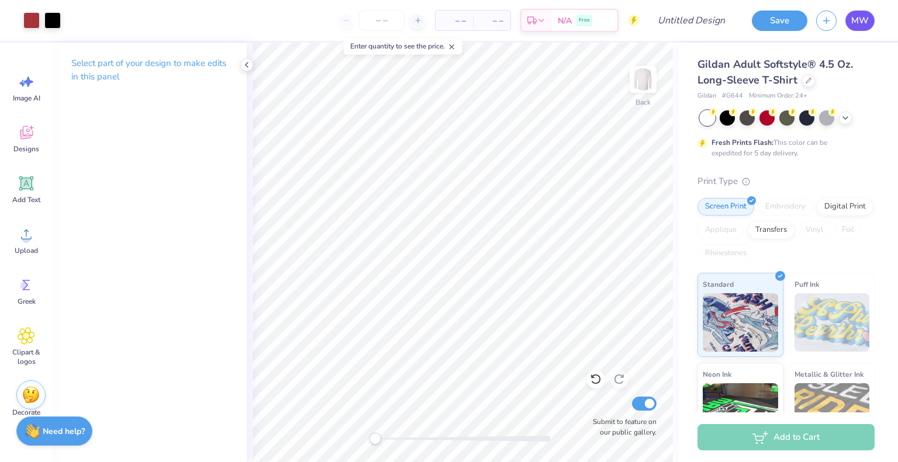
click at [860, 22] on span "MW" at bounding box center [860, 20] width 18 height 13
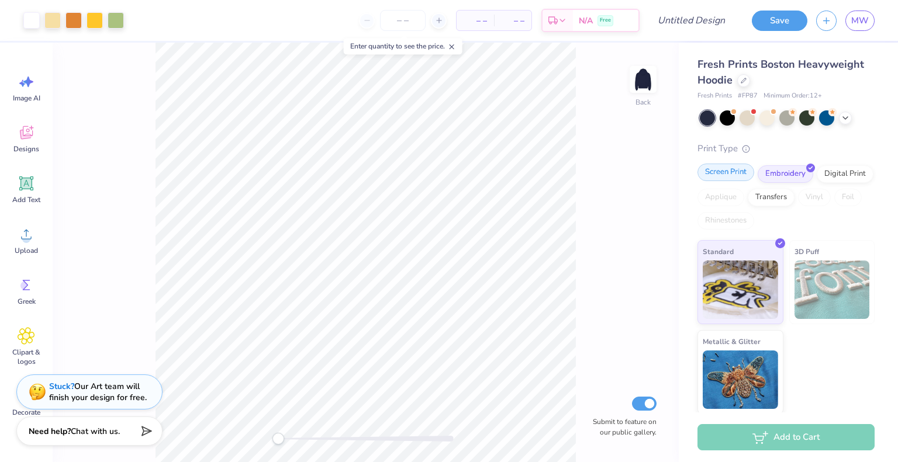
click at [743, 176] on div "Screen Print" at bounding box center [725, 173] width 57 height 18
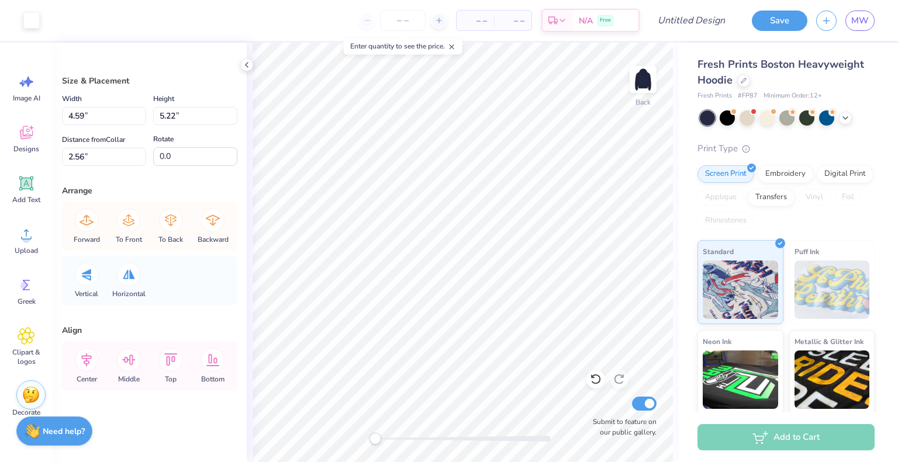
type input "4.28"
type input "4.91"
type input "2.72"
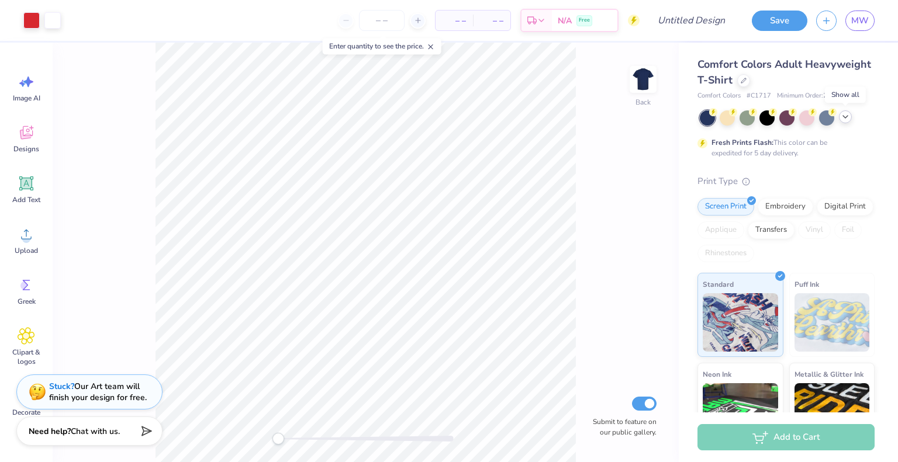
click at [848, 116] on icon at bounding box center [844, 116] width 9 height 9
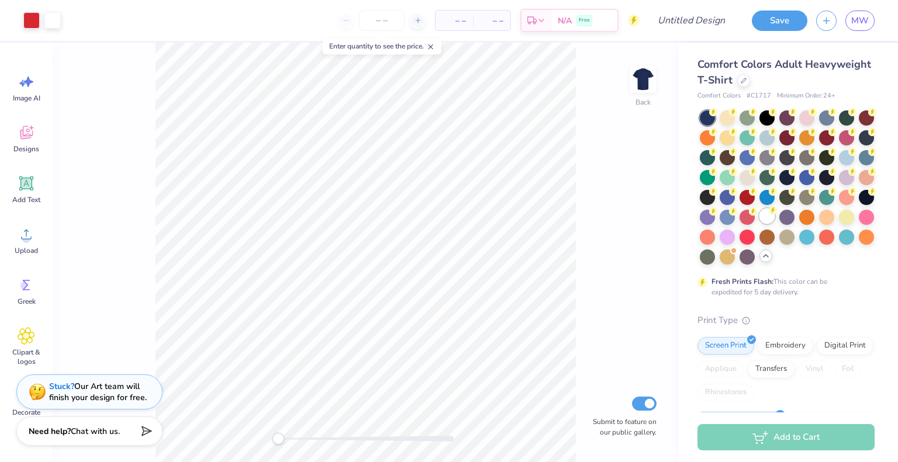
click at [759, 224] on div at bounding box center [766, 216] width 15 height 15
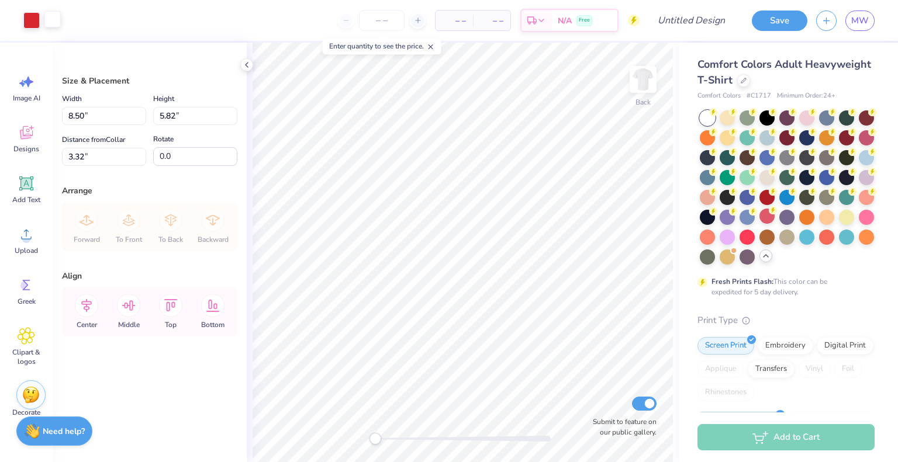
click at [51, 20] on div at bounding box center [52, 19] width 16 height 16
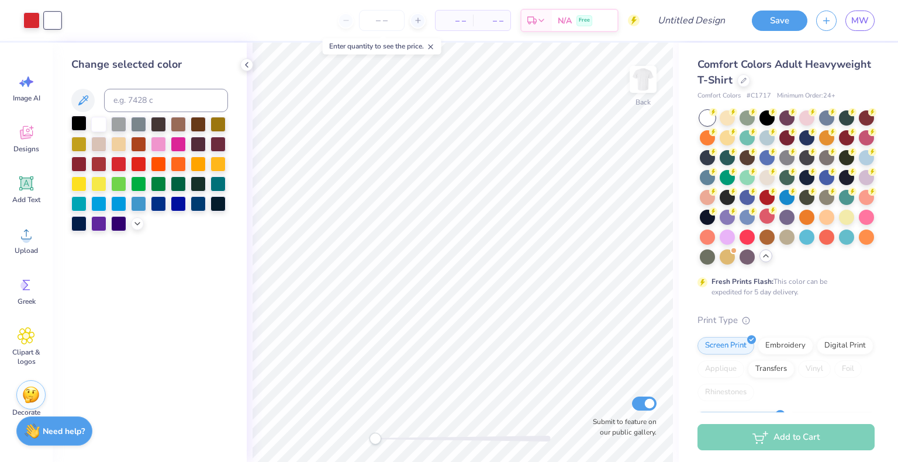
click at [79, 123] on div at bounding box center [78, 123] width 15 height 15
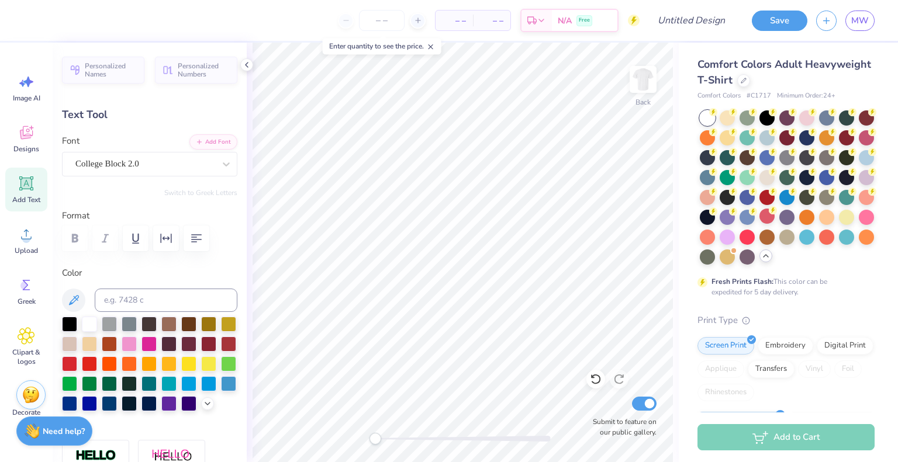
scroll to position [9, 1]
type textarea "2004"
type input "6.85"
type input "3.25"
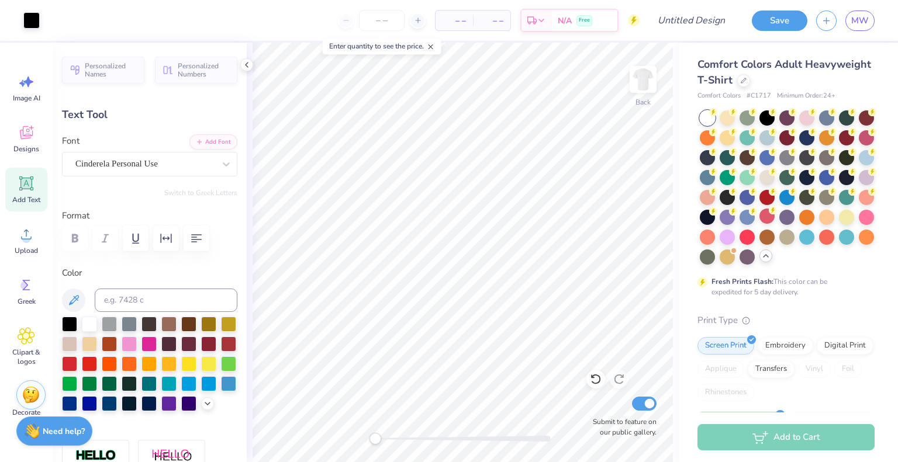
type input "4.60"
type textarea "U"
type textarea "unlimited"
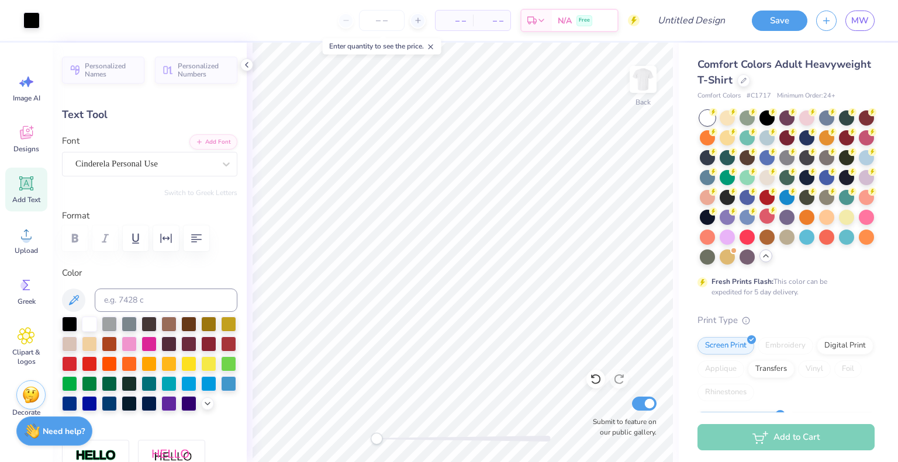
type input "14.17"
type input "2.44"
type input "5.01"
type input "10.65"
type input "1.84"
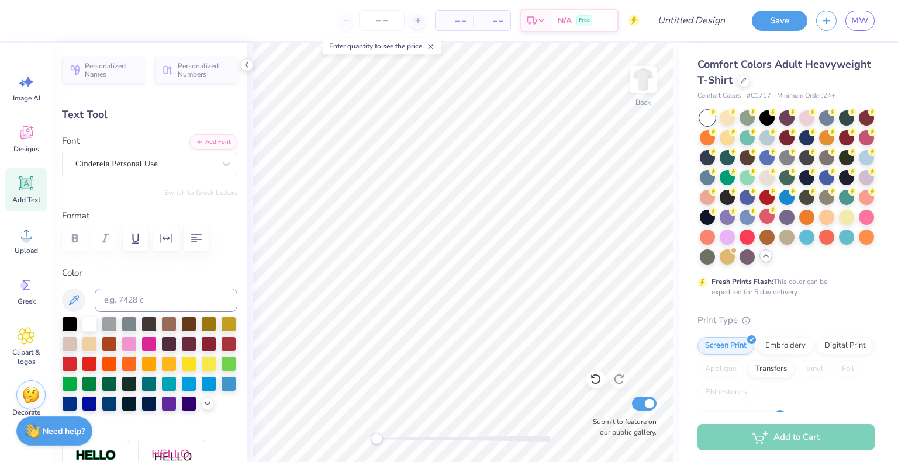
type input "5.61"
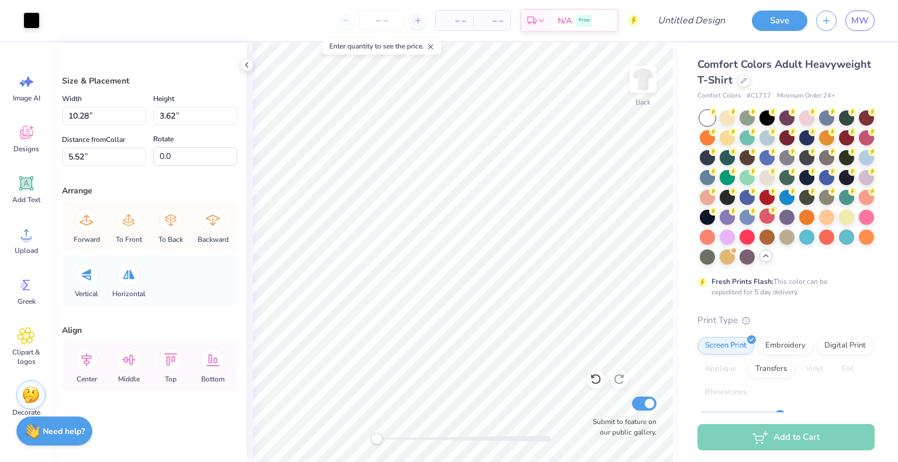
type input "10.28"
type input "3.62"
type input "5.52"
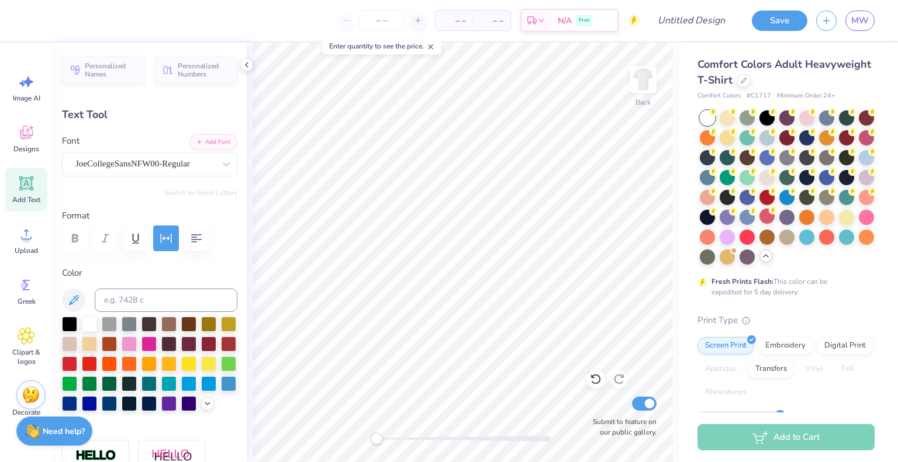
type input "4.85"
type input "0.71"
type input "3.32"
type textarea "2025"
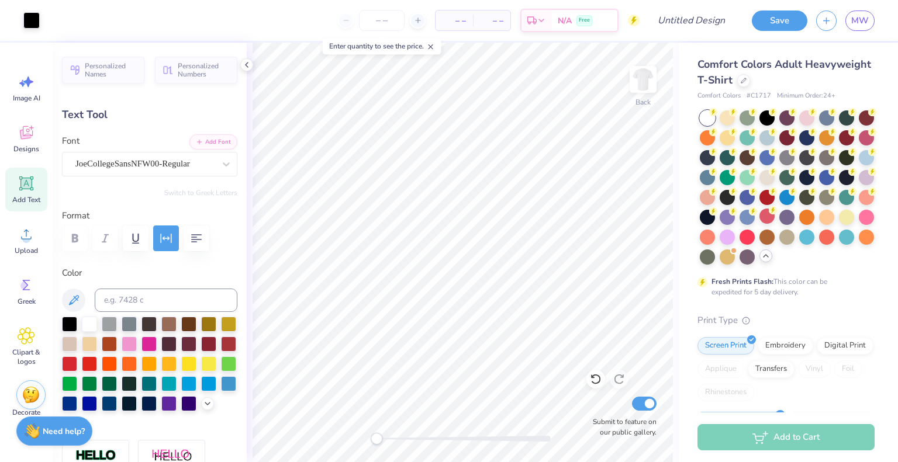
type input "1.04"
type input "0.40"
type input "3.15"
type input "4.78"
type input "0.70"
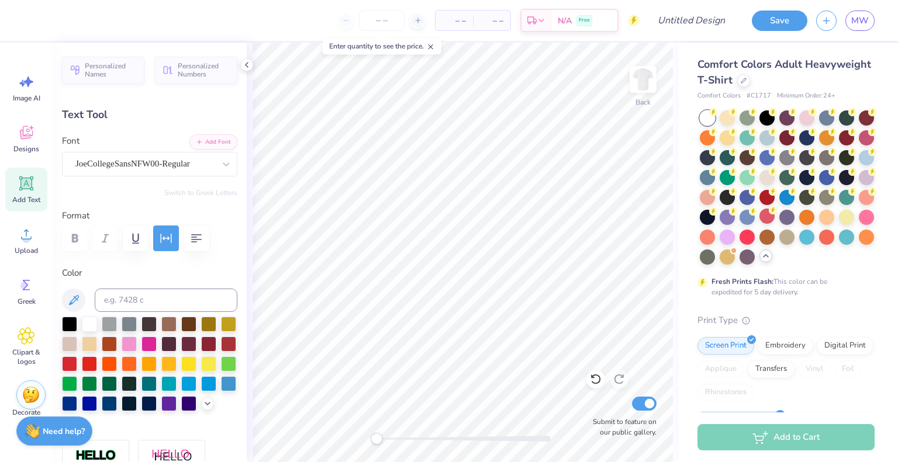
type input "9.06"
type input "1.04"
type input "0.40"
type input "3.40"
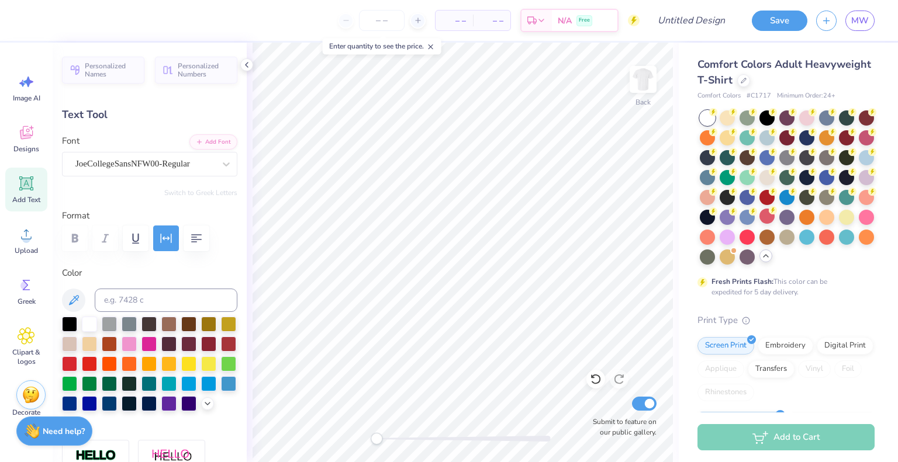
scroll to position [9, 1]
type textarea "[US_STATE][GEOGRAPHIC_DATA]"
type input "4.78"
type input "0.70"
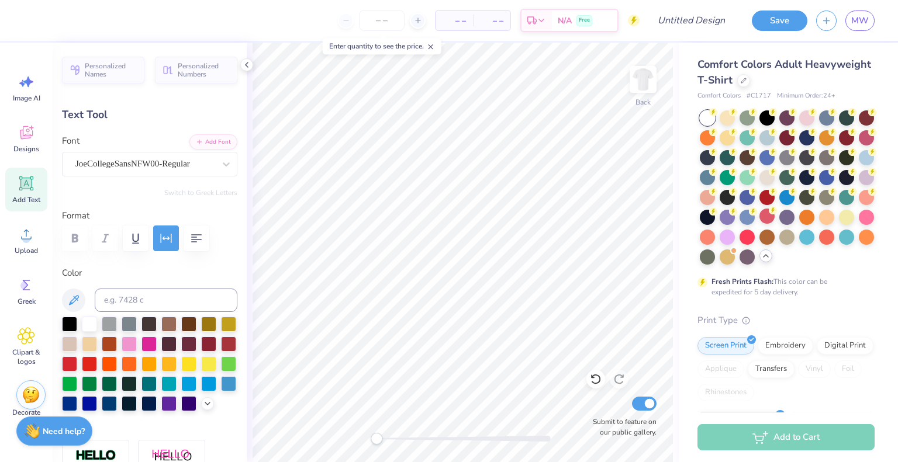
type input "9.06"
type textarea "homecoming 2025"
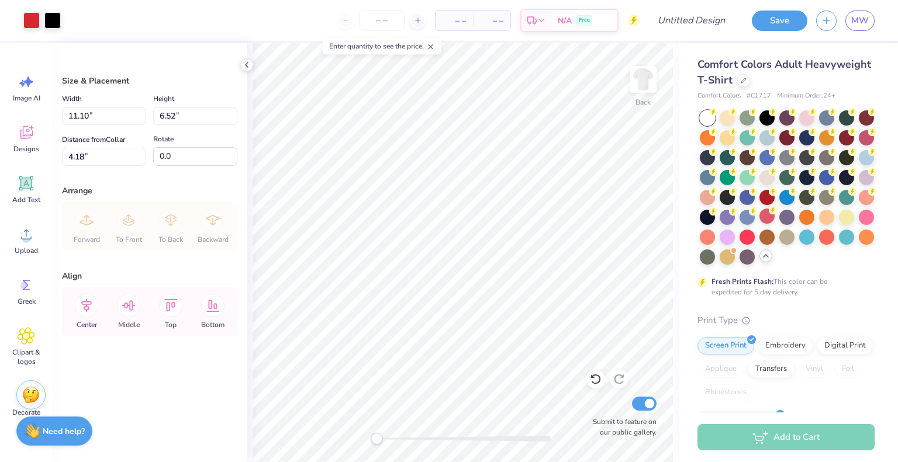
type input "4.18"
type input "11.67"
type input "6.86"
type input "4.41"
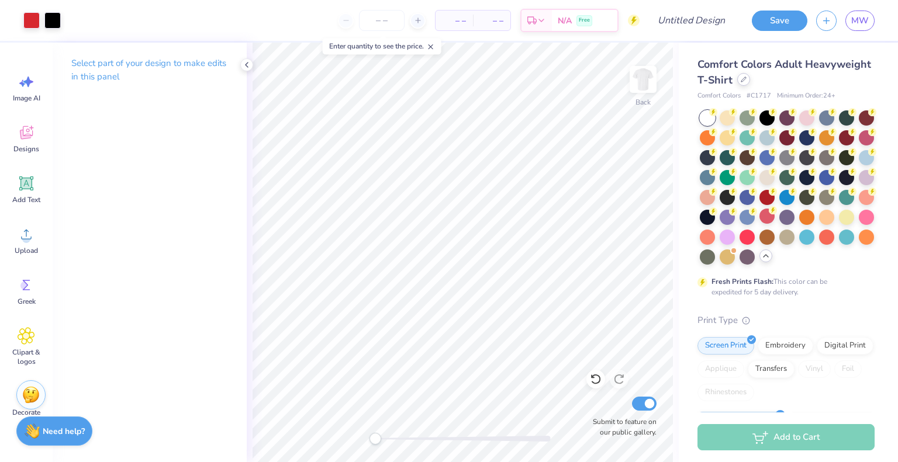
click at [746, 81] on icon at bounding box center [743, 79] width 5 height 5
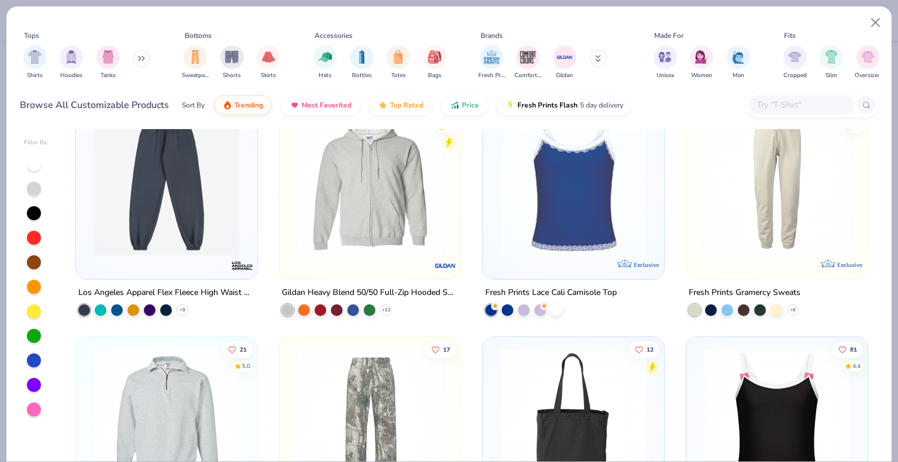
scroll to position [4579, 0]
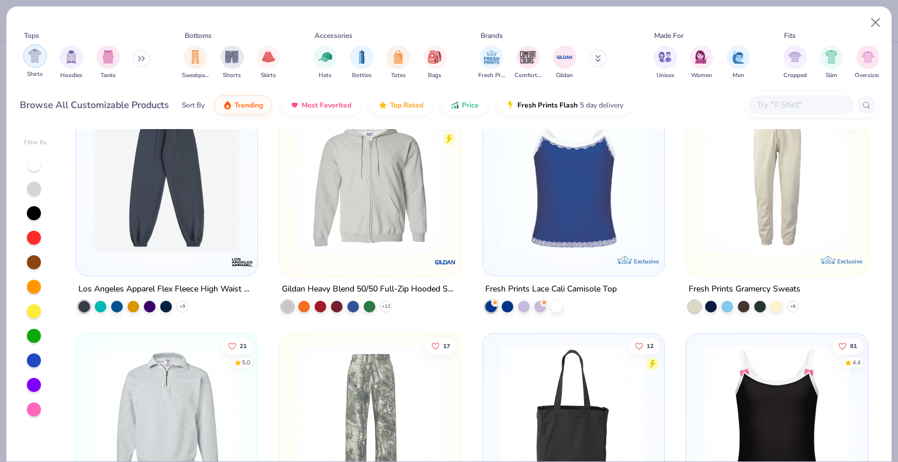
click at [34, 58] on img "filter for Shirts" at bounding box center [34, 55] width 13 height 13
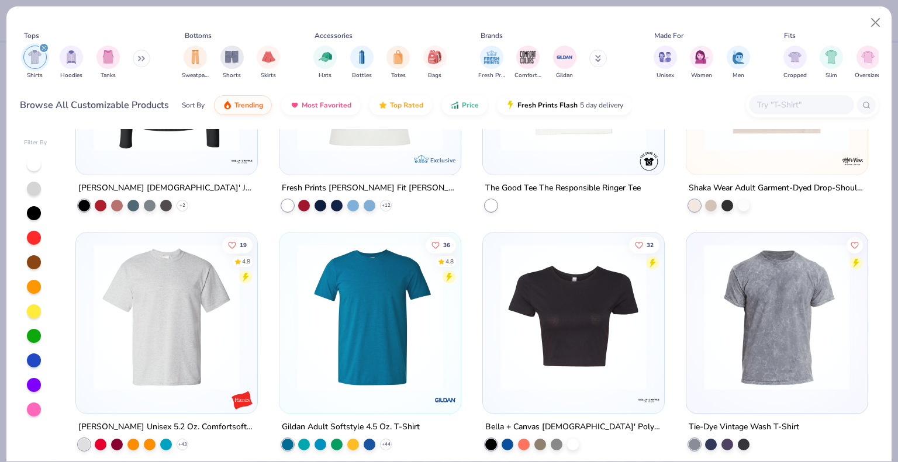
scroll to position [2090, 0]
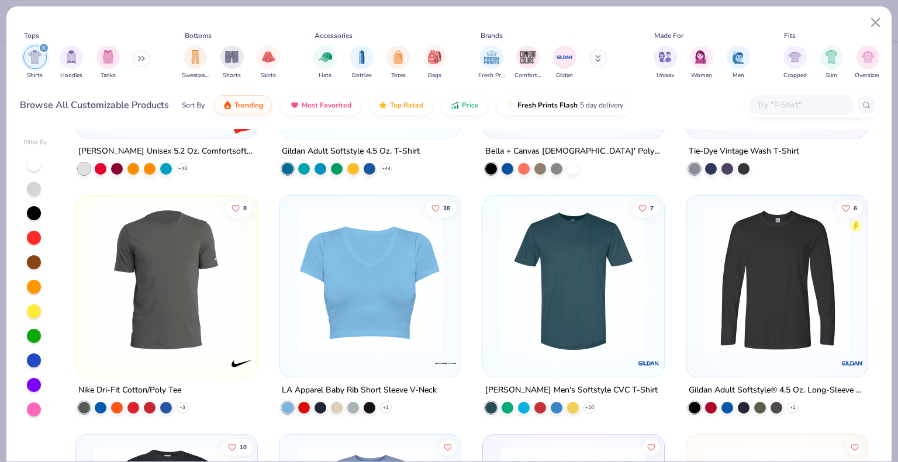
click at [835, 277] on img at bounding box center [777, 280] width 158 height 146
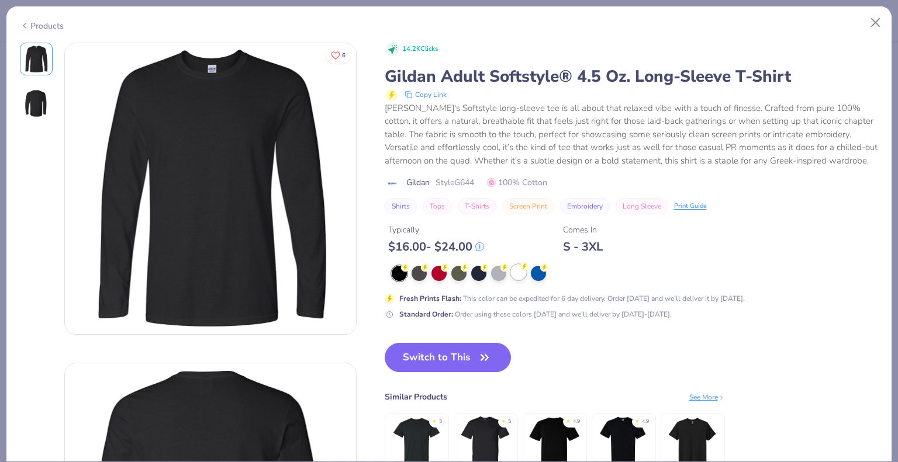
click at [516, 275] on div at bounding box center [518, 272] width 15 height 15
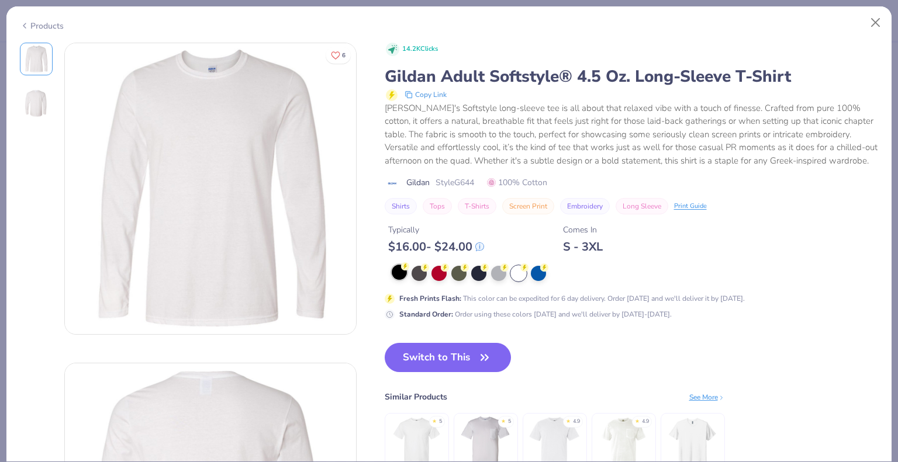
click at [402, 271] on div at bounding box center [399, 272] width 15 height 15
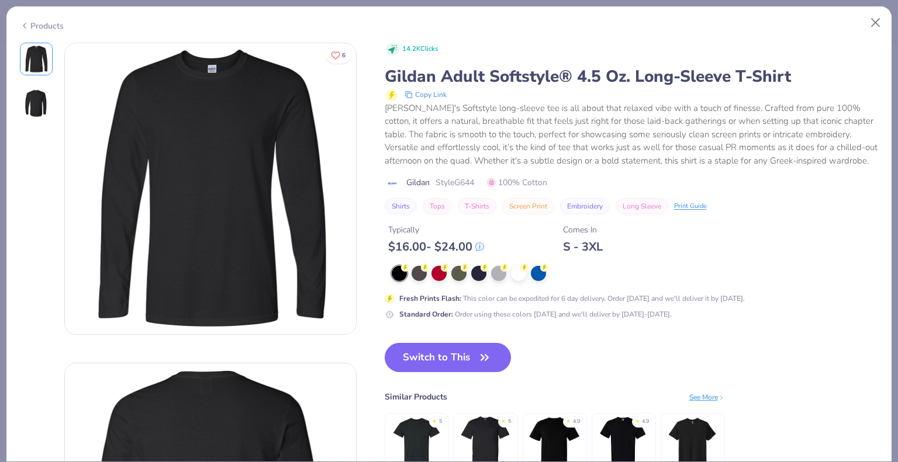
click at [438, 349] on button "Switch to This" at bounding box center [447, 357] width 127 height 29
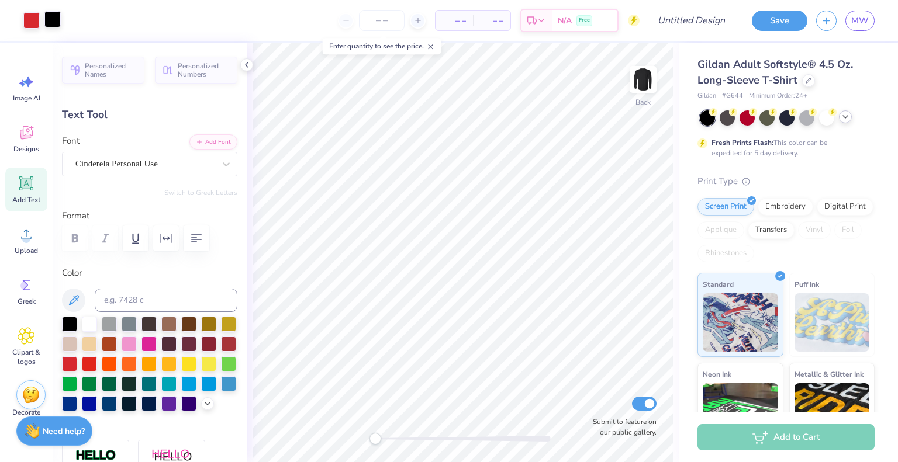
click at [48, 17] on div at bounding box center [52, 19] width 16 height 16
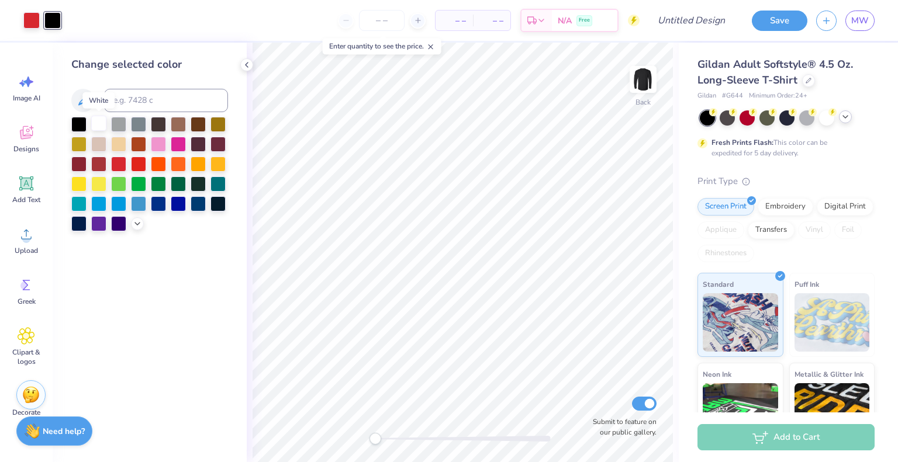
click at [101, 127] on div at bounding box center [98, 123] width 15 height 15
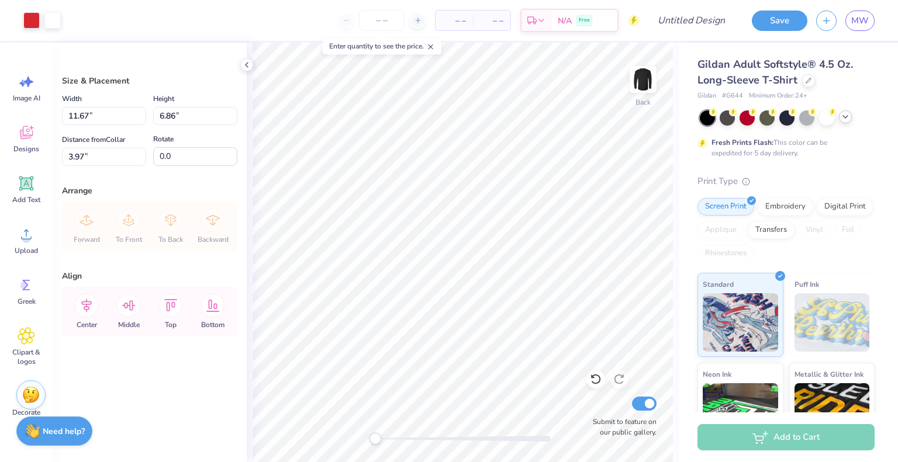
type input "3.97"
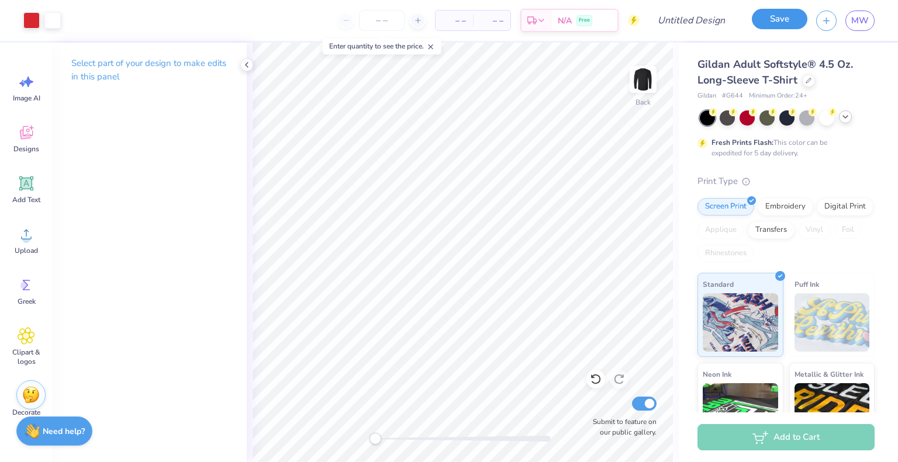
click at [764, 22] on button "Save" at bounding box center [779, 19] width 56 height 20
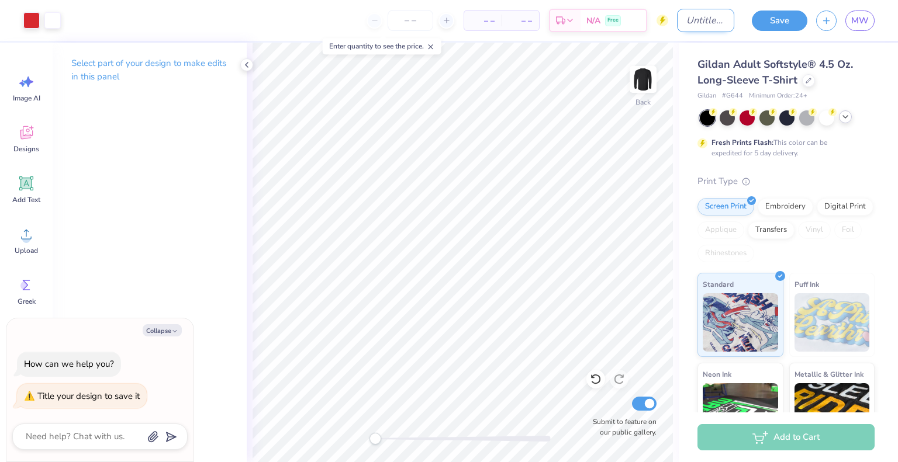
type textarea "x"
click at [677, 23] on input "Design Title" at bounding box center [705, 20] width 57 height 23
type input "b"
type textarea "x"
type input "ba"
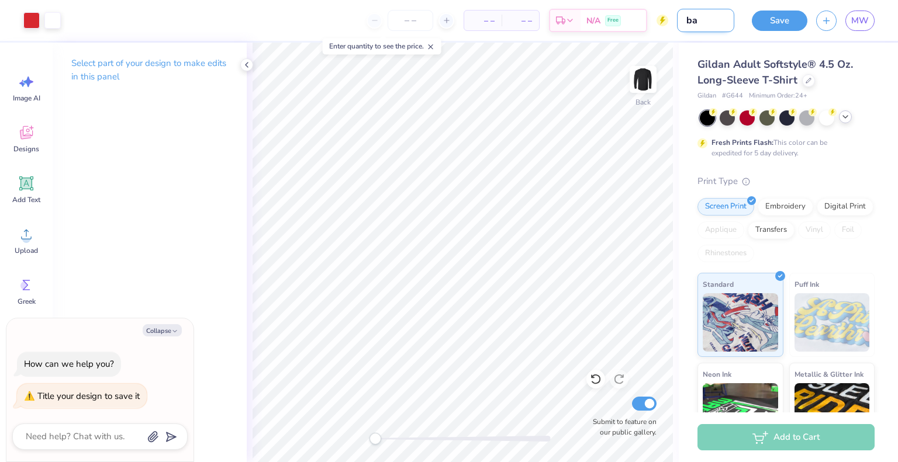
type textarea "x"
type input "bas"
type textarea "x"
type input "base"
type textarea "x"
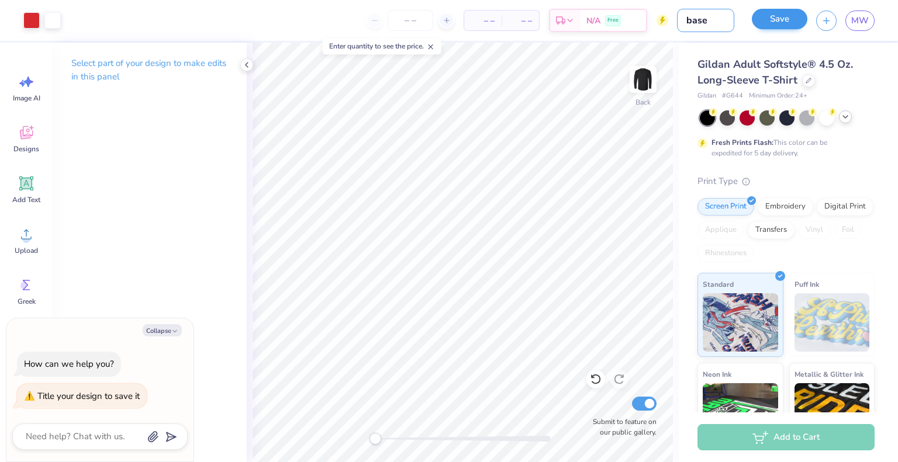
type input "base"
click at [768, 25] on button "Save" at bounding box center [779, 19] width 56 height 20
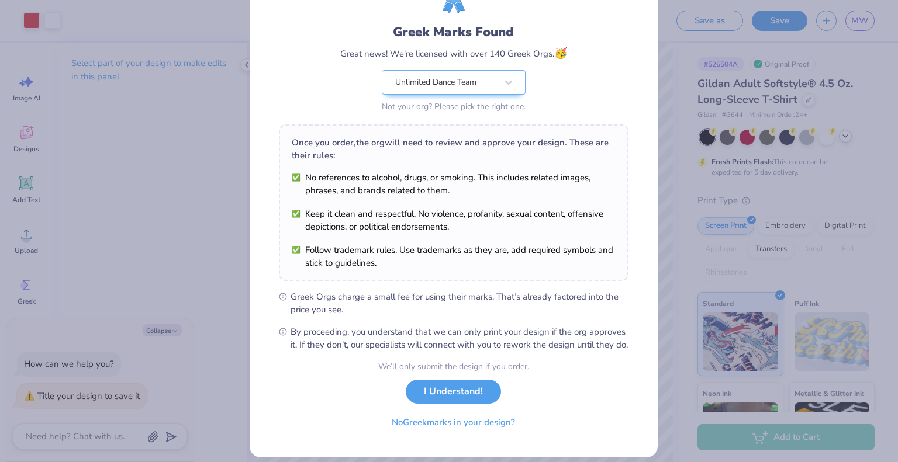
scroll to position [84, 0]
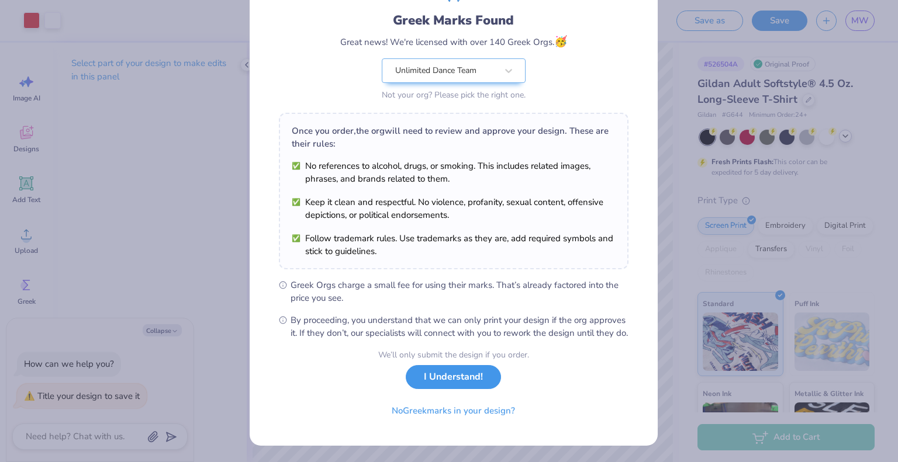
click at [472, 374] on button "I Understand!" at bounding box center [453, 377] width 95 height 24
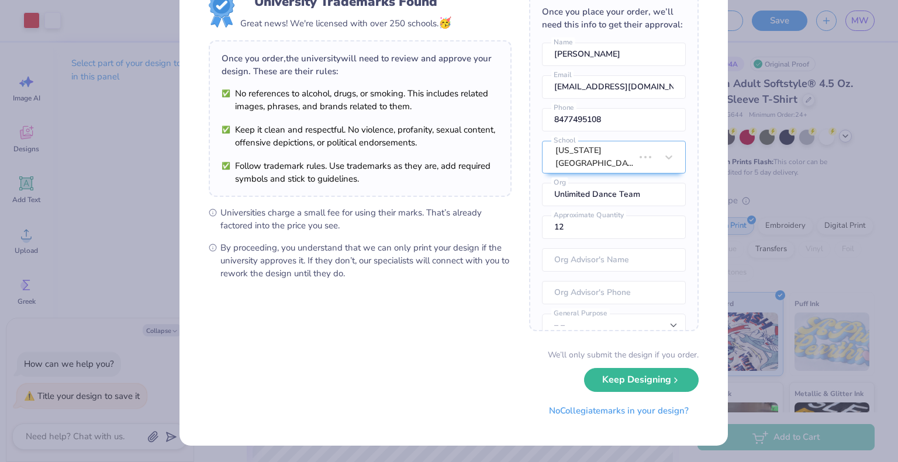
scroll to position [0, 0]
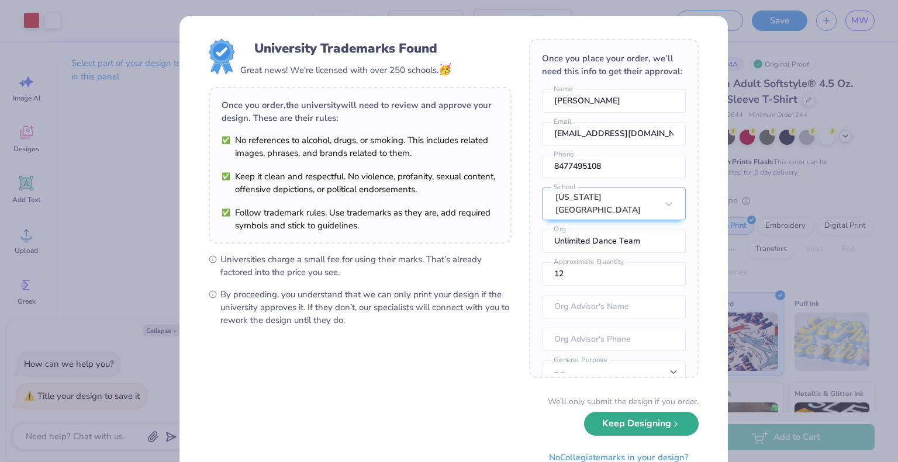
click at [643, 432] on button "Keep Designing" at bounding box center [641, 424] width 115 height 24
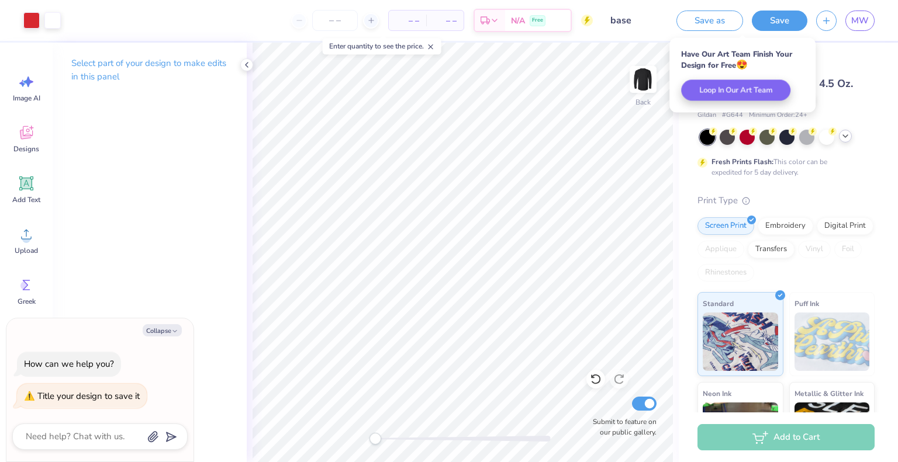
type textarea "x"
click at [864, 21] on span "MW" at bounding box center [860, 20] width 18 height 13
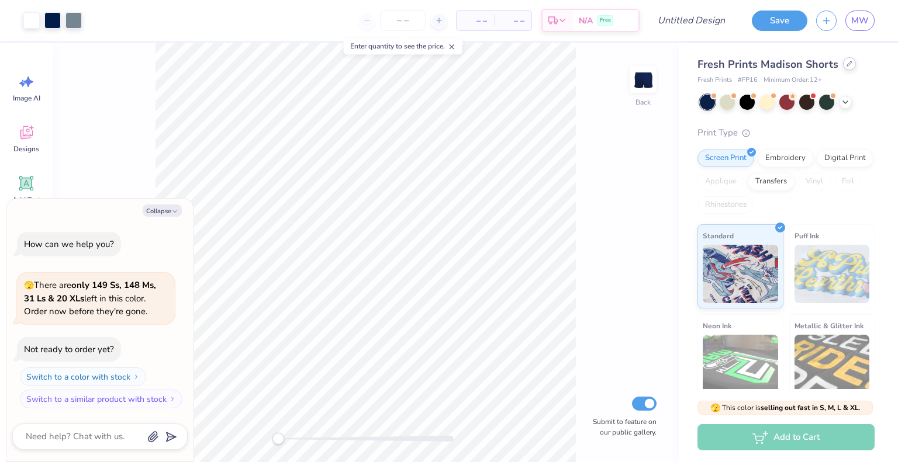
click at [846, 64] on icon at bounding box center [849, 64] width 6 height 6
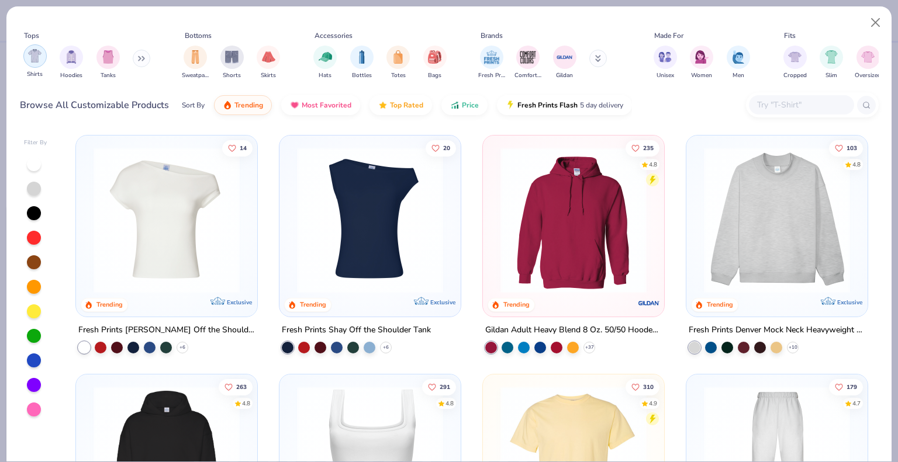
click at [33, 64] on div "filter for Shirts" at bounding box center [34, 55] width 23 height 23
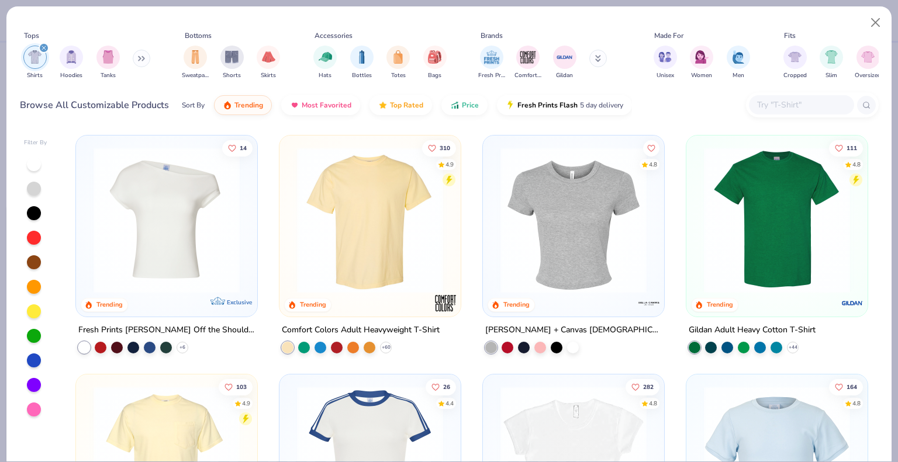
click at [417, 297] on div at bounding box center [369, 223] width 169 height 164
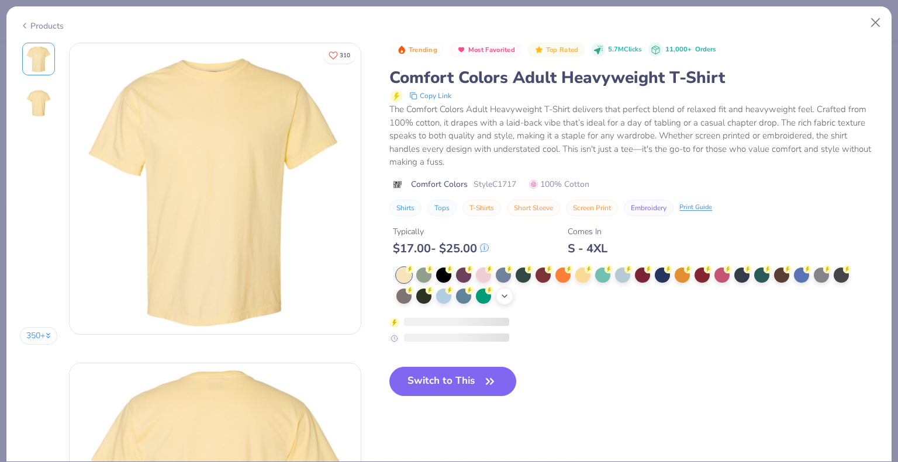
click at [509, 297] on icon at bounding box center [504, 296] width 9 height 9
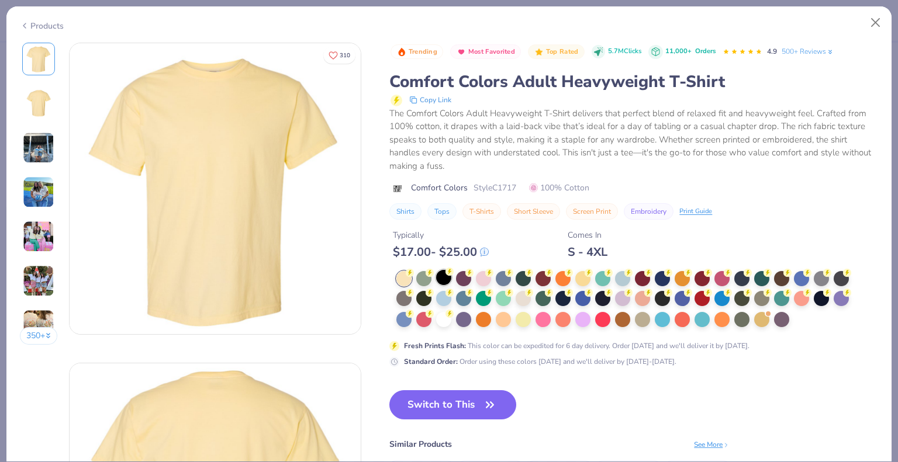
click at [443, 276] on div at bounding box center [443, 277] width 15 height 15
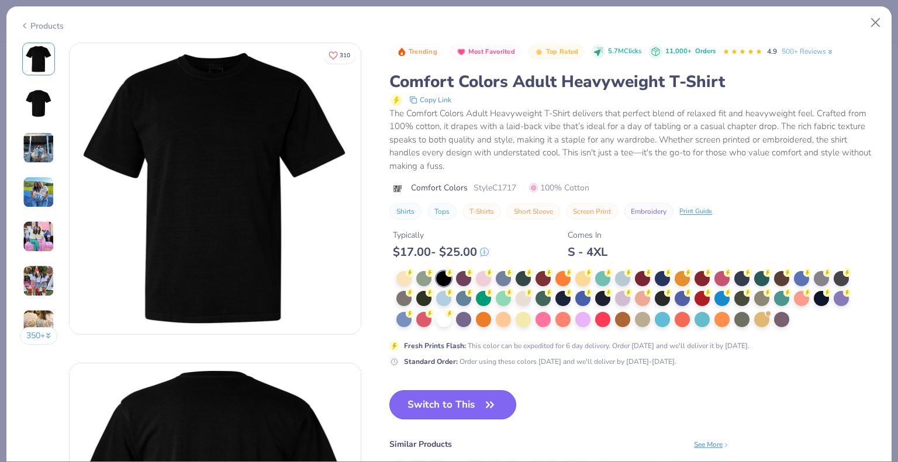
click at [472, 403] on button "Switch to This" at bounding box center [452, 404] width 127 height 29
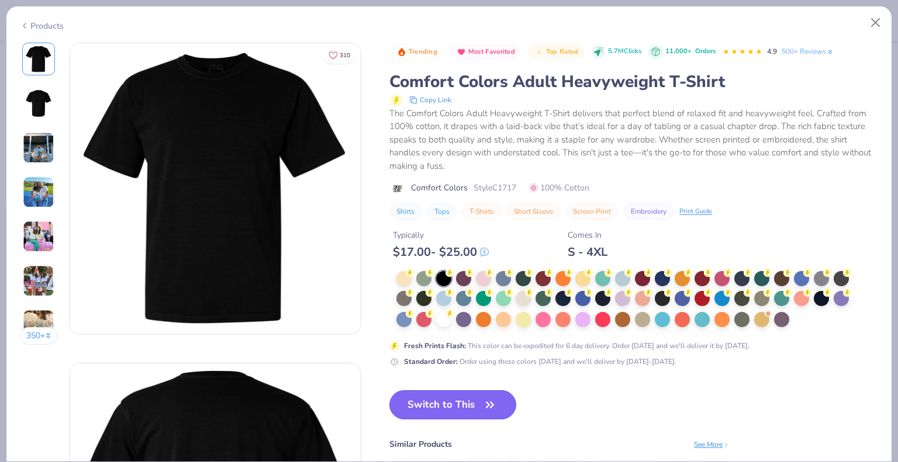
click at [484, 391] on button "Switch to This" at bounding box center [452, 404] width 127 height 29
click at [879, 22] on button "Close" at bounding box center [875, 23] width 22 height 22
click at [895, 6] on div "Products 350 + 310 AI Alpha Chi Omega, [GEOGRAPHIC_DATA][US_STATE] CU Chi Omega…" at bounding box center [449, 231] width 898 height 462
click at [875, 22] on button "Close" at bounding box center [875, 23] width 22 height 22
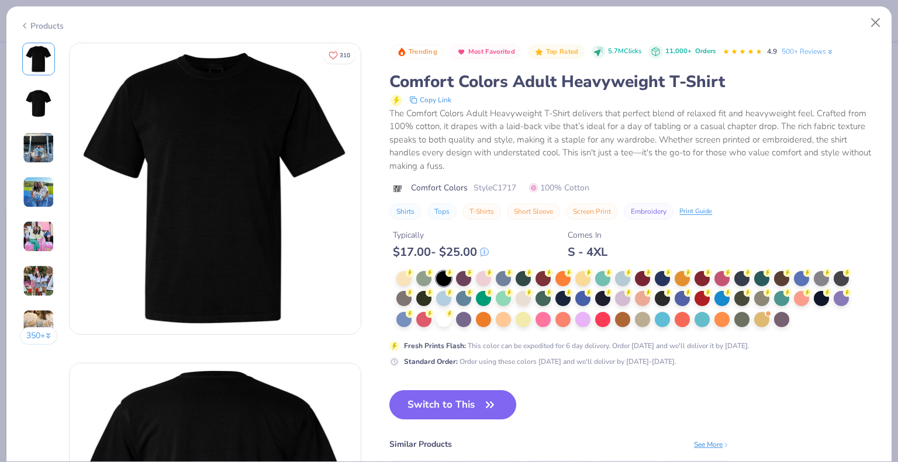
click at [47, 23] on div "Products" at bounding box center [42, 26] width 44 height 12
type textarea "x"
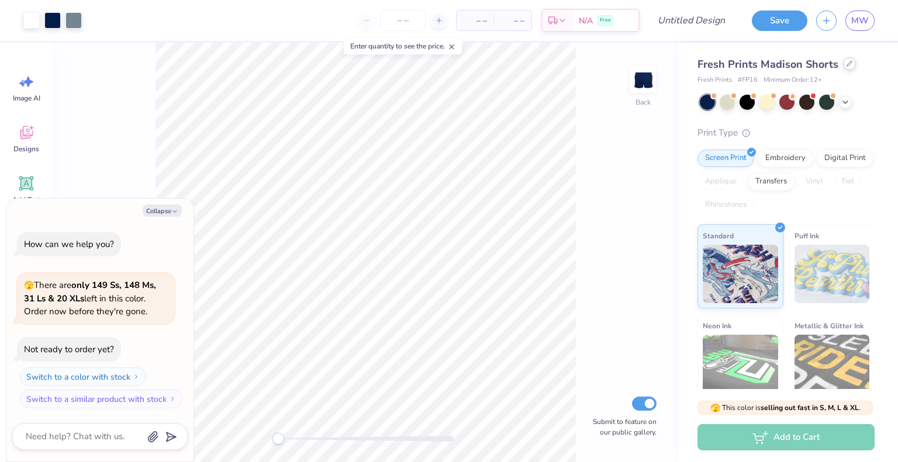
click at [844, 68] on div at bounding box center [849, 63] width 13 height 13
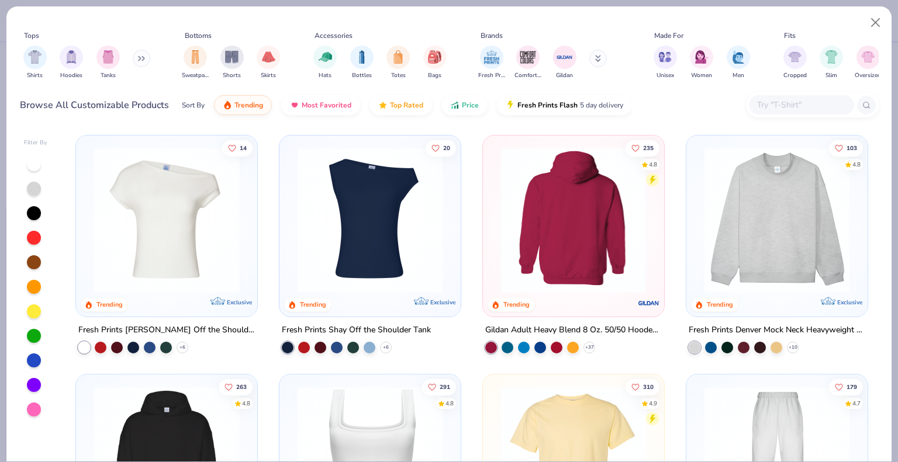
click at [551, 427] on img at bounding box center [573, 459] width 158 height 146
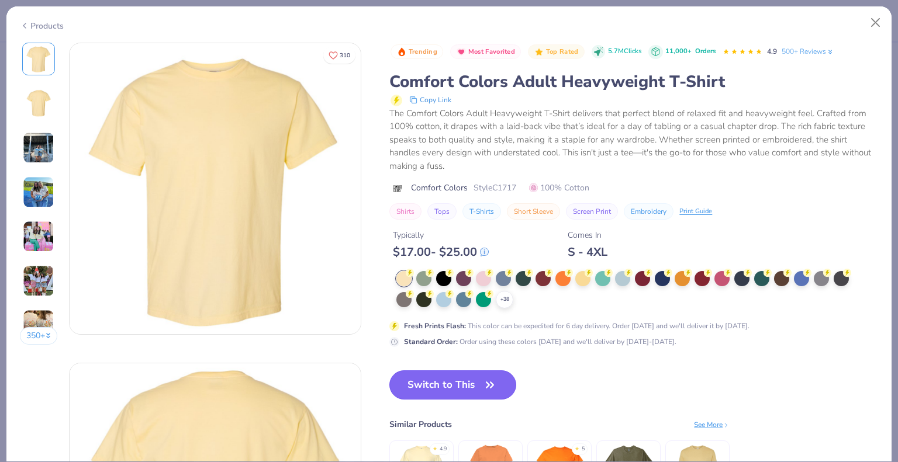
click at [473, 381] on button "Switch to This" at bounding box center [452, 384] width 127 height 29
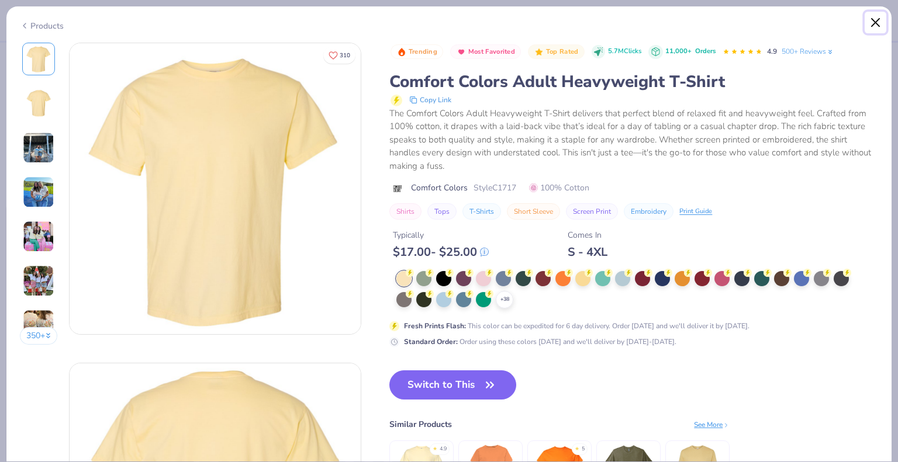
click at [875, 25] on button "Close" at bounding box center [875, 23] width 22 height 22
click at [462, 376] on button "Switch to This" at bounding box center [452, 384] width 127 height 29
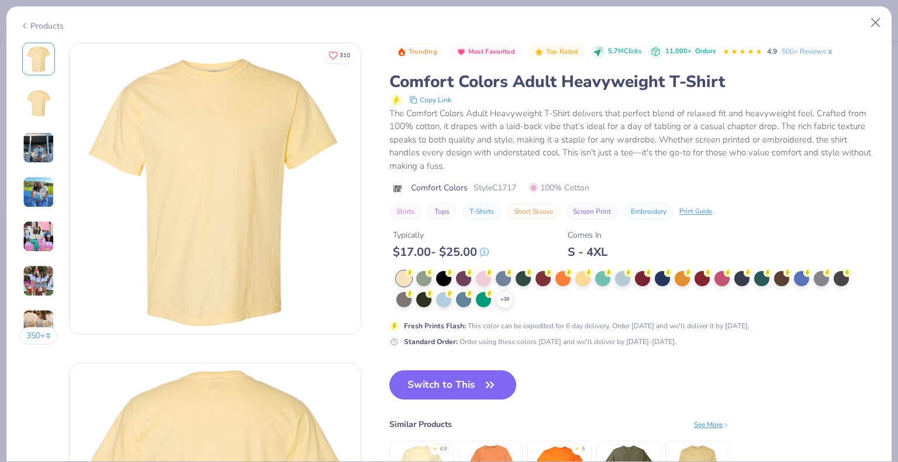
type textarea "x"
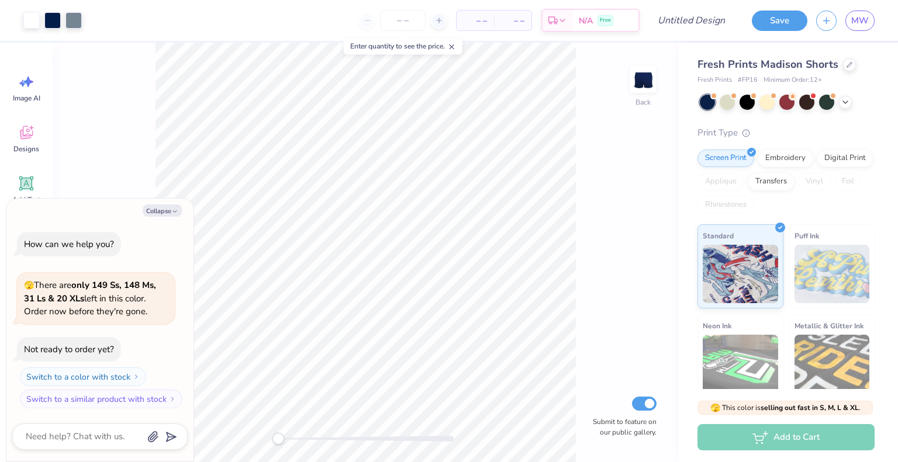
click at [850, 72] on div "Fresh Prints Madison Shorts" at bounding box center [785, 65] width 177 height 16
click at [848, 68] on div at bounding box center [849, 63] width 13 height 13
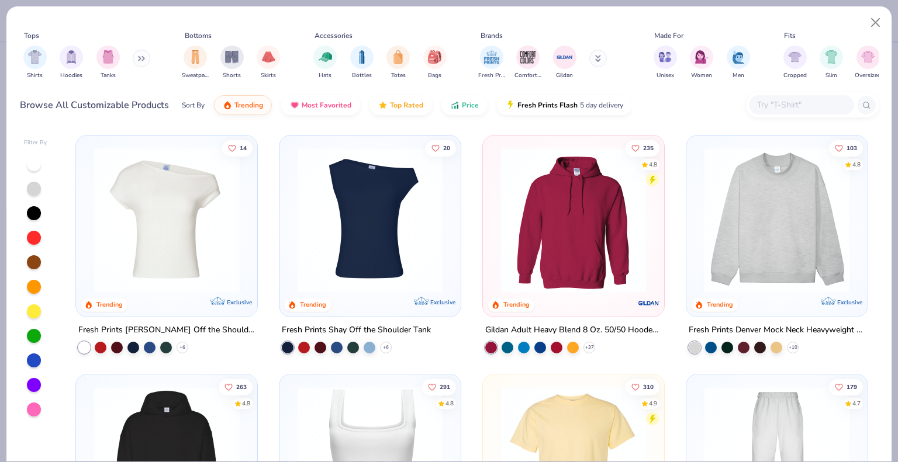
click at [514, 428] on img at bounding box center [573, 459] width 158 height 146
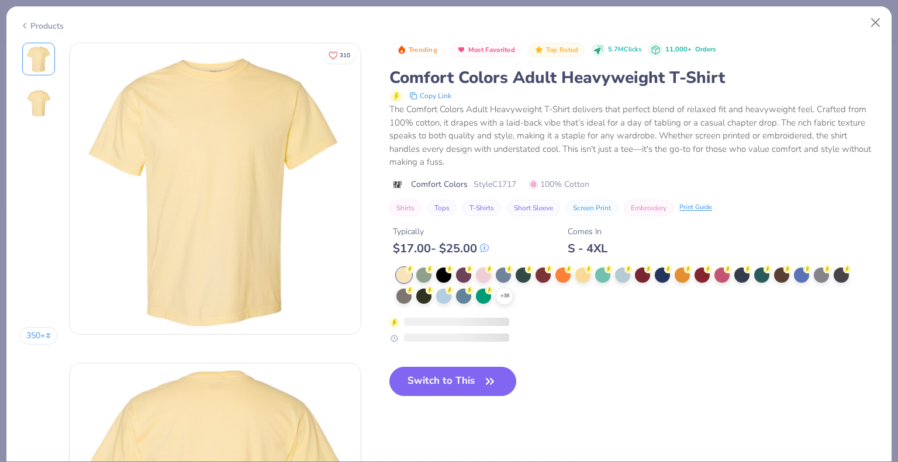
type textarea "x"
click at [491, 380] on icon "button" at bounding box center [489, 381] width 7 height 5
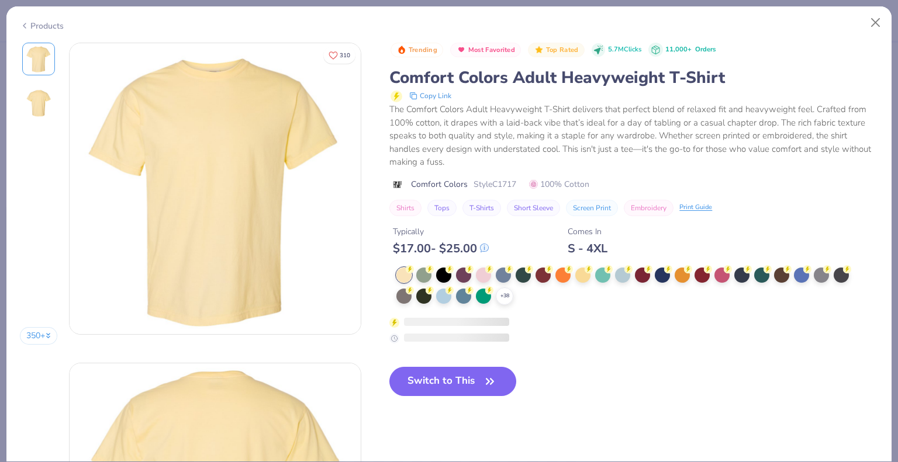
click at [491, 380] on icon "button" at bounding box center [489, 381] width 7 height 5
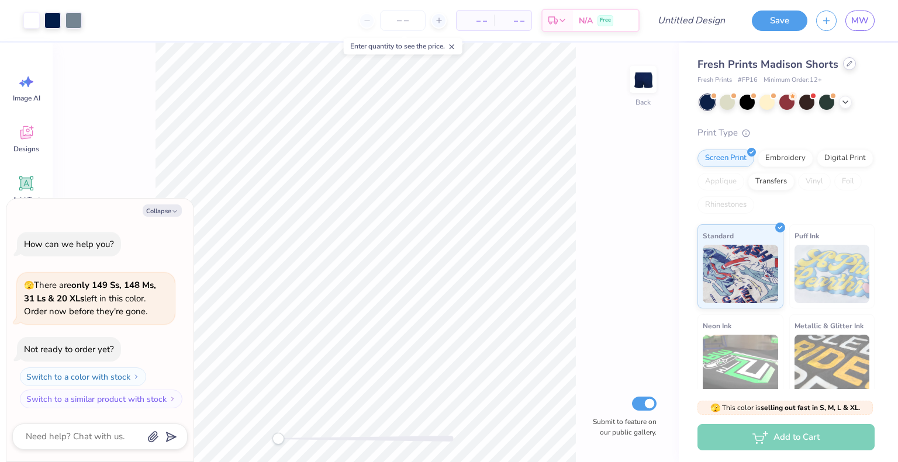
click at [846, 65] on icon at bounding box center [849, 64] width 6 height 6
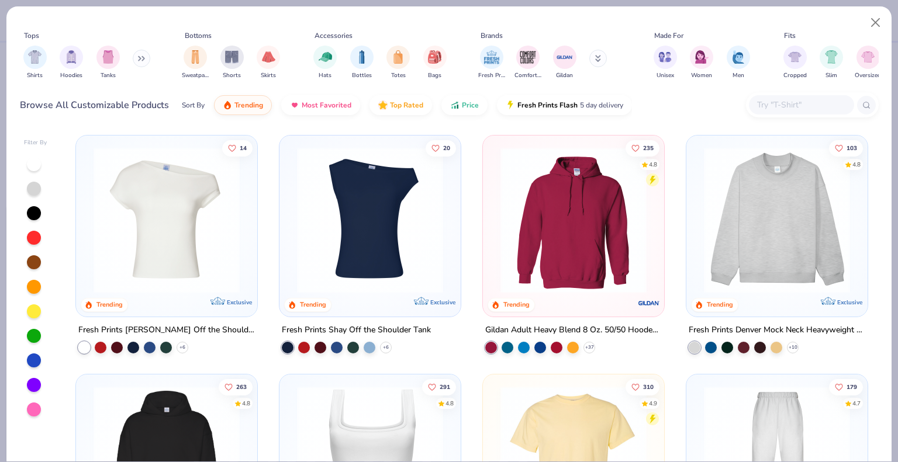
click at [566, 424] on img at bounding box center [573, 459] width 158 height 146
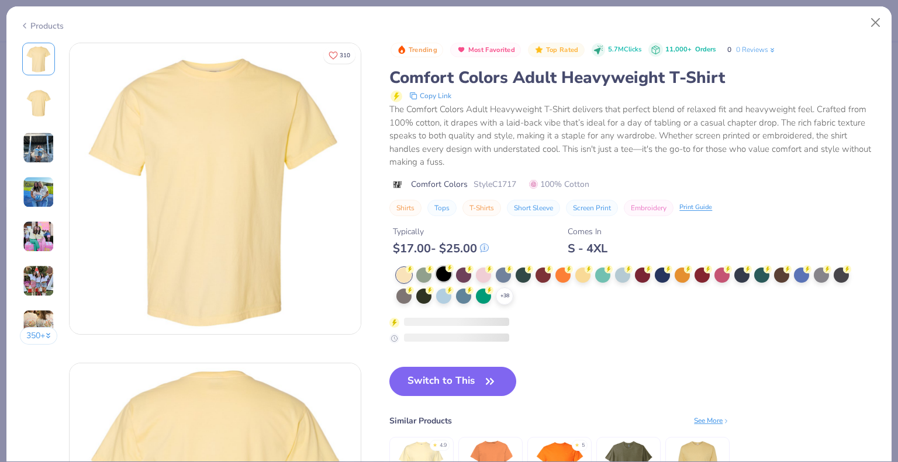
click at [446, 273] on div at bounding box center [443, 273] width 15 height 15
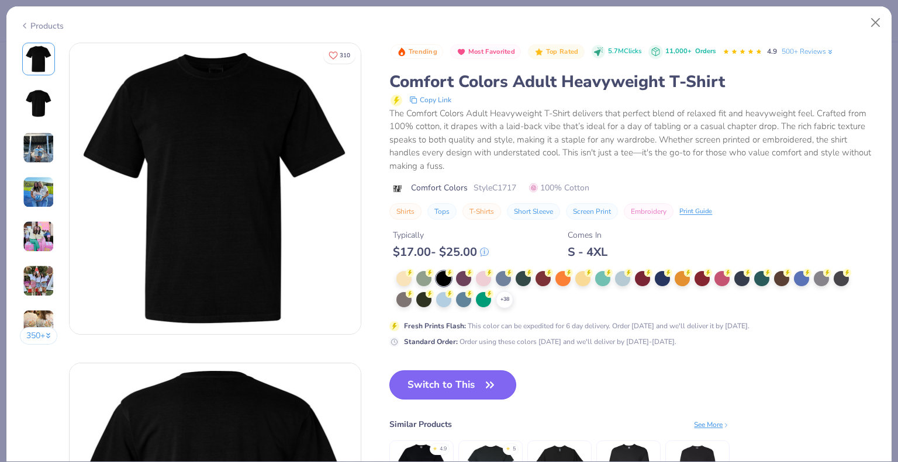
click at [500, 390] on button "Switch to This" at bounding box center [452, 384] width 127 height 29
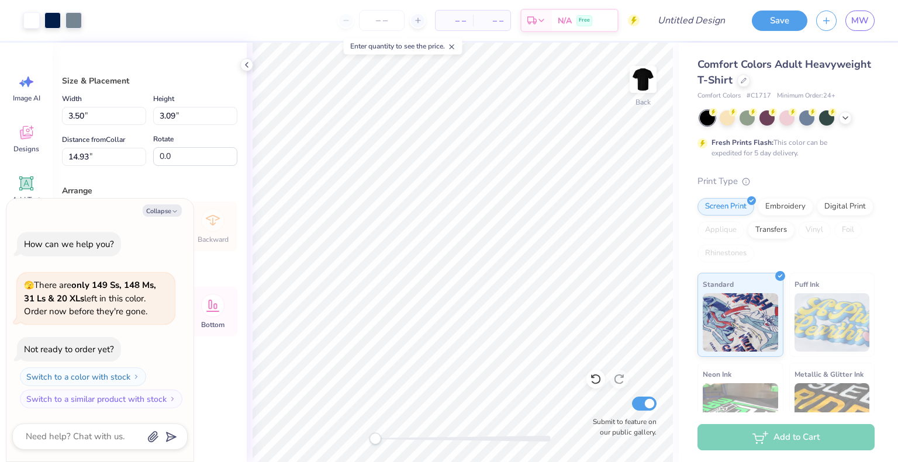
type textarea "x"
type input "8.48"
type input "7.49"
type input "4.13"
type textarea "x"
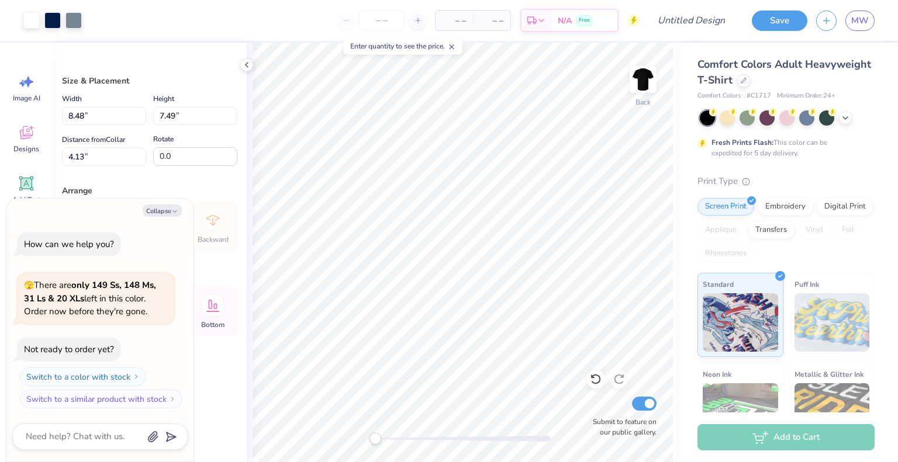
type input "11.36"
type input "10.03"
type input "5.62"
type textarea "x"
type input "3.75"
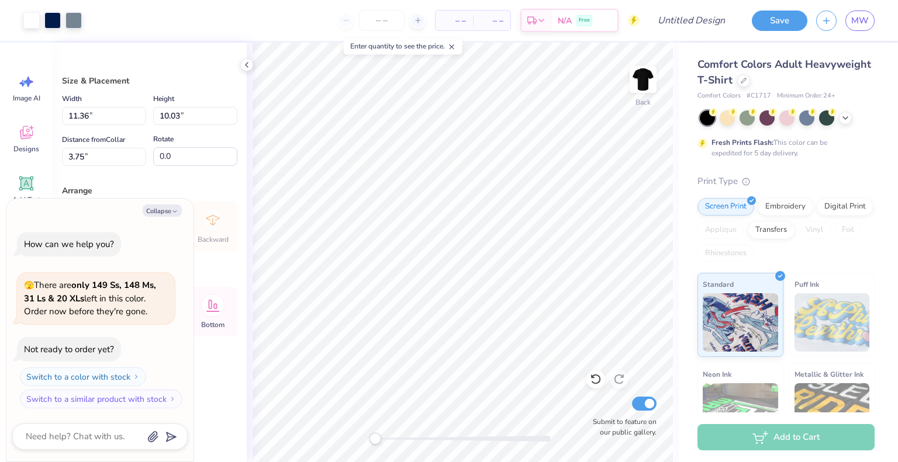
type textarea "x"
type input "12.17"
type input "10.74"
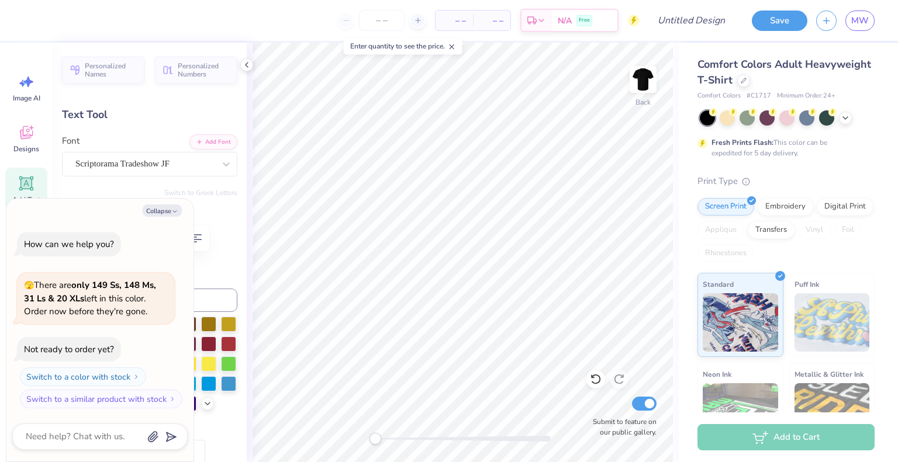
scroll to position [9, 1]
type textarea "x"
type textarea "U"
type textarea "x"
type textarea "Un"
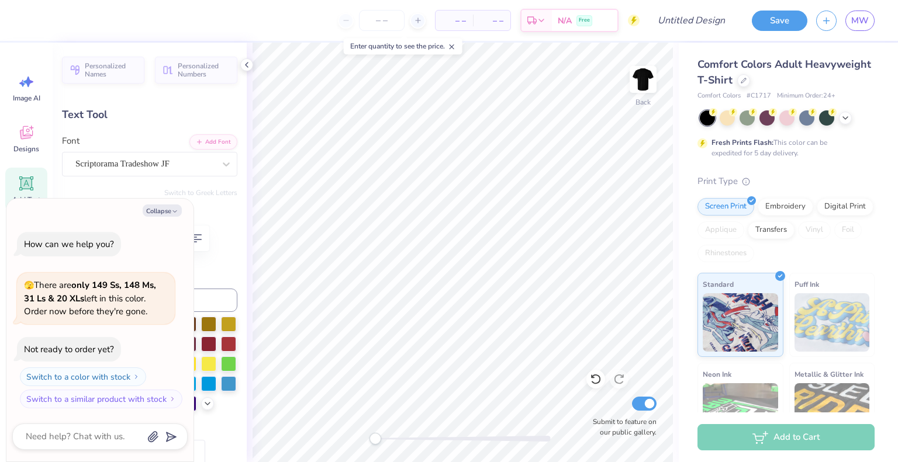
type textarea "x"
type textarea "Unl"
type textarea "x"
type textarea "Unli"
type textarea "x"
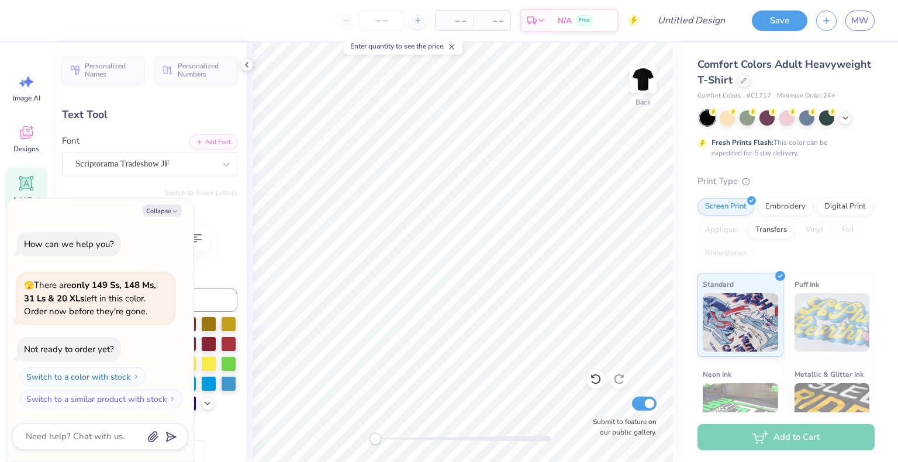
type textarea "Unlim"
type textarea "x"
type textarea "Unlimit"
type textarea "x"
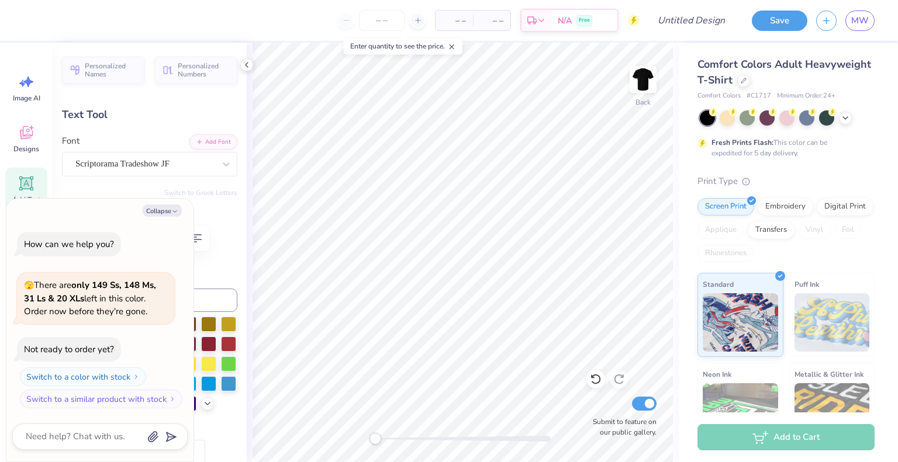
type textarea "Unlimited"
type textarea "x"
type input "0.0"
type textarea "x"
type input "1.60"
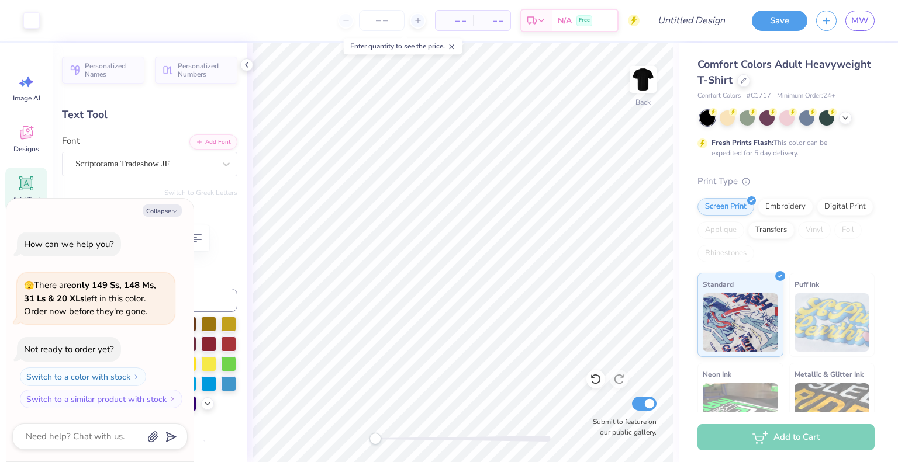
type input "1.00"
type input "11.43"
type input "-20.3"
type textarea "x"
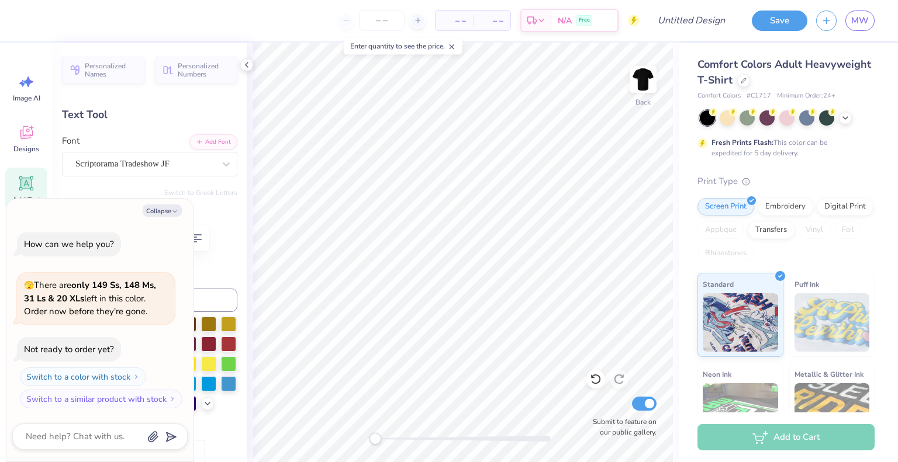
type textarea "D"
type textarea "x"
type textarea "[PERSON_NAME]"
type textarea "x"
type textarea "Dance"
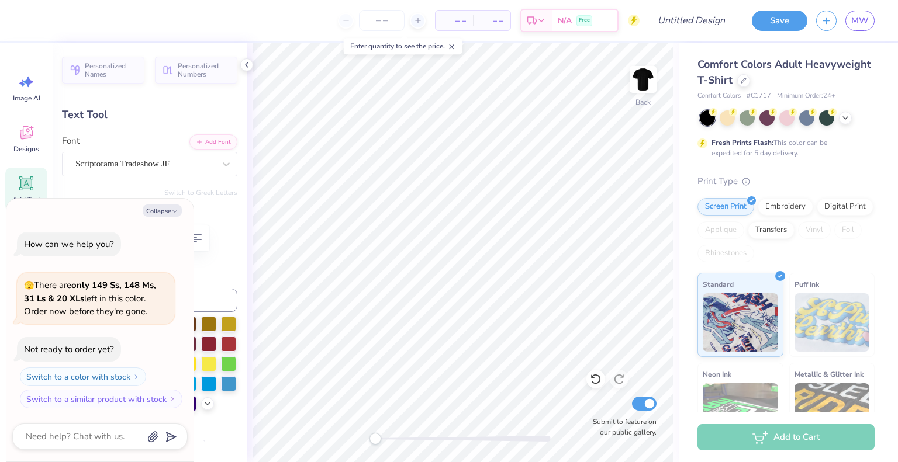
type textarea "x"
type textarea "Dance"
type textarea "x"
type textarea "Dance T"
type textarea "x"
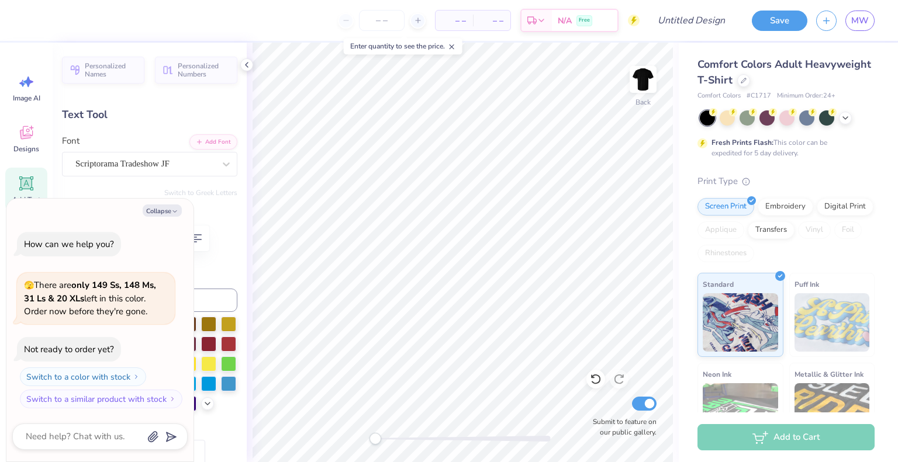
type textarea "Dance Te"
type textarea "x"
type textarea "Dance Team"
type textarea "x"
type input "0.0"
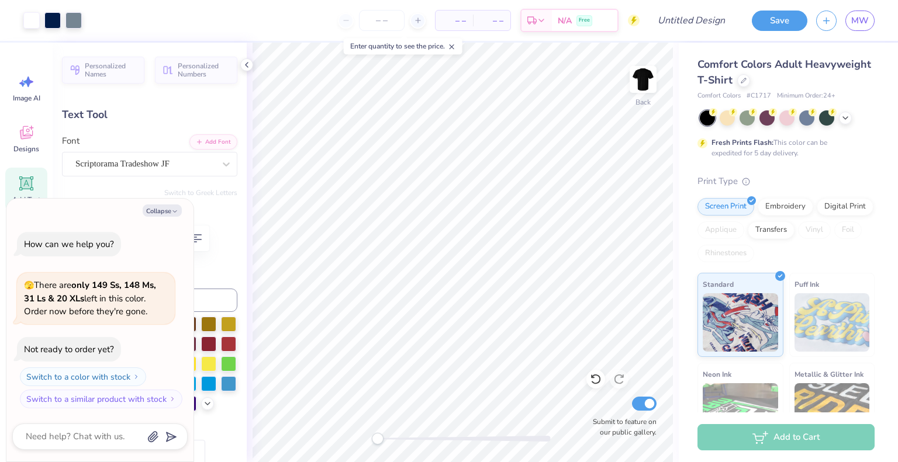
type textarea "x"
type input "2.30"
type input "2.21"
type input "10.88"
type input "-20.3"
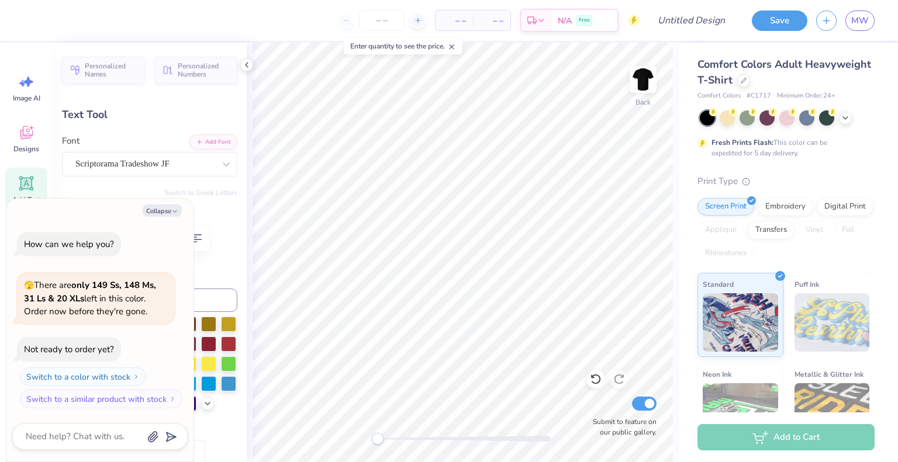
type textarea "x"
type textarea "Dance Team"
type textarea "x"
type textarea "Dance Team"
type textarea "x"
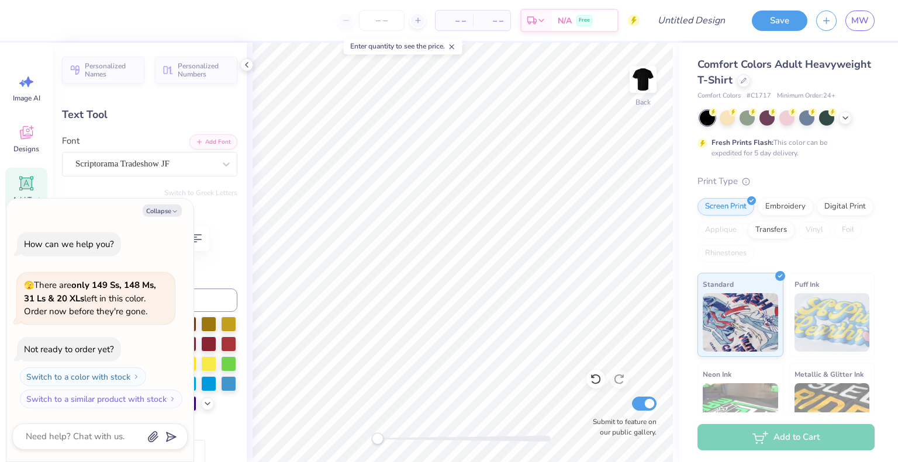
type textarea "Dance Team"
type textarea "x"
type input "0.0"
type textarea "x"
type input "3.40"
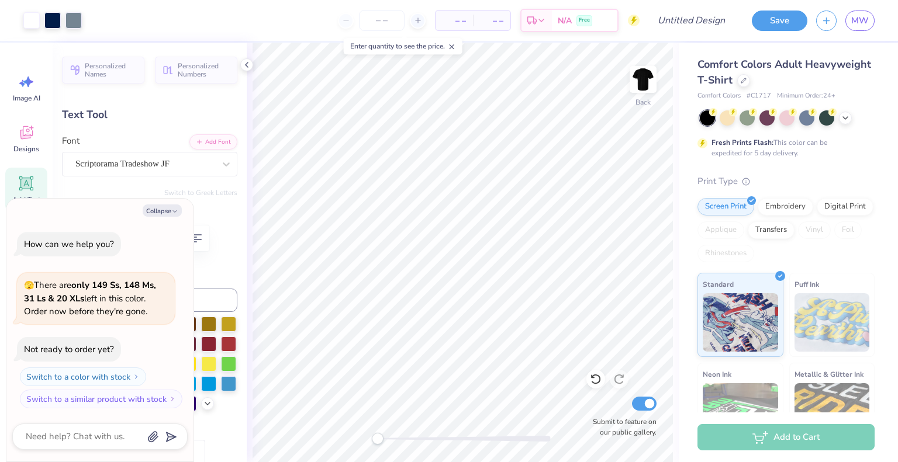
type input "1.81"
type input "10.24"
type input "-20.3"
type textarea "x"
type input "3.15"
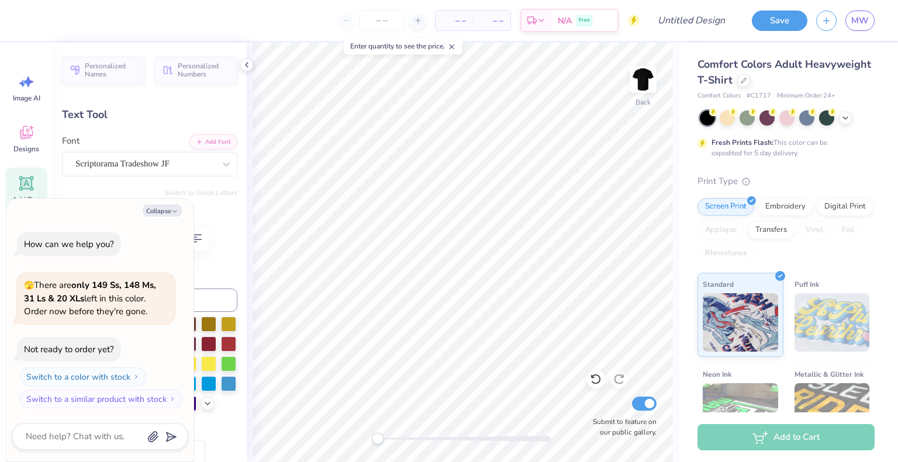
type input "1.87"
type input "11.48"
type textarea "x"
type input "0.0"
type textarea "x"
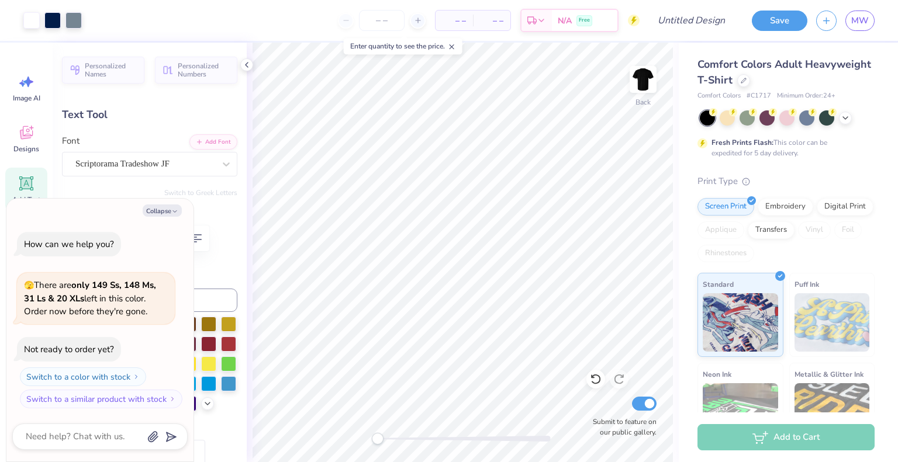
type input "3.40"
type input "1.81"
type input "10.38"
type input "-20.3"
type textarea "x"
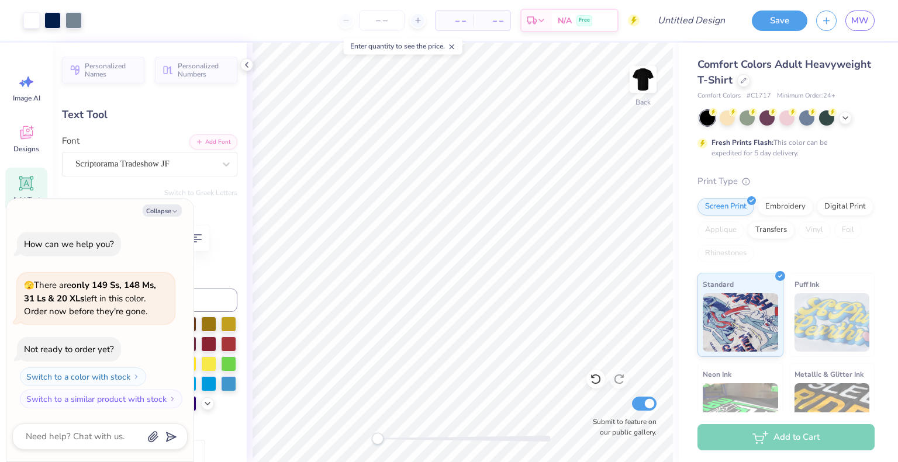
type input "0.0"
click at [169, 207] on button "Collapse" at bounding box center [162, 211] width 39 height 12
type textarea "x"
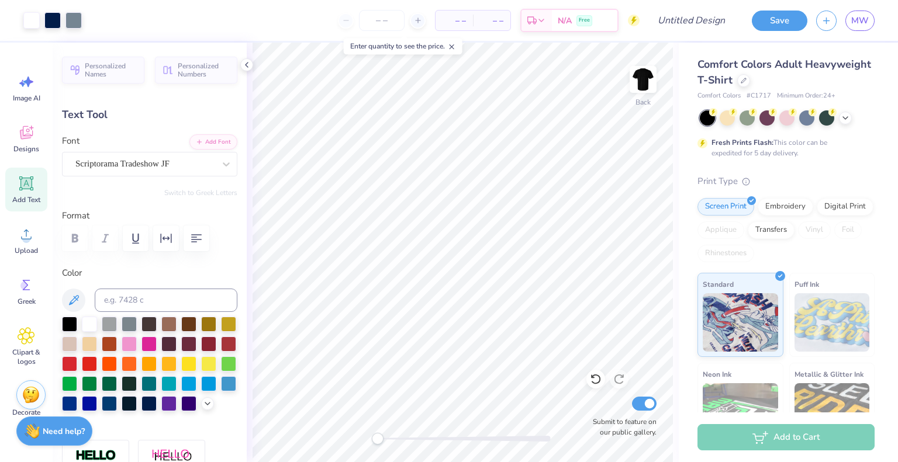
type input "0.0"
click at [57, 14] on div at bounding box center [52, 19] width 16 height 16
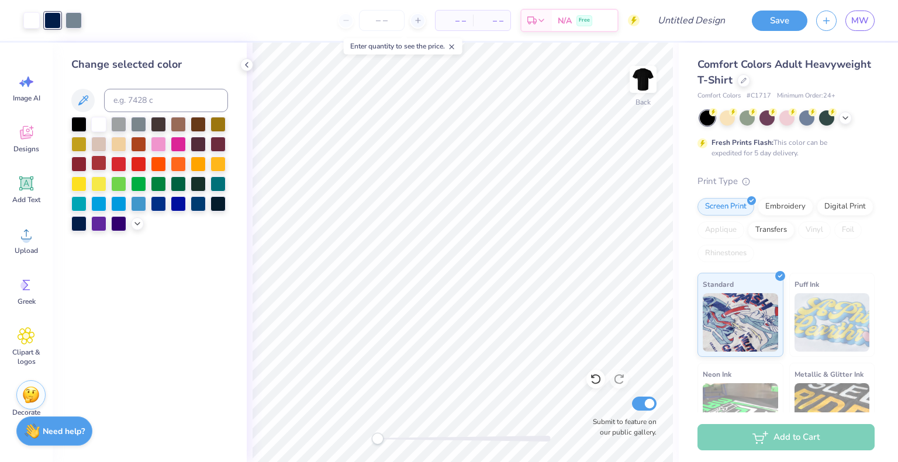
click at [98, 161] on div at bounding box center [98, 162] width 15 height 15
click at [69, 17] on div at bounding box center [73, 19] width 16 height 16
click at [96, 122] on div at bounding box center [98, 123] width 15 height 15
click at [76, 123] on div at bounding box center [78, 123] width 15 height 15
click at [102, 128] on div at bounding box center [98, 123] width 15 height 15
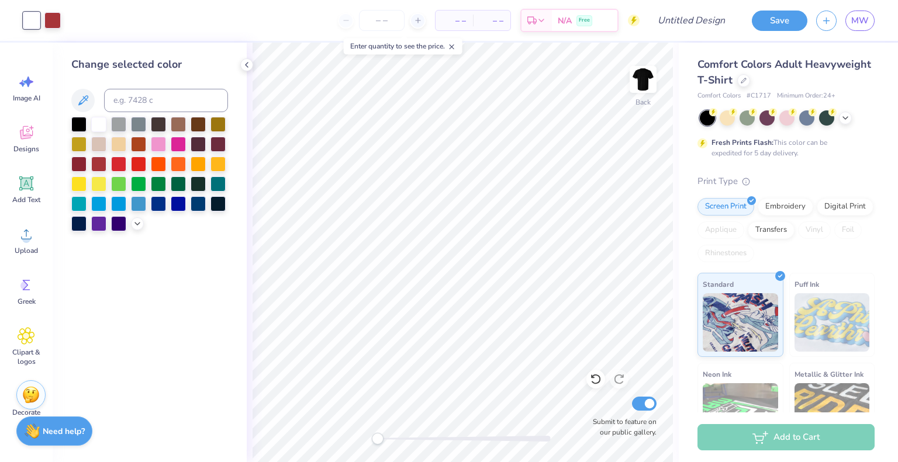
click at [68, 21] on div "Art colors – – Per Item – – Total Est. Delivery N/A Free Design Title Save MW" at bounding box center [449, 20] width 898 height 41
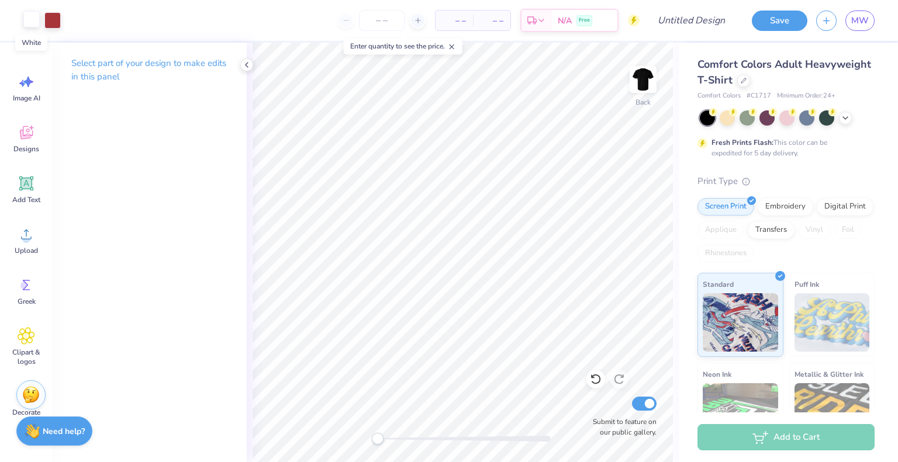
click at [30, 14] on div at bounding box center [31, 19] width 16 height 16
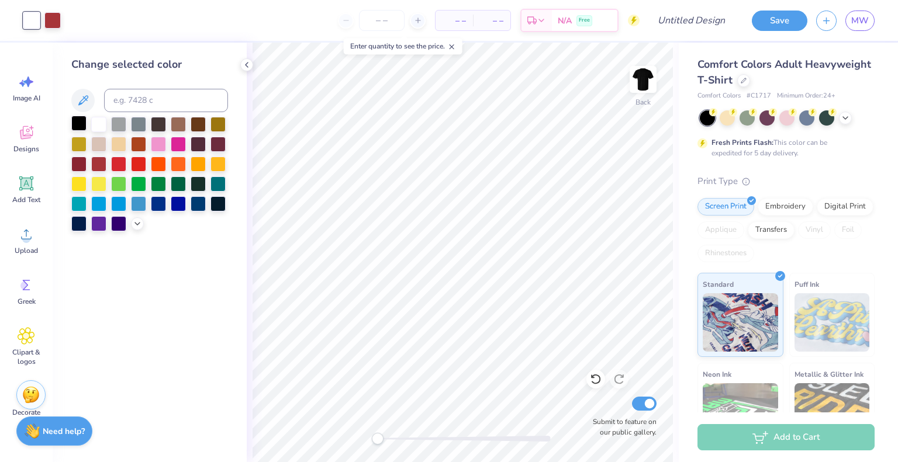
click at [83, 119] on div at bounding box center [78, 123] width 15 height 15
click at [108, 123] on div at bounding box center [149, 174] width 157 height 115
click at [143, 161] on div at bounding box center [138, 162] width 15 height 15
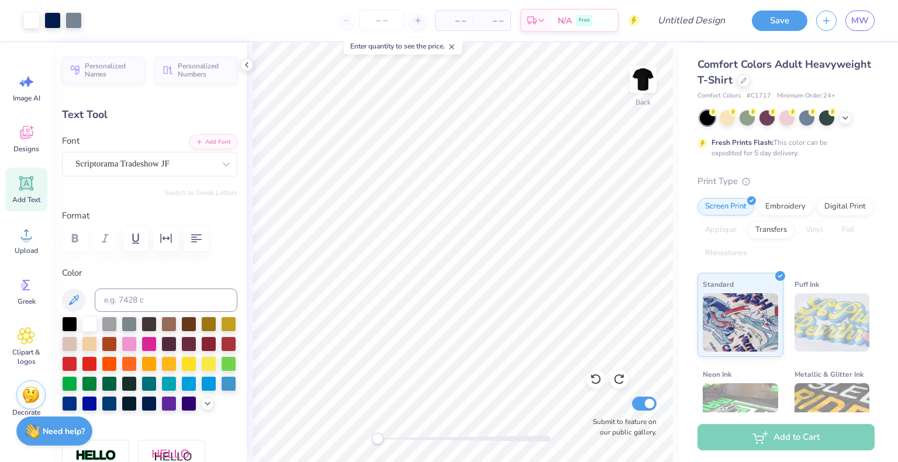
type input "0.0"
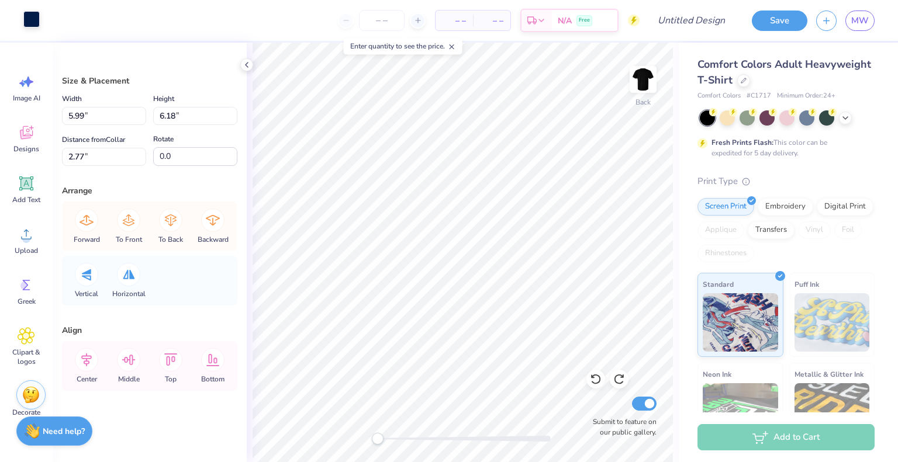
click at [26, 22] on div at bounding box center [31, 19] width 16 height 16
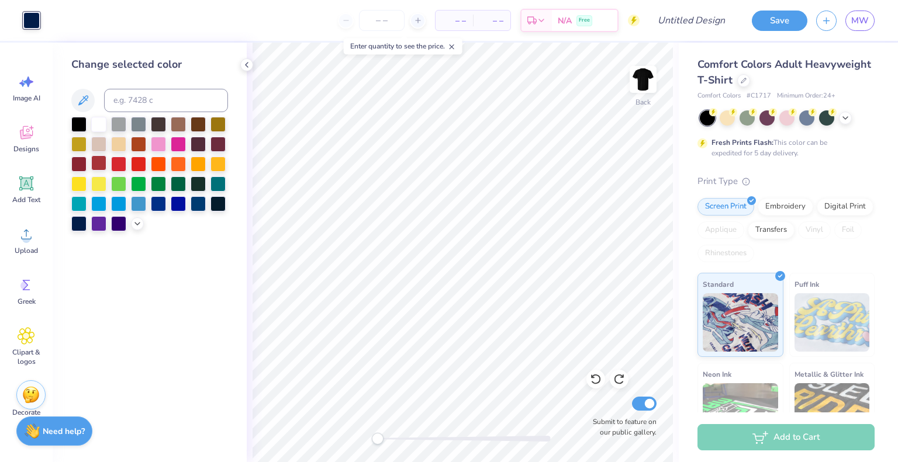
click at [99, 168] on div at bounding box center [98, 162] width 15 height 15
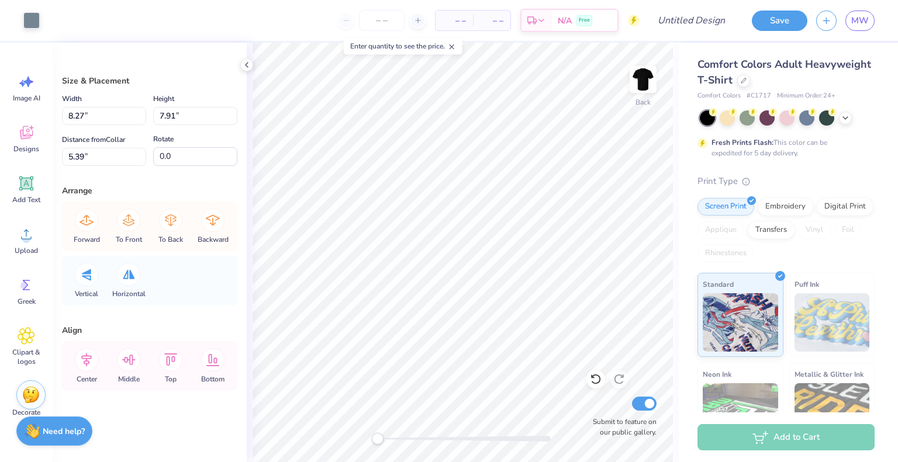
type input "8.27"
type input "7.91"
type input "5.39"
click at [39, 20] on div at bounding box center [31, 19] width 16 height 16
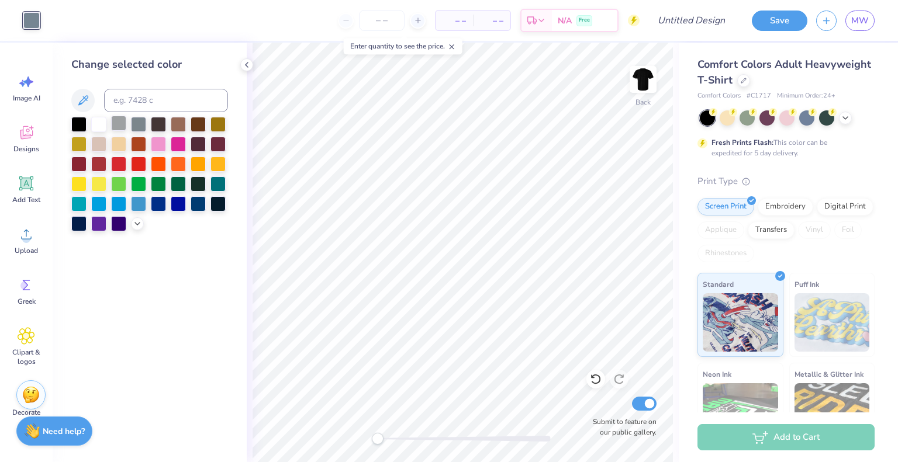
click at [119, 127] on div at bounding box center [118, 123] width 15 height 15
click at [132, 158] on div at bounding box center [138, 162] width 15 height 15
